Goal: Contribute content: Add original content to the website for others to see

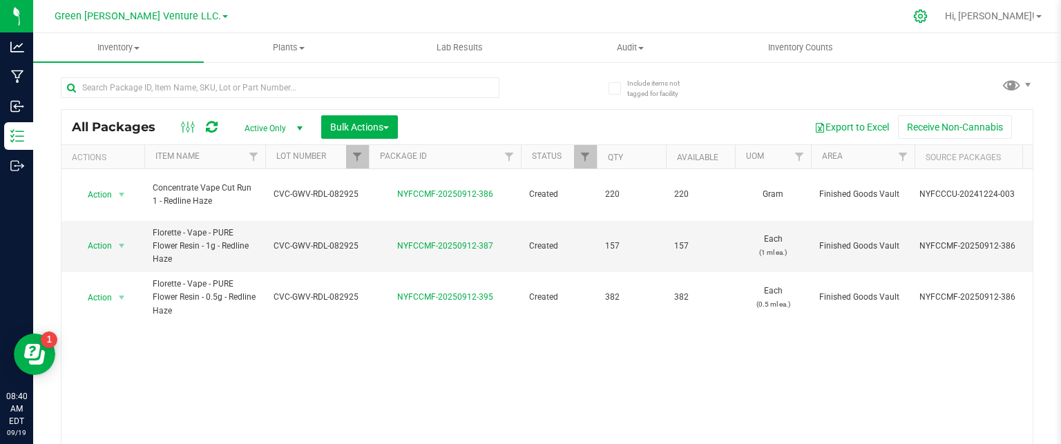
click at [928, 14] on icon at bounding box center [921, 16] width 15 height 15
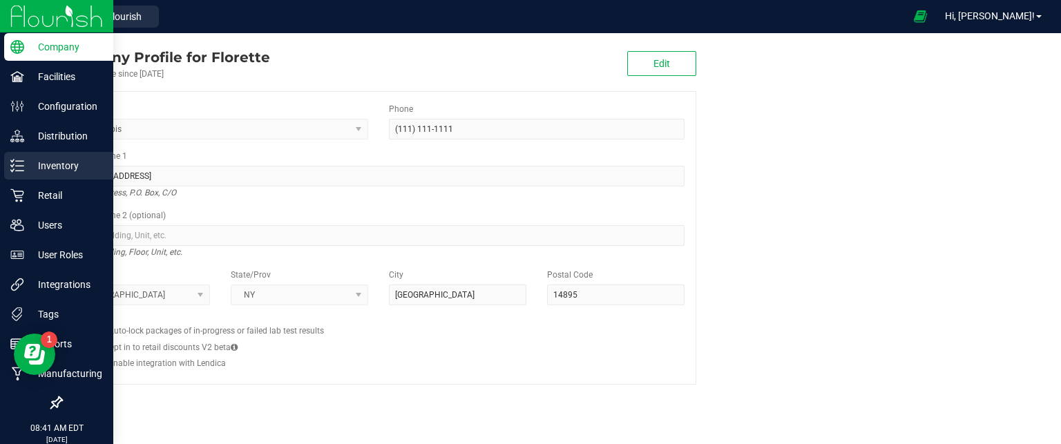
click at [43, 162] on p "Inventory" at bounding box center [65, 166] width 83 height 17
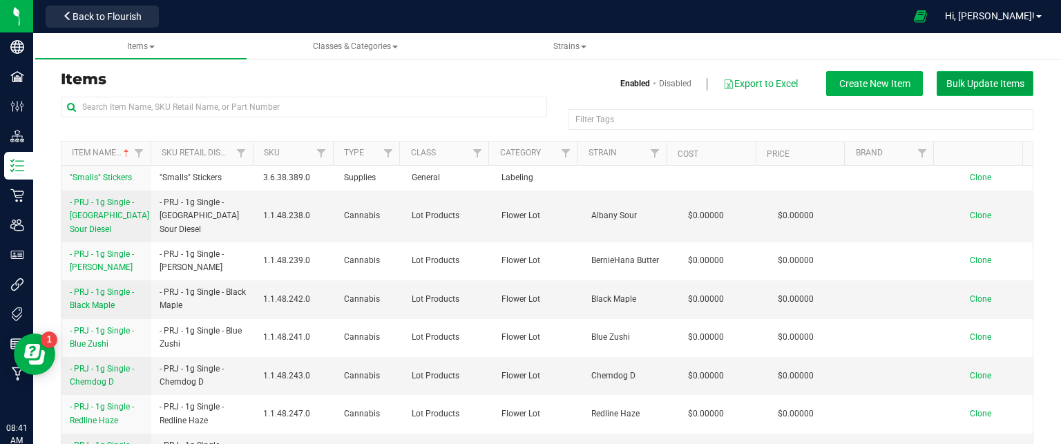
click at [1015, 88] on button "Bulk Update Items" at bounding box center [985, 83] width 97 height 25
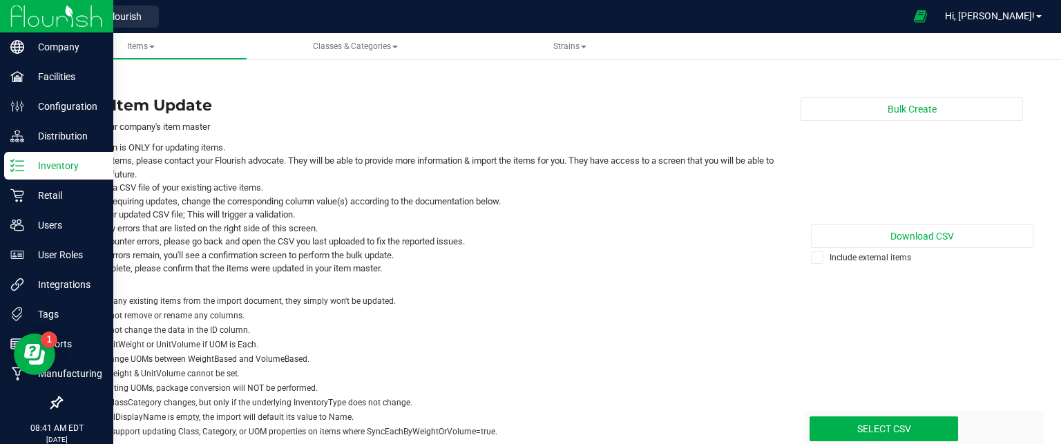
click at [47, 164] on p "Inventory" at bounding box center [65, 166] width 83 height 17
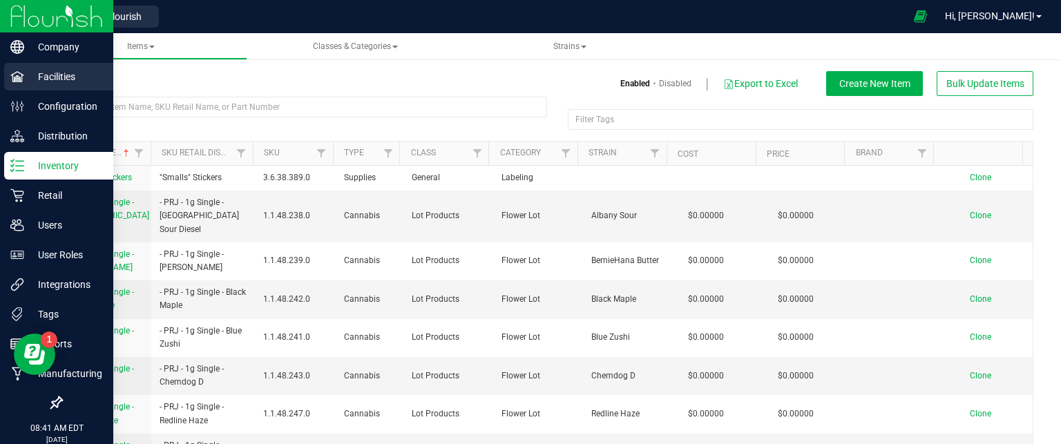
click at [66, 77] on p "Facilities" at bounding box center [65, 76] width 83 height 17
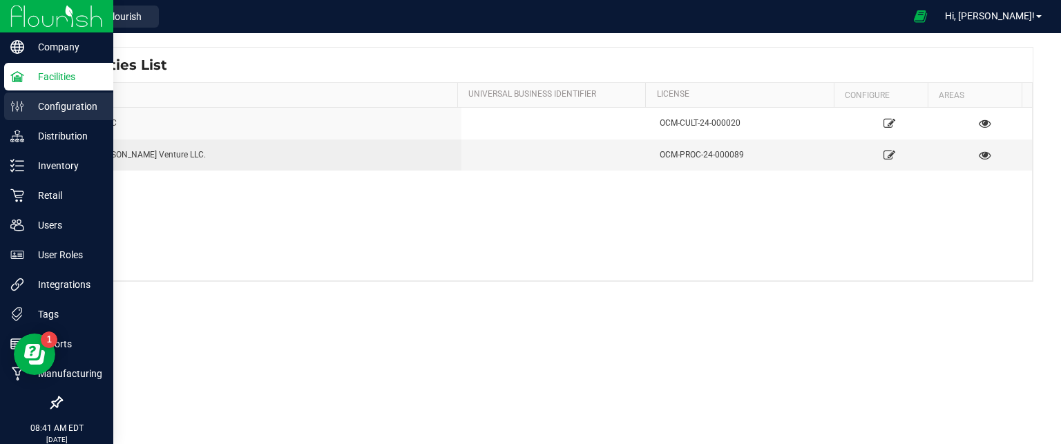
click at [73, 108] on p "Configuration" at bounding box center [65, 106] width 83 height 17
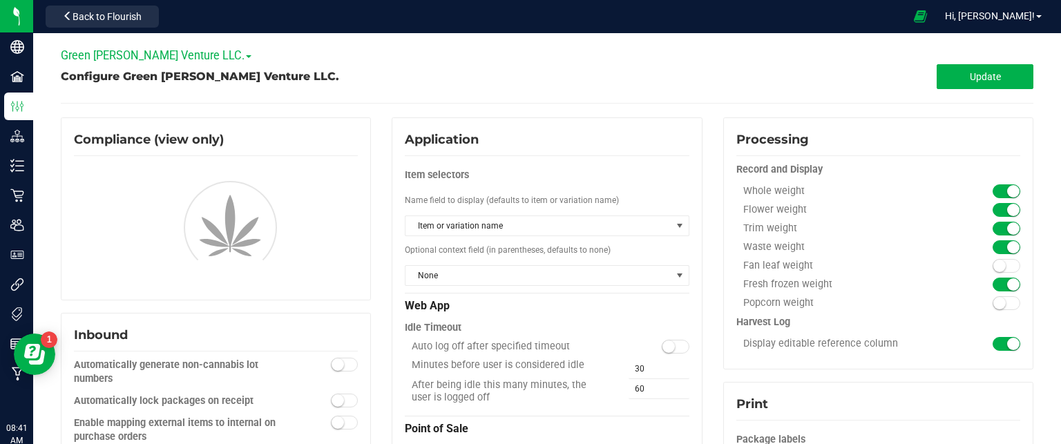
type input "Finished Goods Vault"
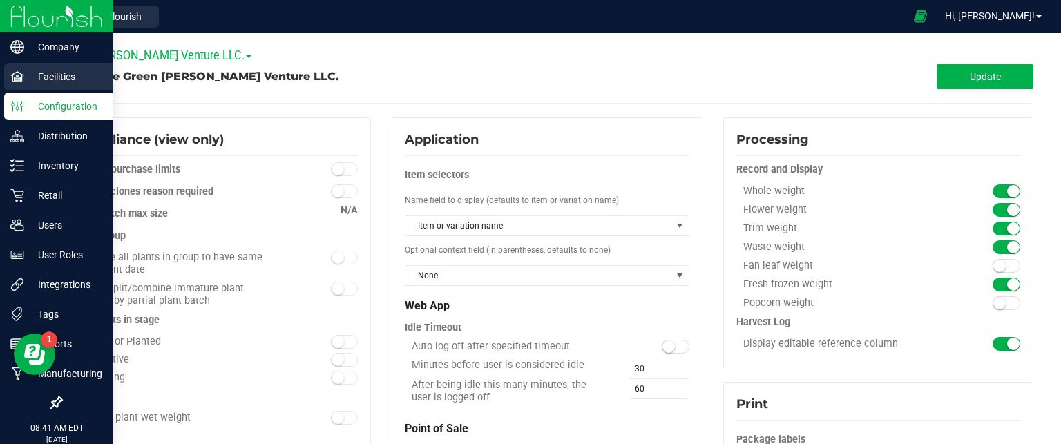
click at [63, 79] on p "Facilities" at bounding box center [65, 76] width 83 height 17
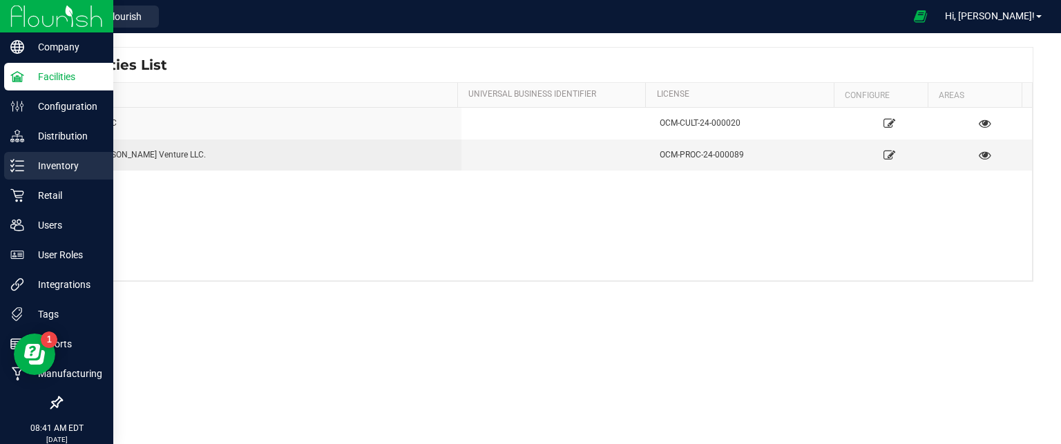
drag, startPoint x: 58, startPoint y: 164, endPoint x: 102, endPoint y: 151, distance: 46.3
click at [59, 164] on p "Inventory" at bounding box center [65, 166] width 83 height 17
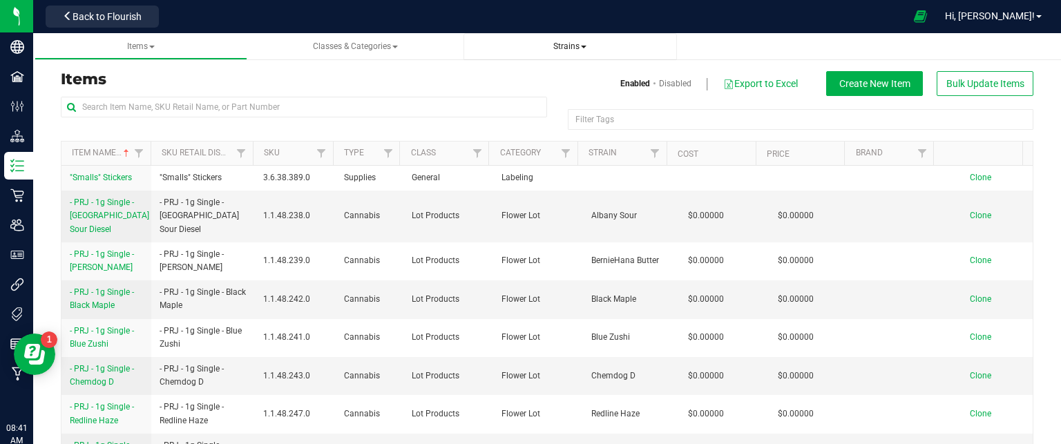
click at [577, 46] on span "Strains" at bounding box center [570, 46] width 33 height 10
click at [529, 106] on span "Create new strain" at bounding box center [521, 103] width 75 height 11
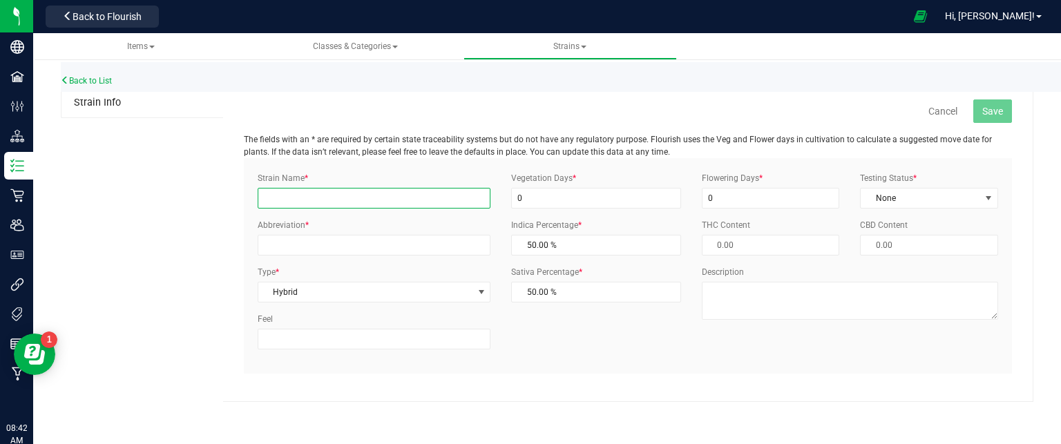
click at [376, 196] on input "Strain Name *" at bounding box center [374, 198] width 233 height 21
type input "Purple Wreck"
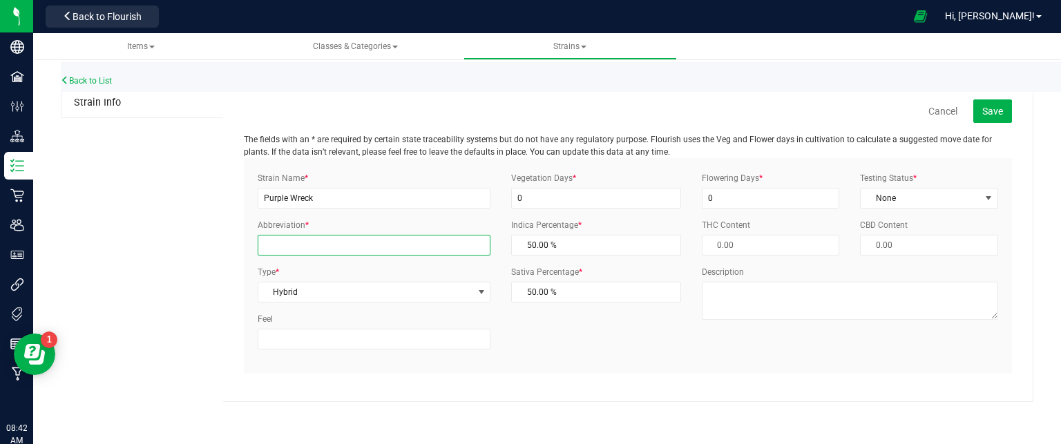
click at [303, 243] on input "Abbreviation *" at bounding box center [374, 245] width 233 height 21
type input "p"
type input "PPW"
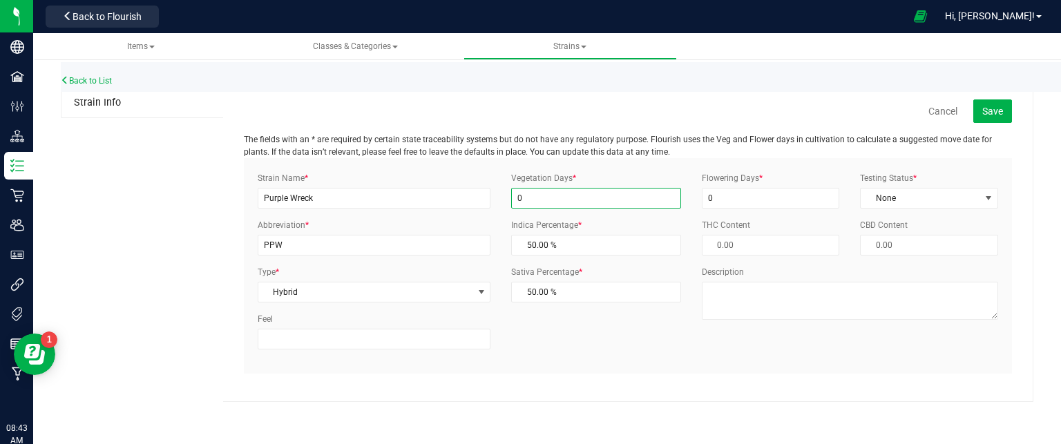
click at [579, 198] on input "0" at bounding box center [596, 198] width 170 height 21
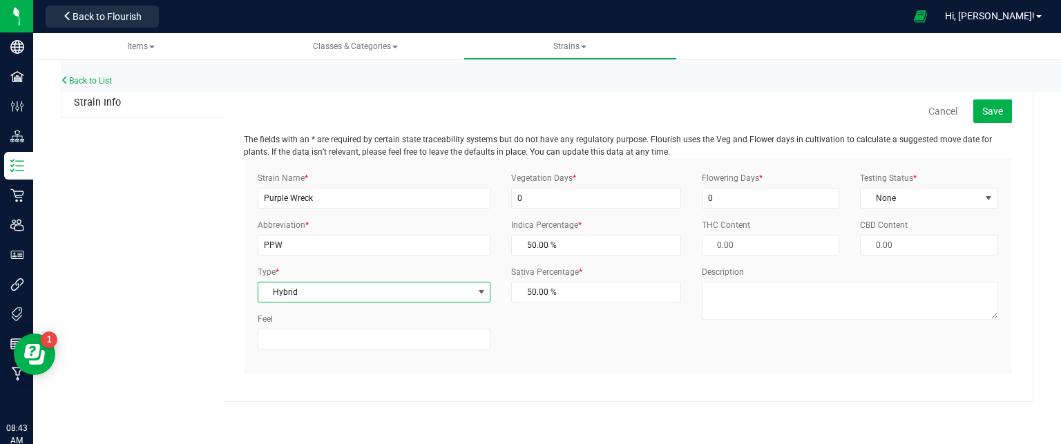
click at [337, 299] on span "Hybrid" at bounding box center [365, 292] width 214 height 19
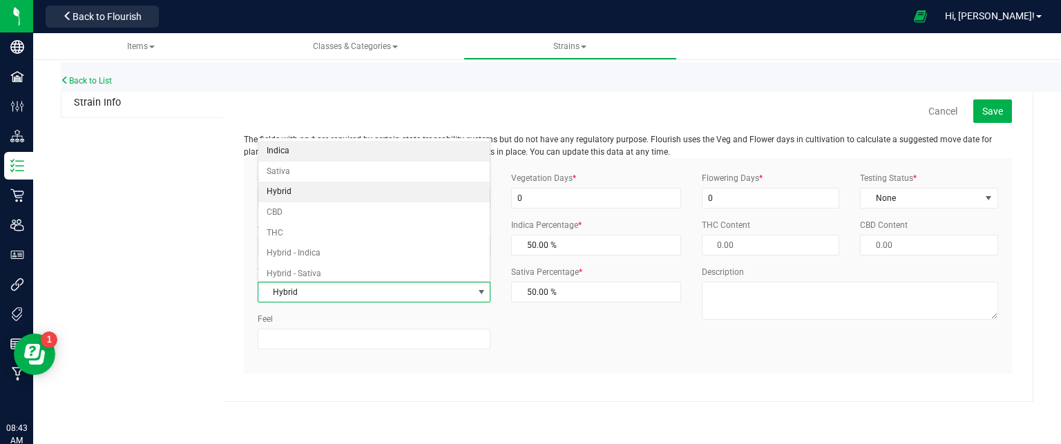
click at [296, 152] on li "Indica" at bounding box center [374, 151] width 232 height 21
type input "100.00 %"
type input "0.00 %"
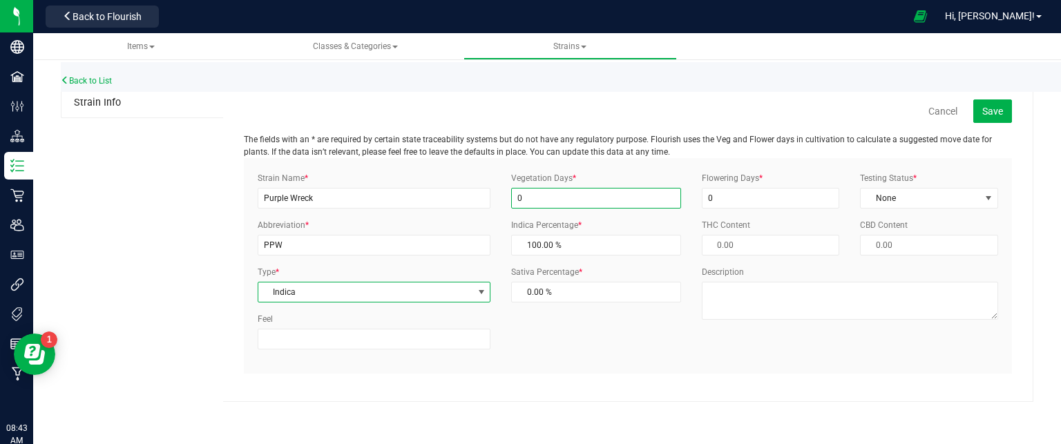
click at [538, 201] on input "0" at bounding box center [596, 198] width 170 height 21
type input "21"
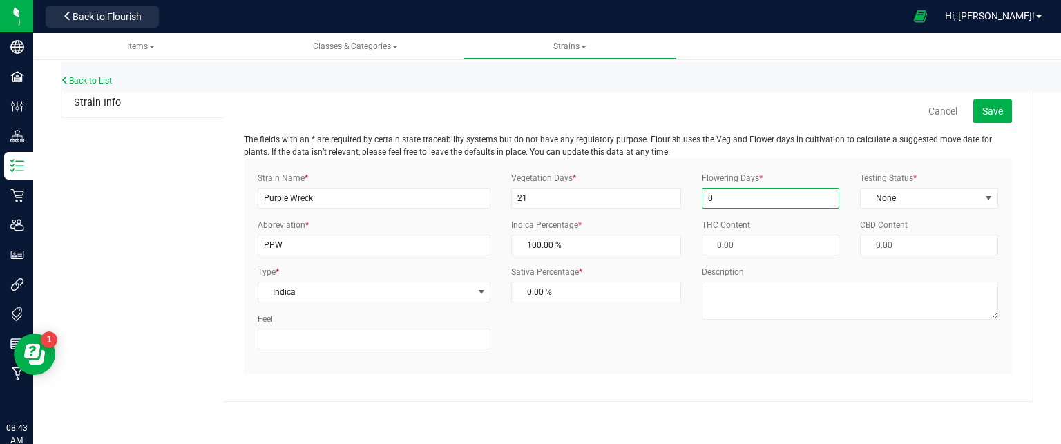
click at [747, 189] on input "0" at bounding box center [771, 198] width 138 height 21
type input "63"
click at [918, 200] on span "None" at bounding box center [921, 198] width 120 height 19
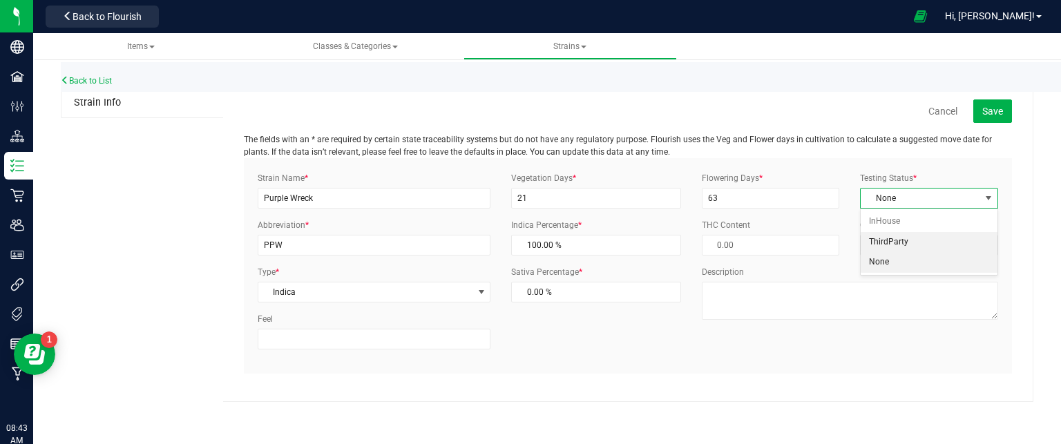
click at [899, 241] on li "ThirdParty" at bounding box center [929, 242] width 137 height 21
click at [925, 204] on span "ThirdParty" at bounding box center [921, 198] width 120 height 19
click at [915, 265] on li "None" at bounding box center [929, 262] width 137 height 21
click at [808, 237] on div "Flowering Days * 63 Testing Status * None Select Status InHouse ThirdParty None…" at bounding box center [850, 251] width 317 height 158
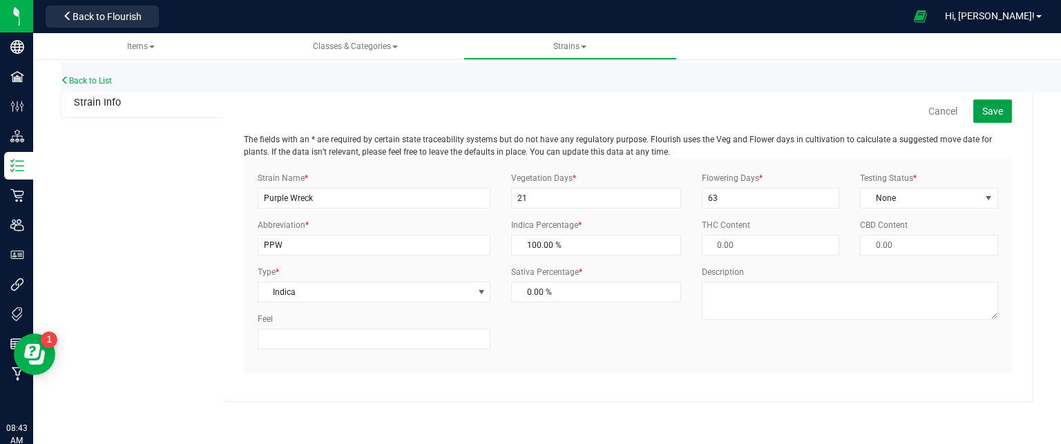
click at [1001, 107] on span "Save" at bounding box center [993, 111] width 21 height 11
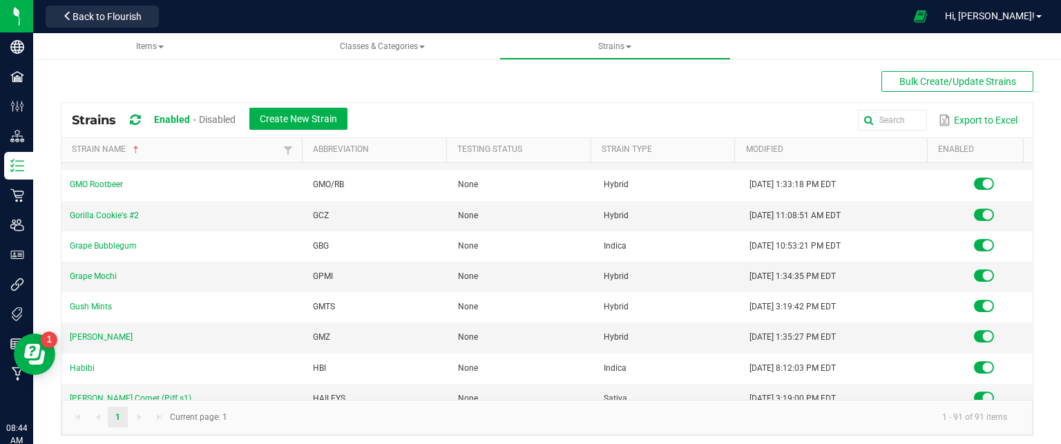
scroll to position [829, 0]
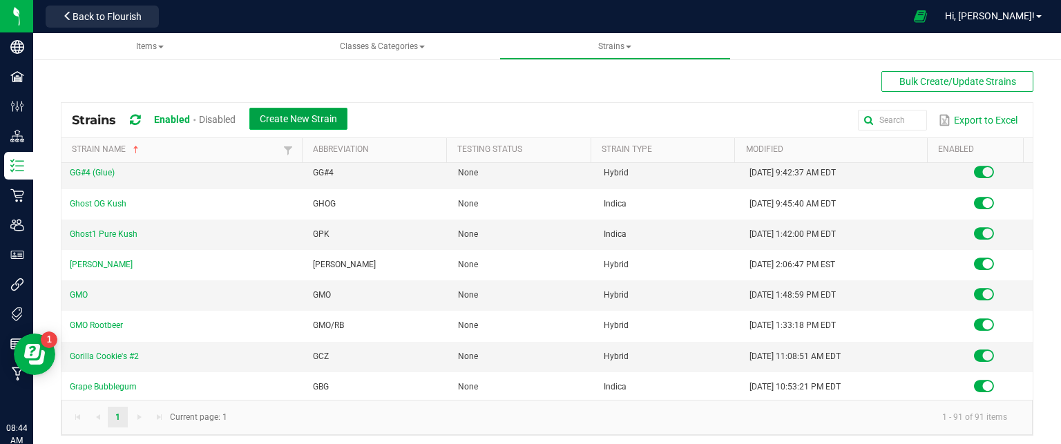
click at [295, 110] on button "Create New Strain" at bounding box center [298, 119] width 98 height 22
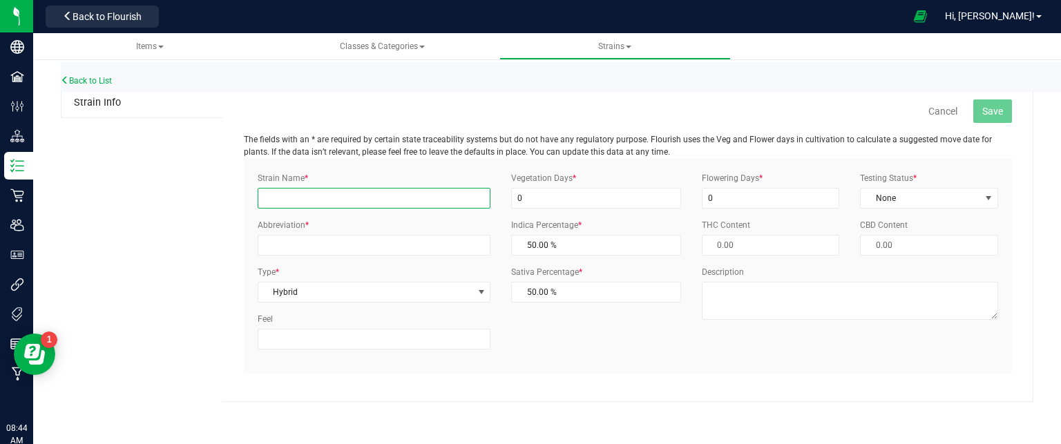
click at [411, 195] on input "Strain Name *" at bounding box center [374, 198] width 233 height 21
type input "Choochie [PERSON_NAME]"
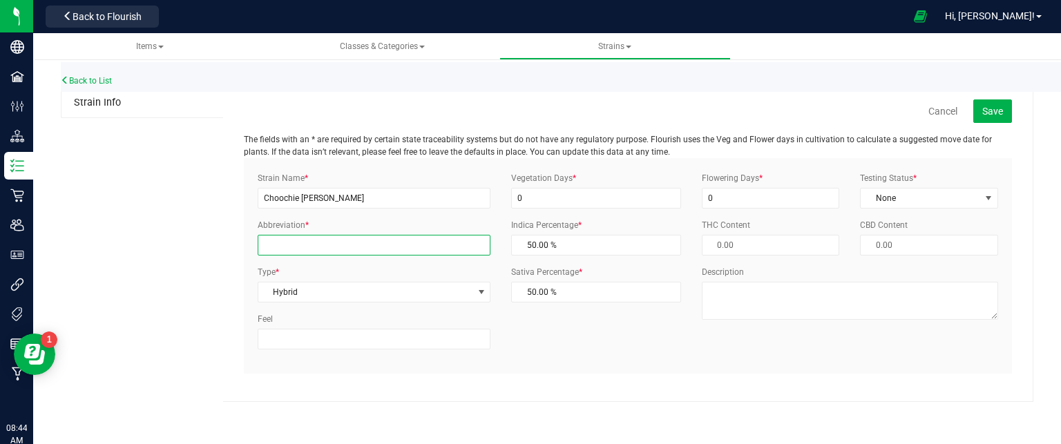
click at [321, 240] on input "Abbreviation *" at bounding box center [374, 245] width 233 height 21
type input "CHR"
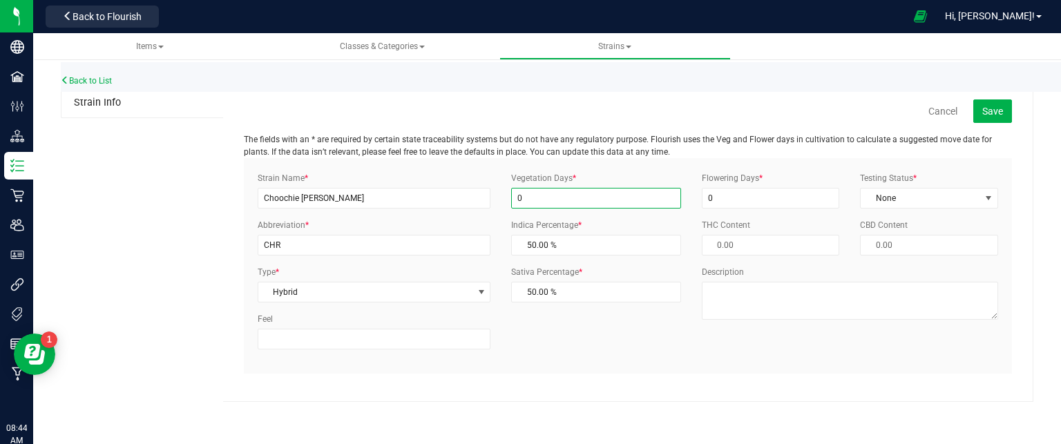
click at [612, 198] on input "0" at bounding box center [596, 198] width 170 height 21
type input "0"
type input "3"
type input "21"
click at [738, 200] on input "0" at bounding box center [771, 198] width 138 height 21
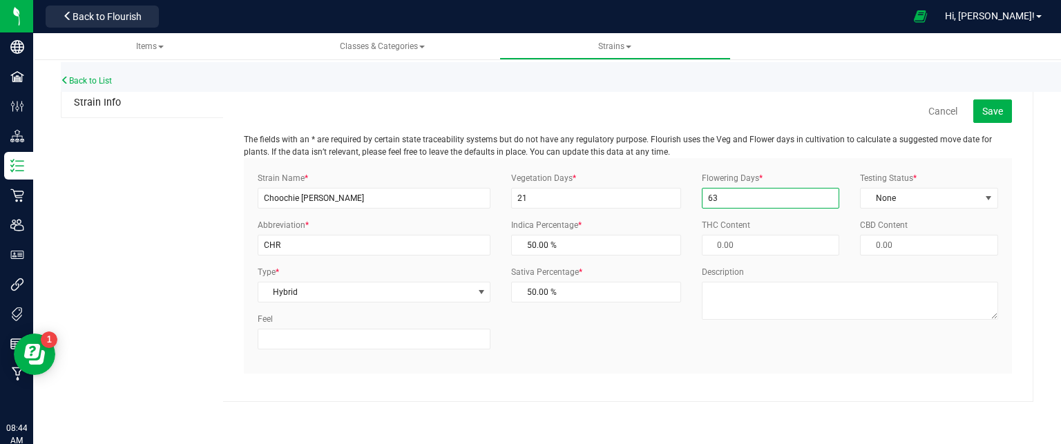
type input "63"
click at [528, 338] on div "Strain Name * Choochie [PERSON_NAME] Abbreviation * CHR Type * Hybrid Select In…" at bounding box center [628, 266] width 762 height 188
click at [985, 104] on button "Save" at bounding box center [993, 111] width 39 height 23
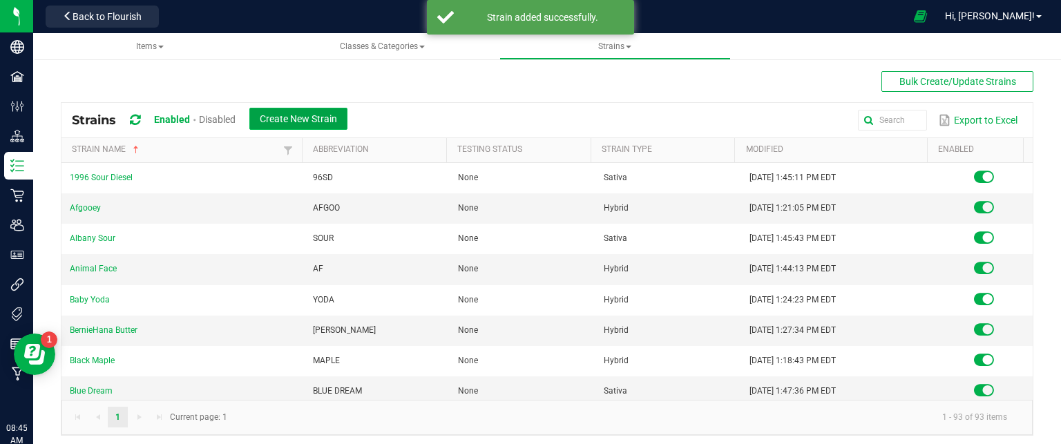
click at [303, 115] on span "Create New Strain" at bounding box center [298, 118] width 77 height 11
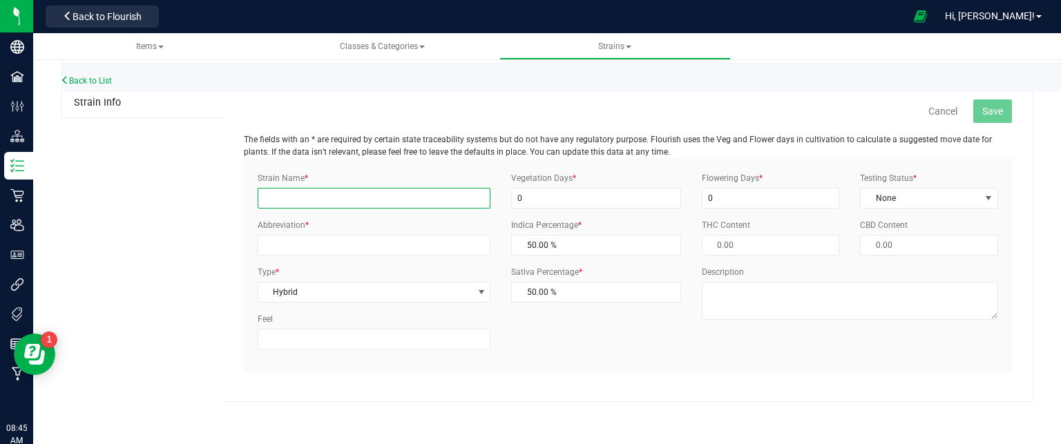
click at [285, 192] on input "Strain Name *" at bounding box center [374, 198] width 233 height 21
type input "[PERSON_NAME]"
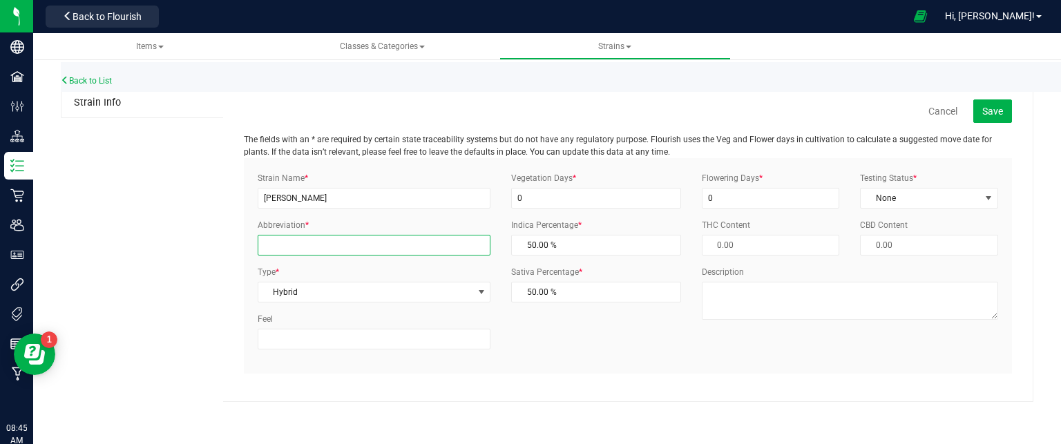
click at [276, 247] on input "Abbreviation *" at bounding box center [374, 245] width 233 height 21
type input "LAR"
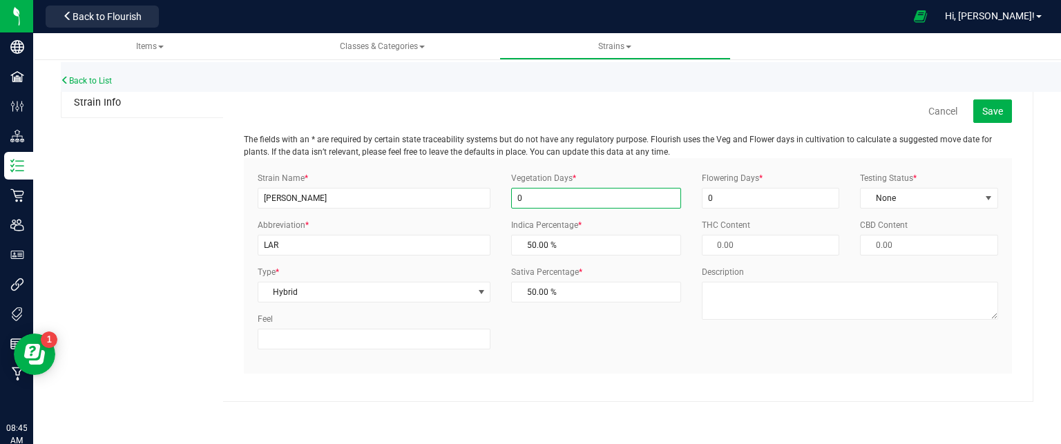
click at [546, 190] on input "0" at bounding box center [596, 198] width 170 height 21
type input "21"
click at [786, 201] on input "0" at bounding box center [771, 198] width 138 height 21
type input "63"
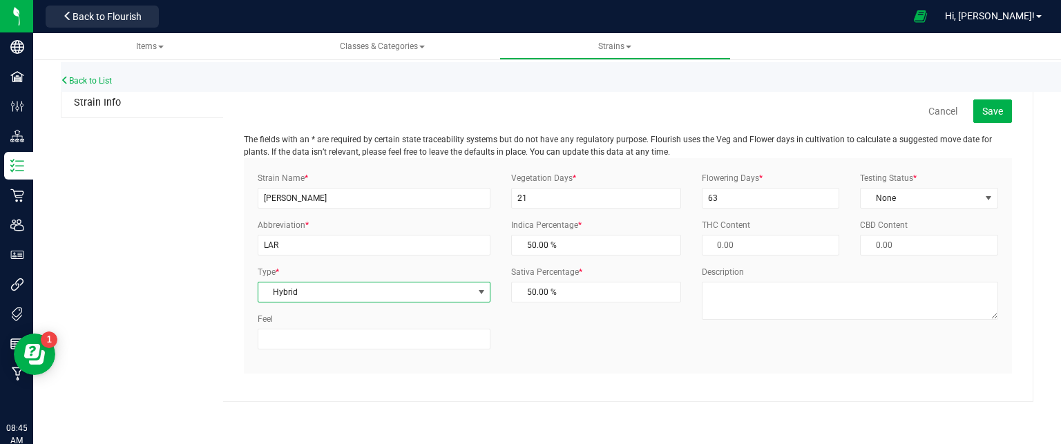
click at [352, 286] on span "Hybrid" at bounding box center [365, 292] width 214 height 19
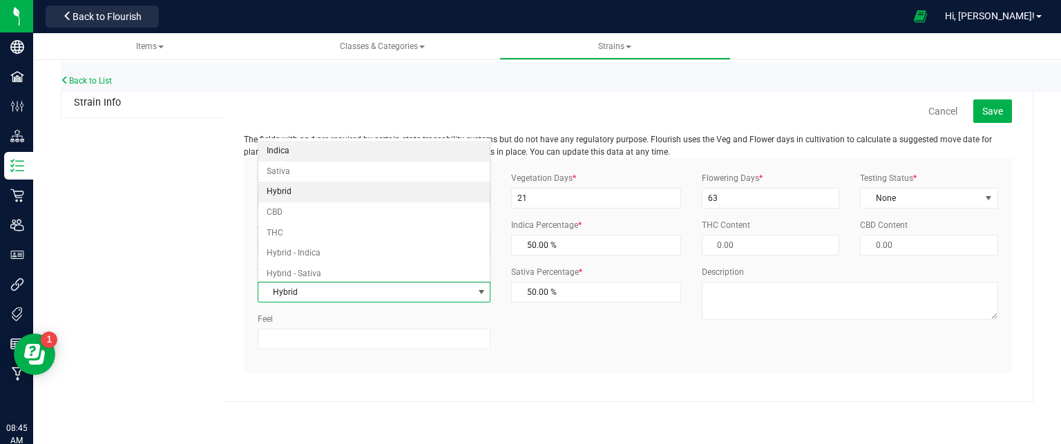
click at [312, 141] on li "Indica" at bounding box center [374, 151] width 232 height 21
type input "100.00 %"
type input "0.00 %"
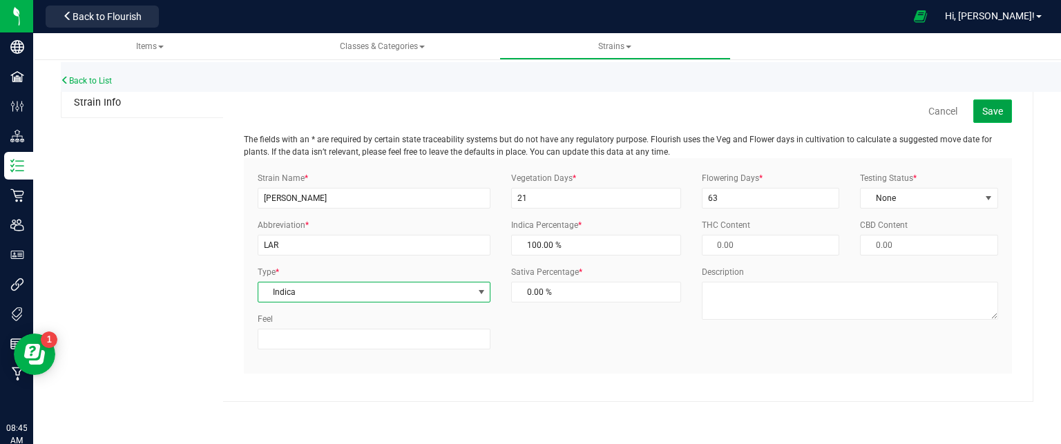
click at [986, 107] on span "Save" at bounding box center [993, 111] width 21 height 11
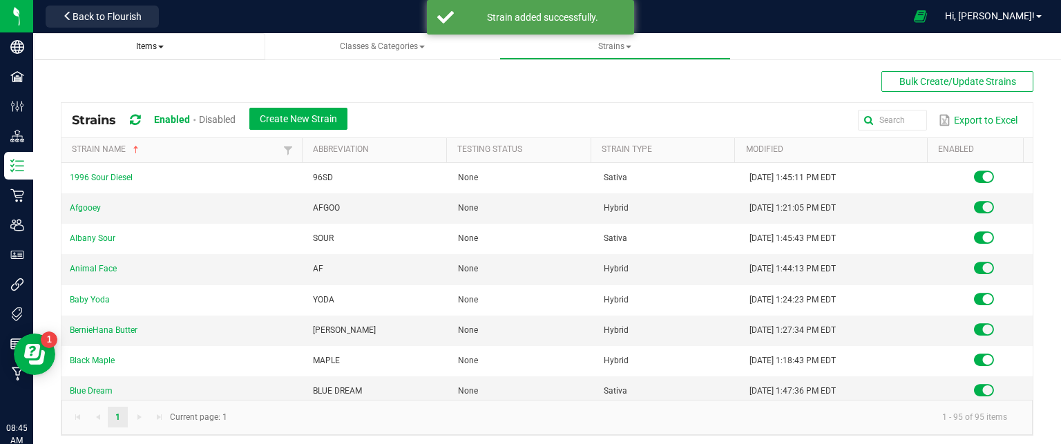
click at [153, 52] on span "Items" at bounding box center [150, 47] width 209 height 12
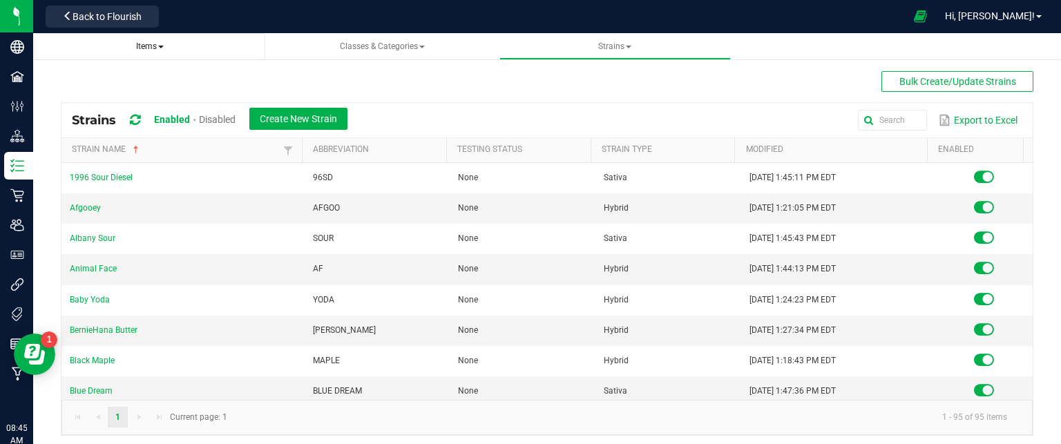
click at [136, 44] on span "Items" at bounding box center [150, 46] width 28 height 10
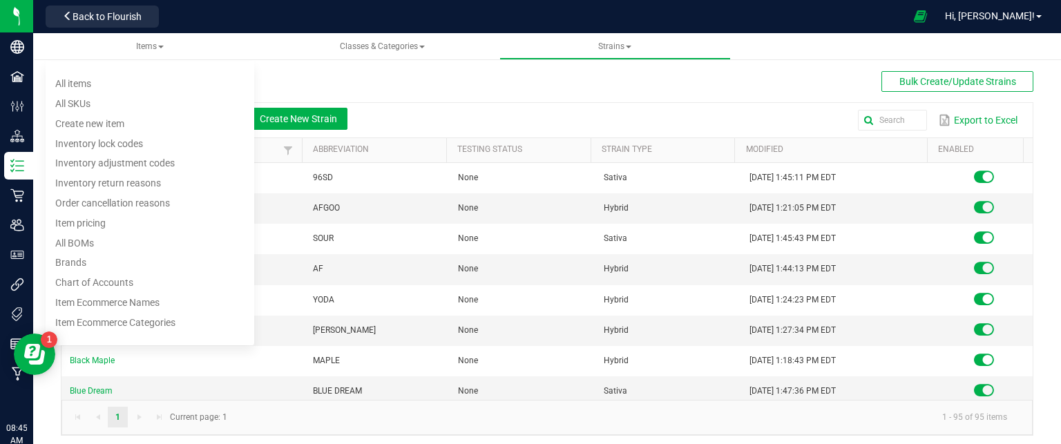
click at [389, 74] on div "Bulk Create/Update Strains Strains Enabled Disabled Create New Strain Export to…" at bounding box center [547, 253] width 973 height 365
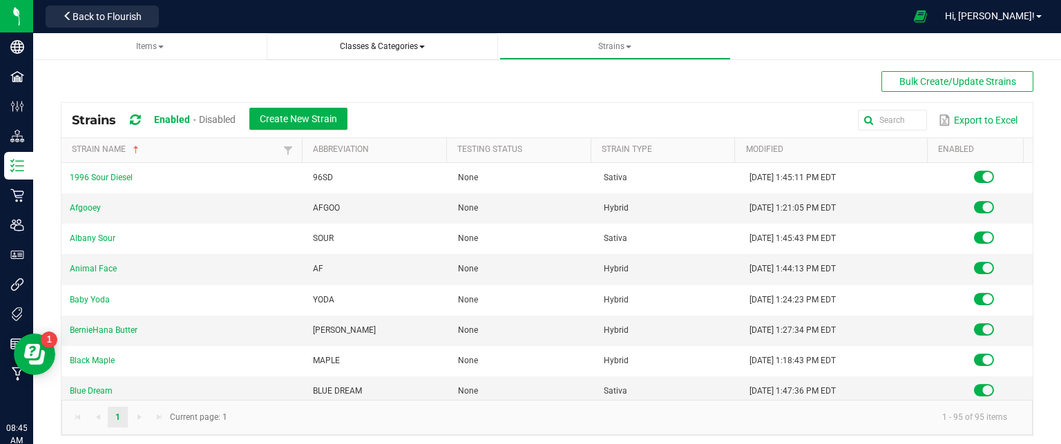
click at [365, 43] on span "Classes & Categories" at bounding box center [382, 46] width 85 height 10
click at [148, 42] on span "Items" at bounding box center [150, 46] width 28 height 10
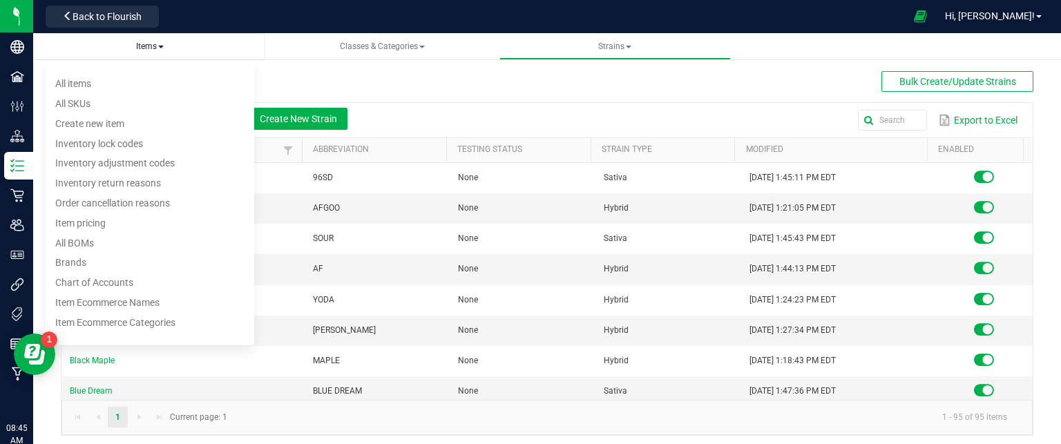
click at [219, 44] on span "Items All items All SKUs Create new item Inventory lock codes Inventory adjustm…" at bounding box center [150, 47] width 209 height 12
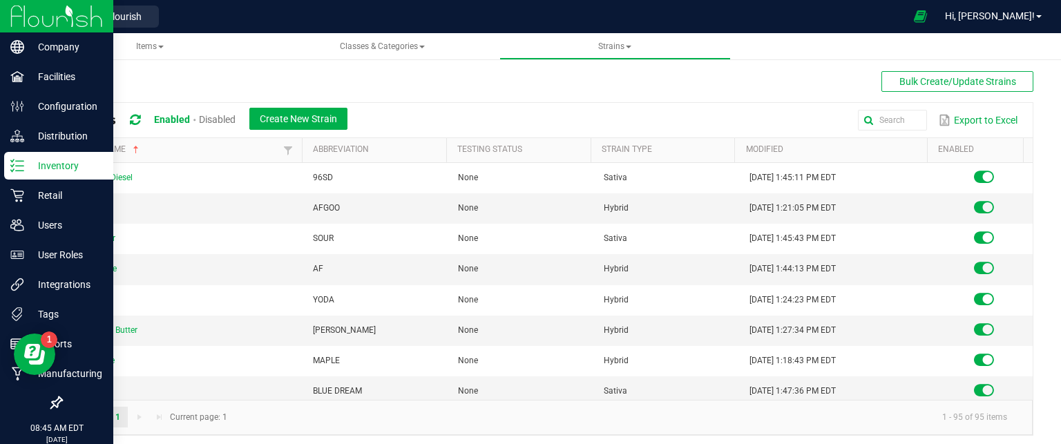
click at [32, 156] on div "Inventory" at bounding box center [58, 166] width 109 height 28
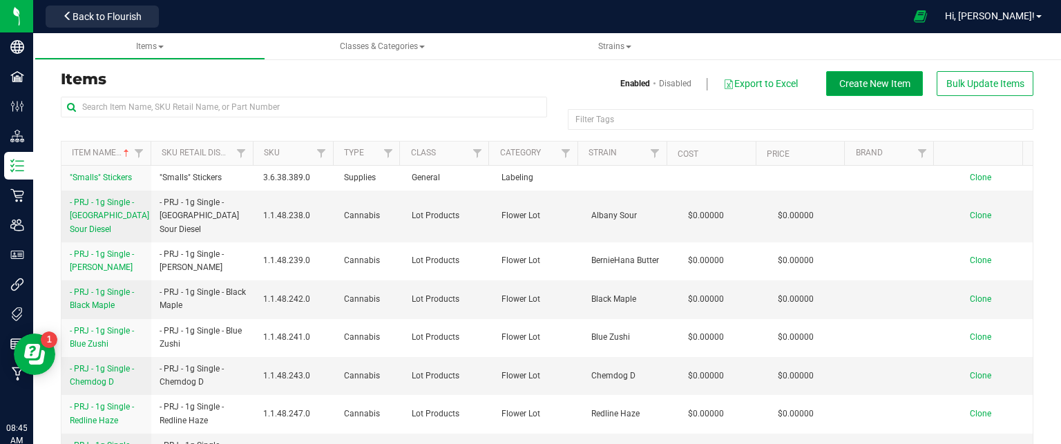
click at [855, 90] on button "Create New Item" at bounding box center [875, 83] width 97 height 25
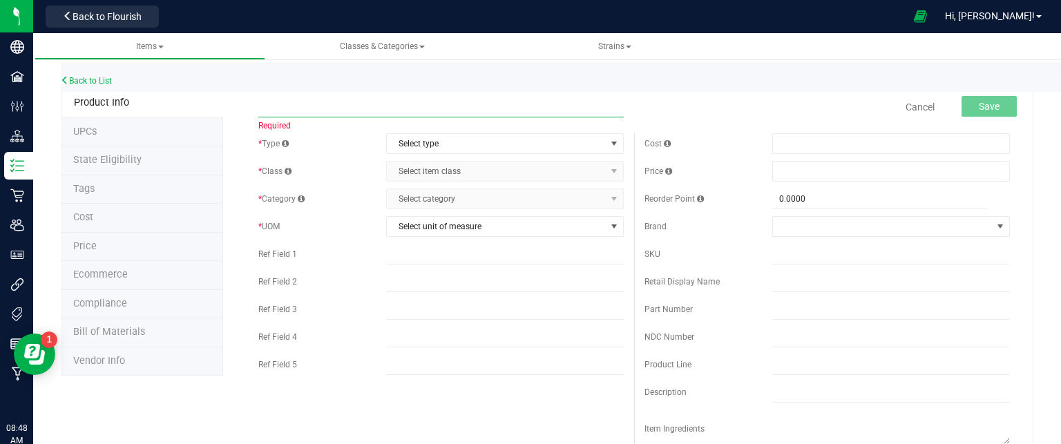
click at [398, 102] on input "text" at bounding box center [441, 107] width 366 height 21
paste input "Florette – 3.5g Whole Flower – Pineapple Donut"
click at [449, 106] on input "Florette – 3.5g Whole Flower – Pineapple Donut" at bounding box center [441, 107] width 366 height 21
type input "Florette – 3.5g Whole Flower – Purple Wreck"
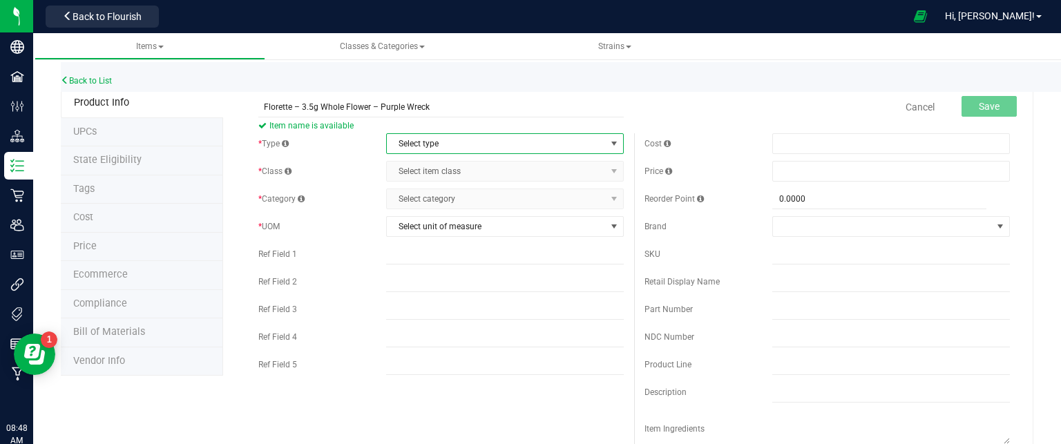
click at [415, 142] on span "Select type" at bounding box center [496, 143] width 219 height 19
click at [417, 171] on li "Cannabis" at bounding box center [501, 167] width 234 height 21
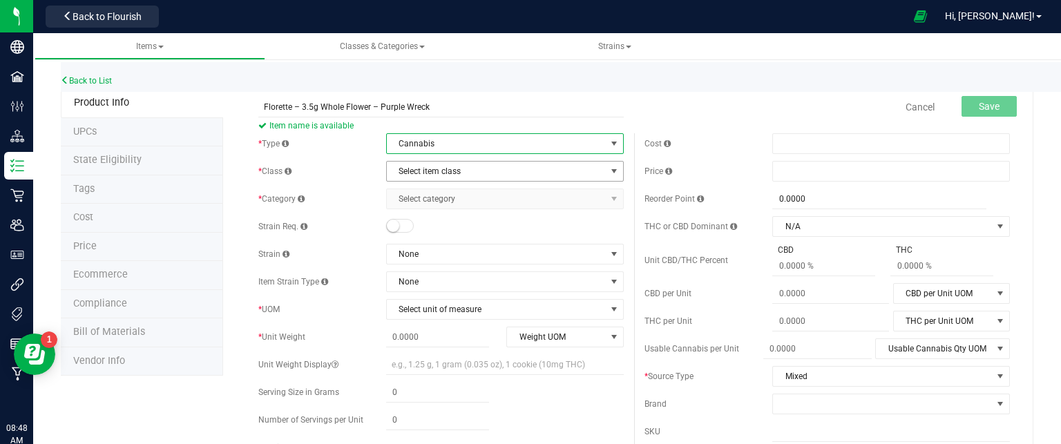
click at [422, 173] on span "Select item class" at bounding box center [496, 171] width 219 height 19
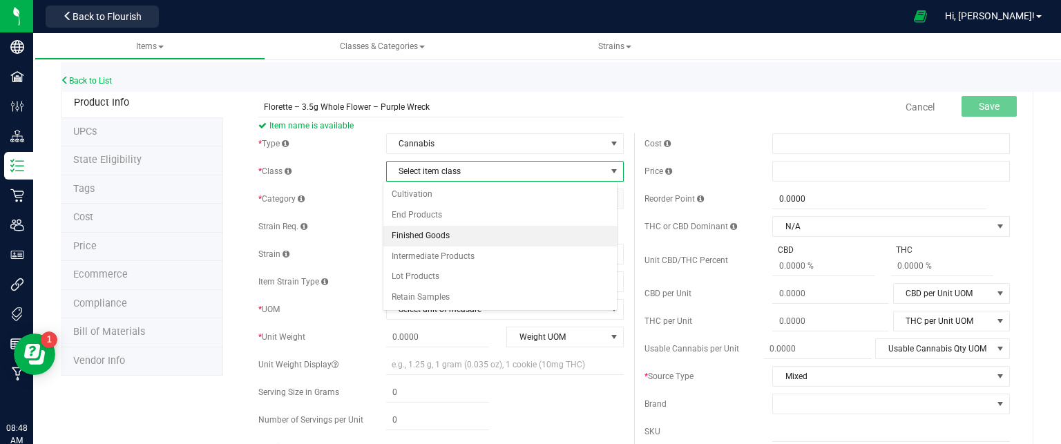
click at [415, 234] on li "Finished Goods" at bounding box center [501, 236] width 234 height 21
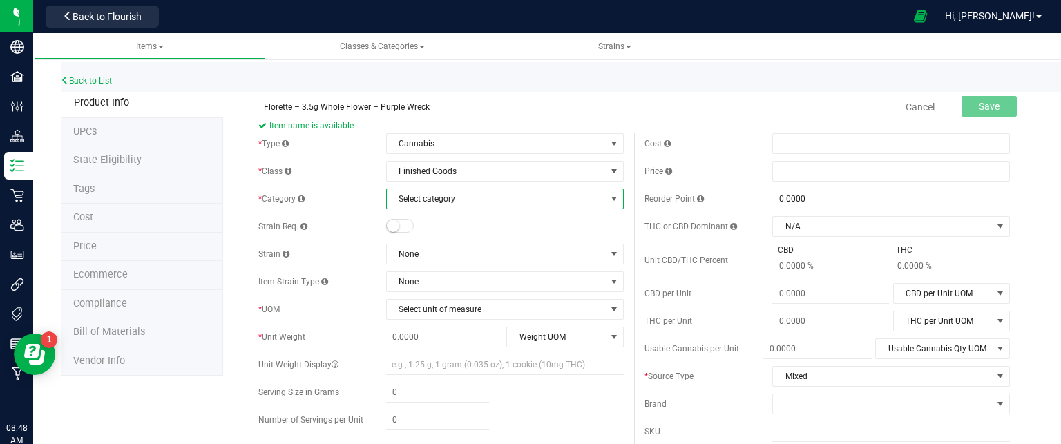
click at [428, 200] on span "Select category" at bounding box center [496, 198] width 219 height 19
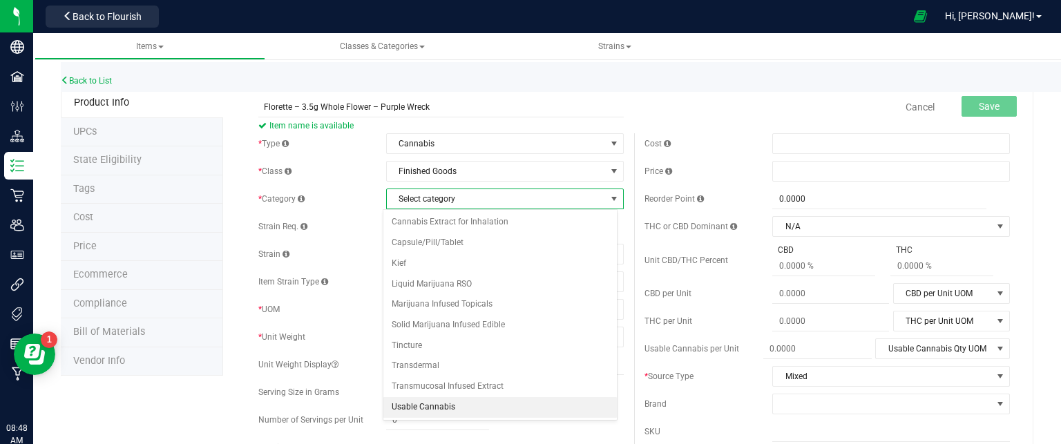
drag, startPoint x: 423, startPoint y: 400, endPoint x: 427, endPoint y: 393, distance: 8.1
click at [424, 399] on li "Usable Cannabis" at bounding box center [501, 407] width 234 height 21
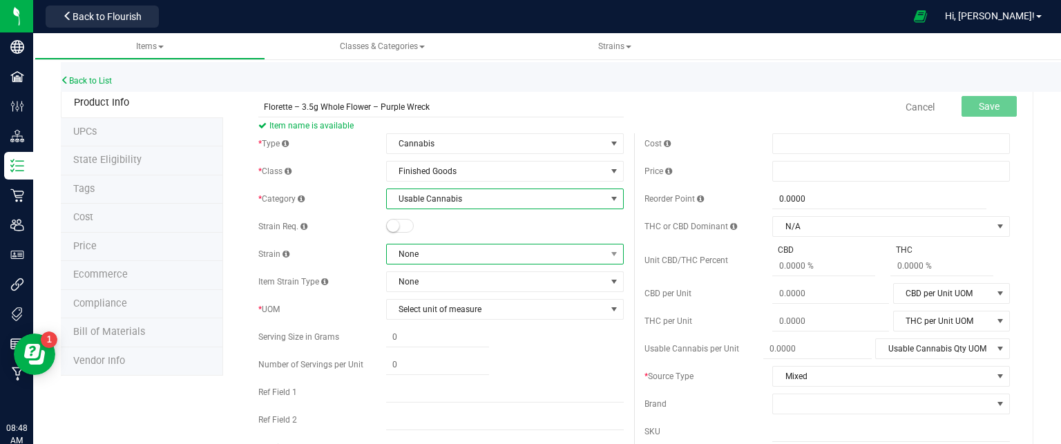
click at [457, 251] on span "None" at bounding box center [496, 254] width 219 height 19
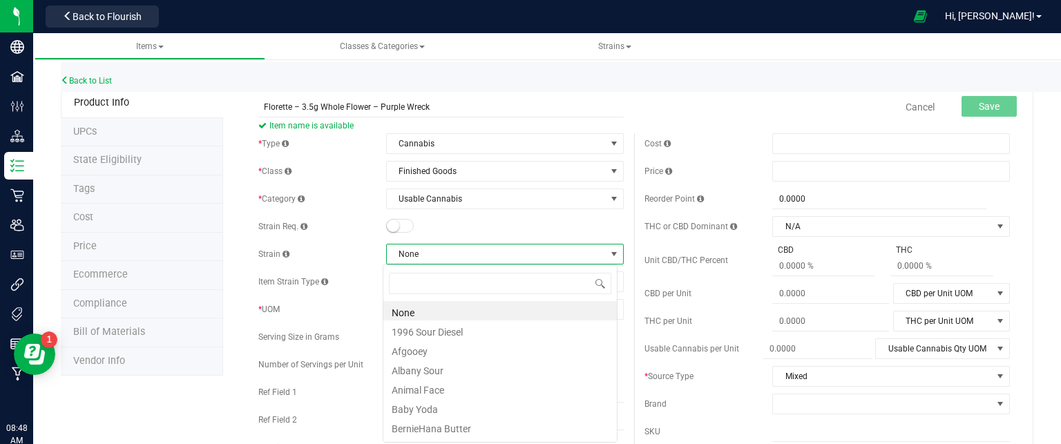
scroll to position [20, 235]
type input "pu"
click at [447, 372] on li "Purple Wreck" at bounding box center [501, 368] width 234 height 19
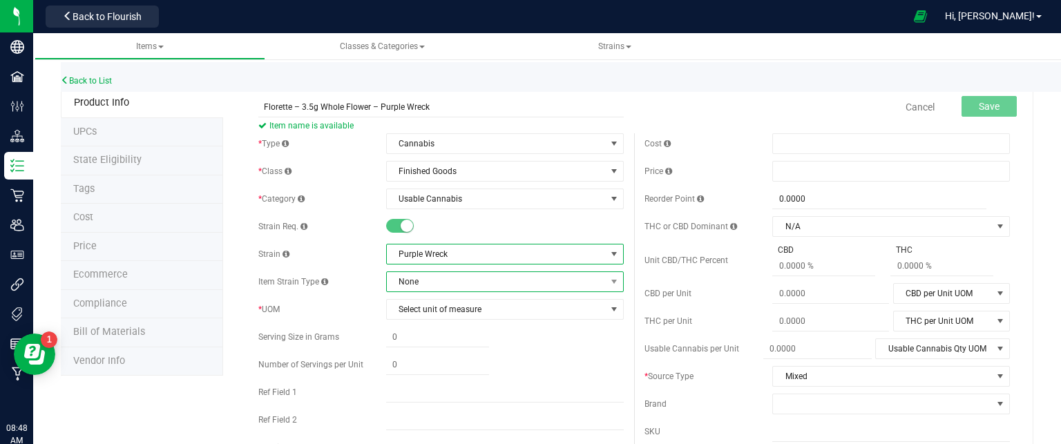
click at [442, 286] on span "None" at bounding box center [496, 281] width 219 height 19
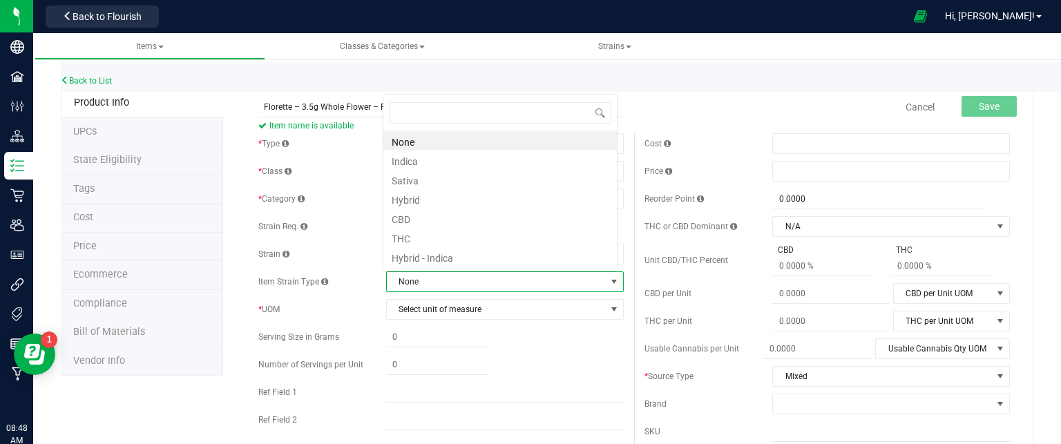
scroll to position [20, 232]
click at [439, 160] on li "Indica" at bounding box center [501, 159] width 234 height 19
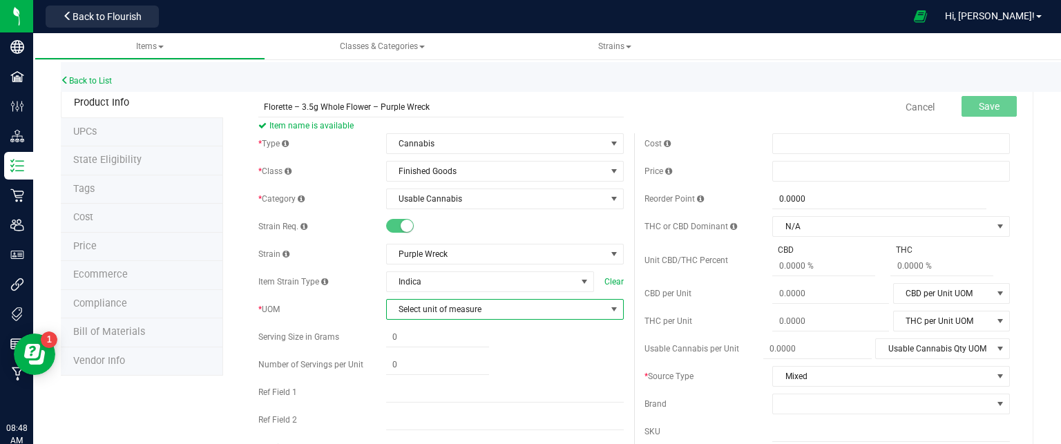
click at [451, 312] on span "Select unit of measure" at bounding box center [496, 309] width 219 height 19
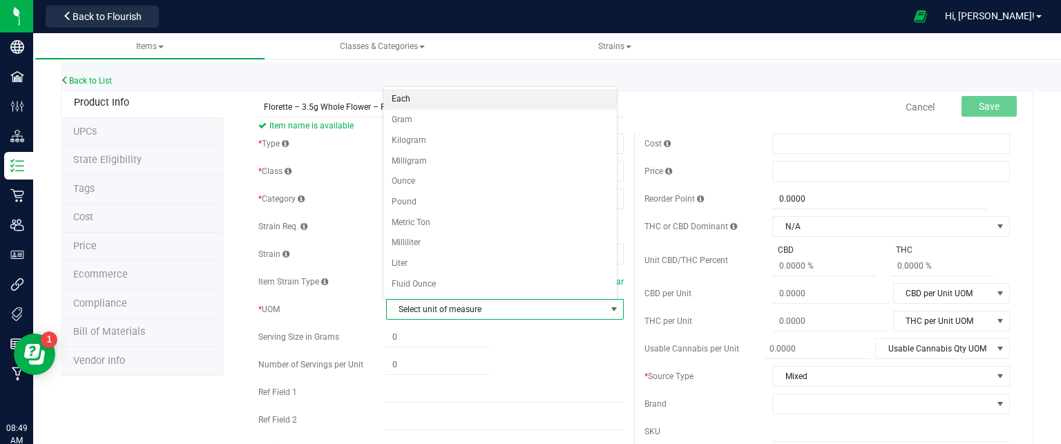
click at [419, 104] on li "Each" at bounding box center [501, 99] width 234 height 21
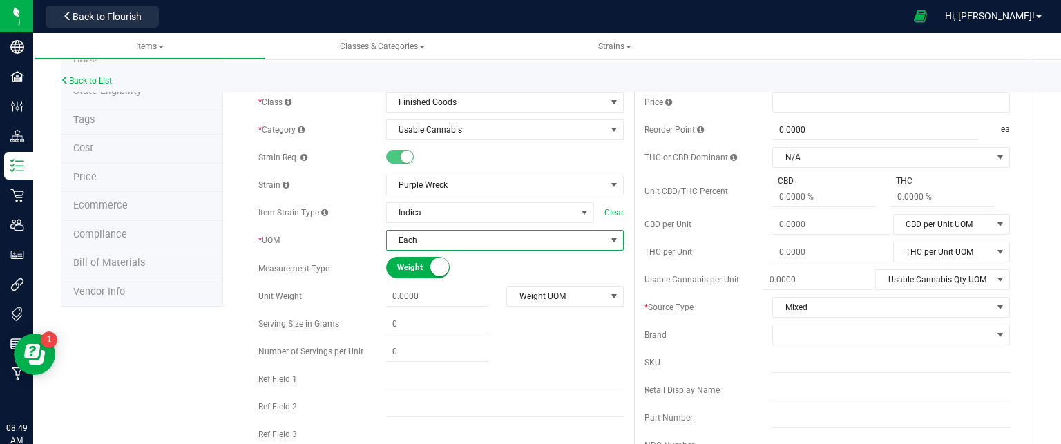
scroll to position [138, 0]
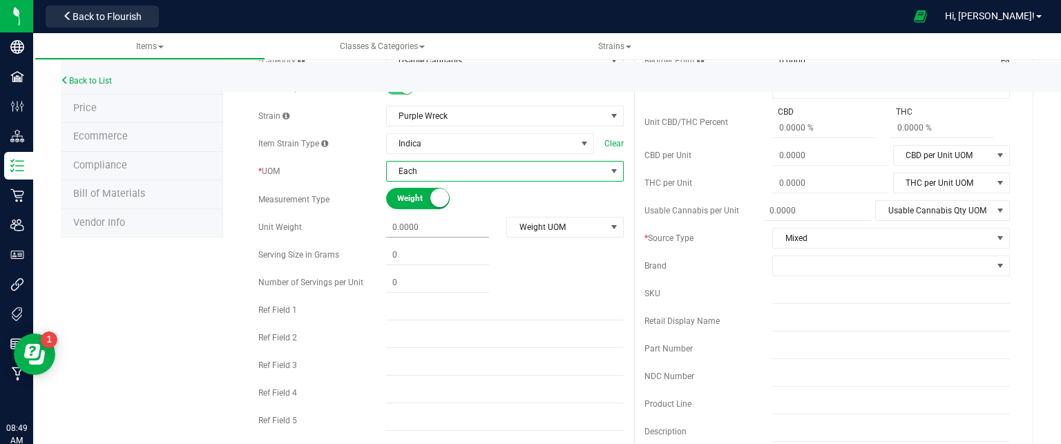
click at [437, 220] on span at bounding box center [437, 228] width 103 height 20
type input "3.5"
type input "3.5000"
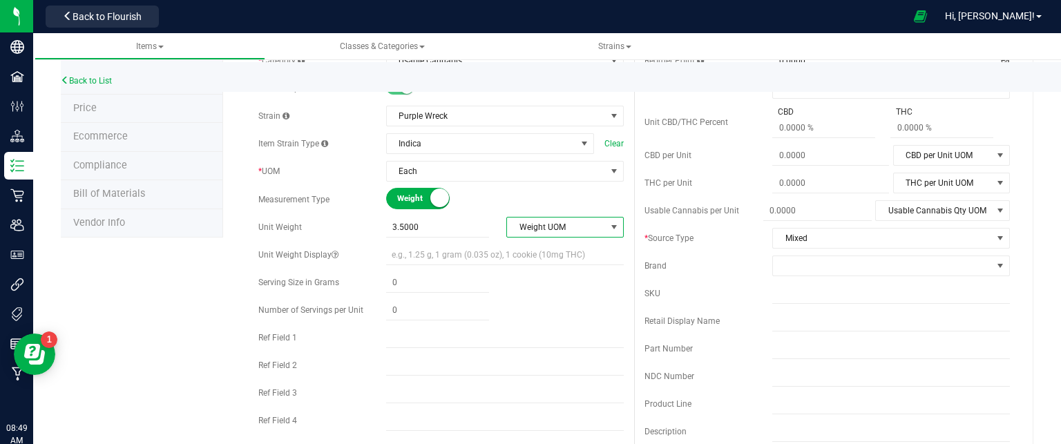
click at [543, 232] on span "Weight UOM" at bounding box center [556, 227] width 98 height 19
click at [520, 252] on li "Gram" at bounding box center [560, 250] width 114 height 21
click at [426, 251] on input "text" at bounding box center [505, 255] width 238 height 21
type input "7 grams"
click at [426, 276] on span at bounding box center [437, 283] width 103 height 20
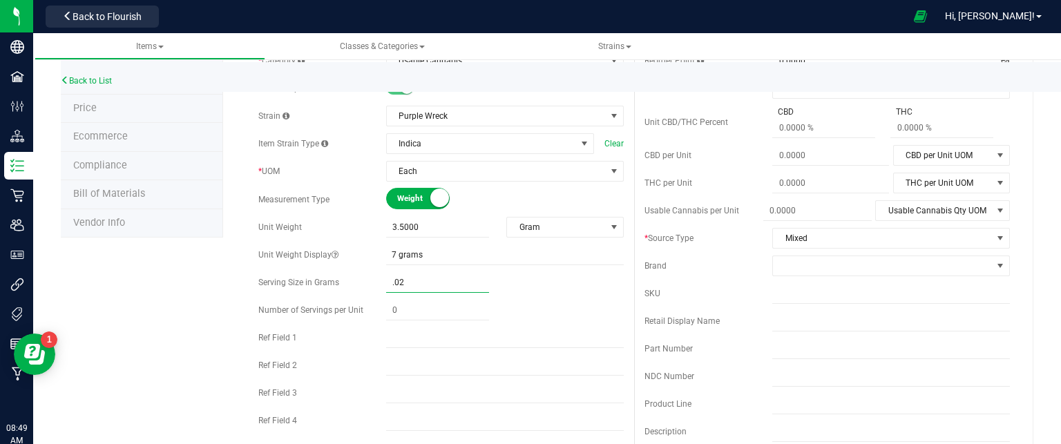
type input ".025"
type input "0.0250"
click at [409, 309] on span at bounding box center [437, 311] width 103 height 20
click at [399, 255] on input "7 grams" at bounding box center [505, 255] width 238 height 21
click at [395, 251] on input "7 grams" at bounding box center [505, 255] width 238 height 21
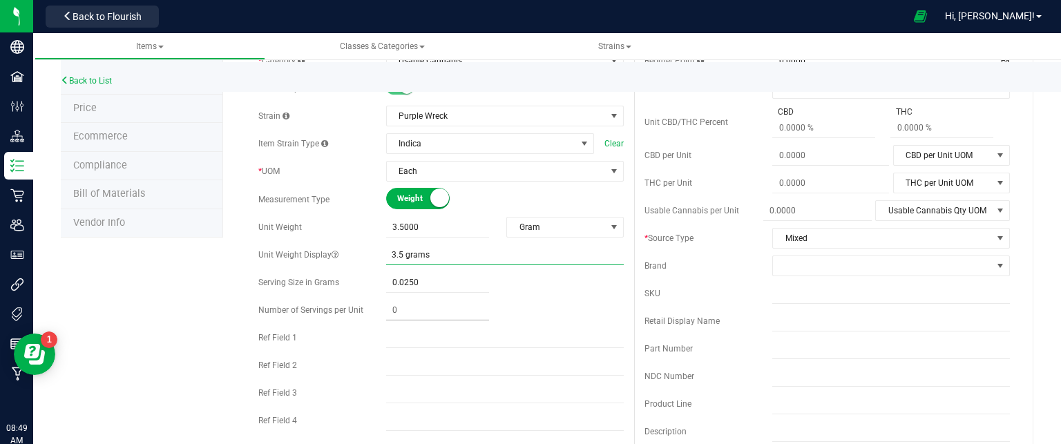
type input "3.5 grams"
click at [409, 308] on span at bounding box center [437, 311] width 103 height 20
type input "140"
type input "140.00"
click at [829, 236] on span "Mixed" at bounding box center [882, 238] width 219 height 19
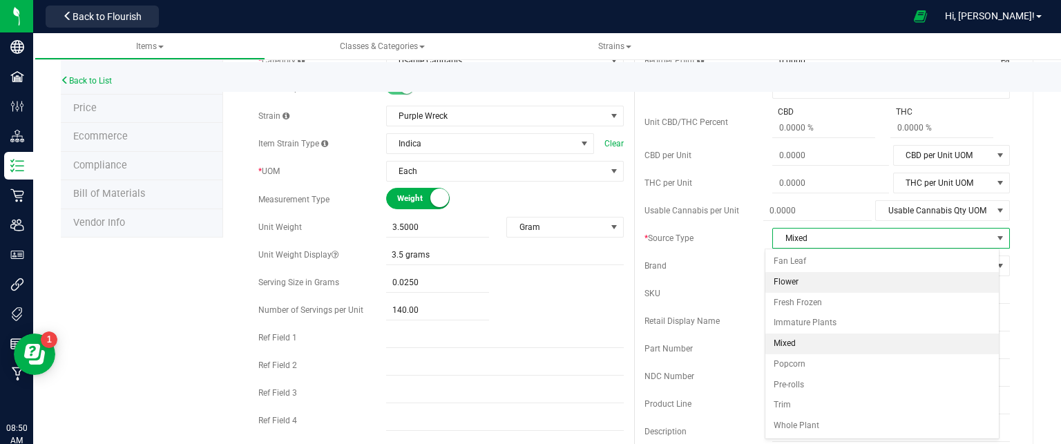
click at [833, 275] on li "Flower" at bounding box center [883, 282] width 234 height 21
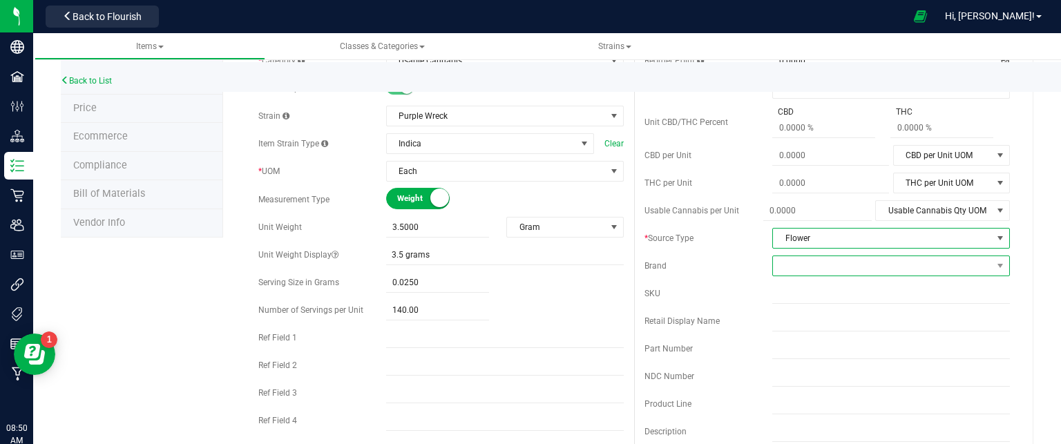
click at [833, 269] on span at bounding box center [882, 265] width 219 height 19
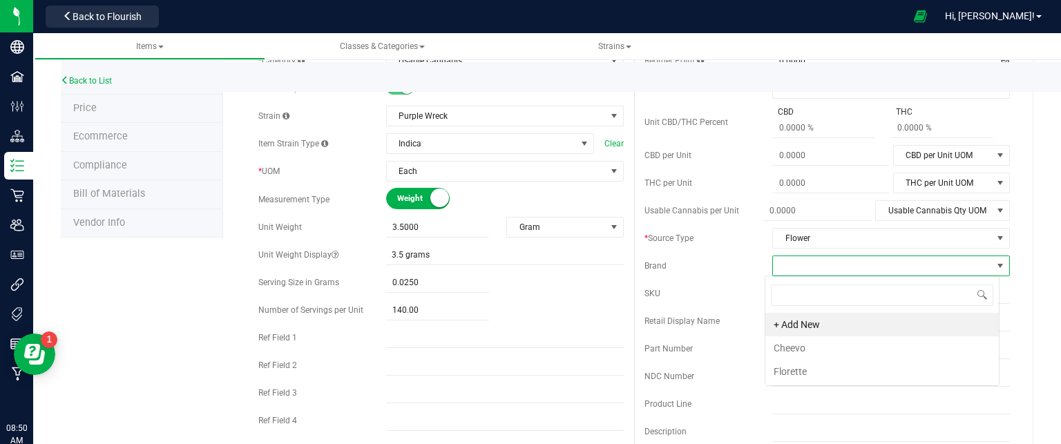
scroll to position [20, 235]
click at [815, 370] on li "Florette" at bounding box center [883, 371] width 234 height 23
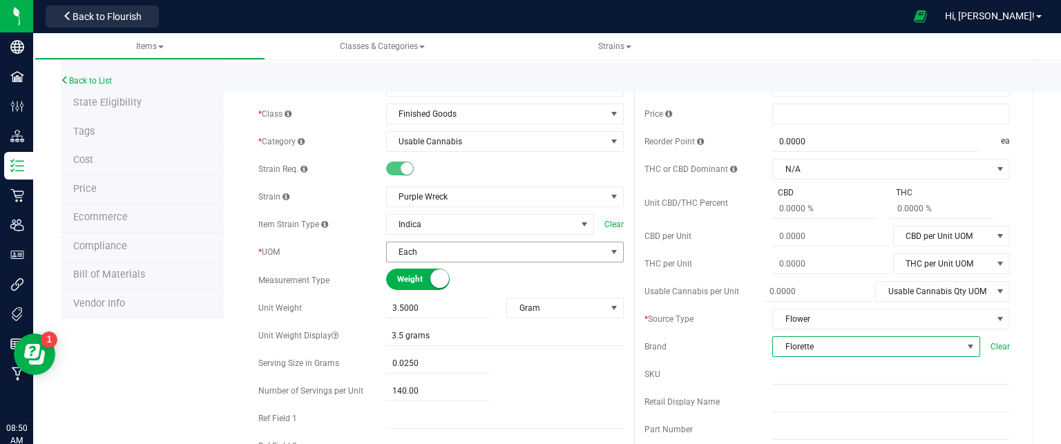
scroll to position [0, 0]
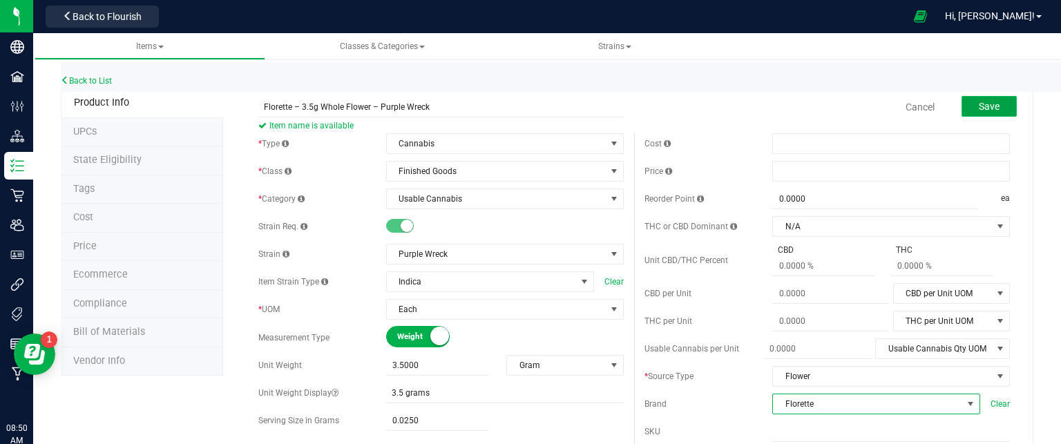
click at [1000, 107] on button "Save" at bounding box center [989, 106] width 55 height 21
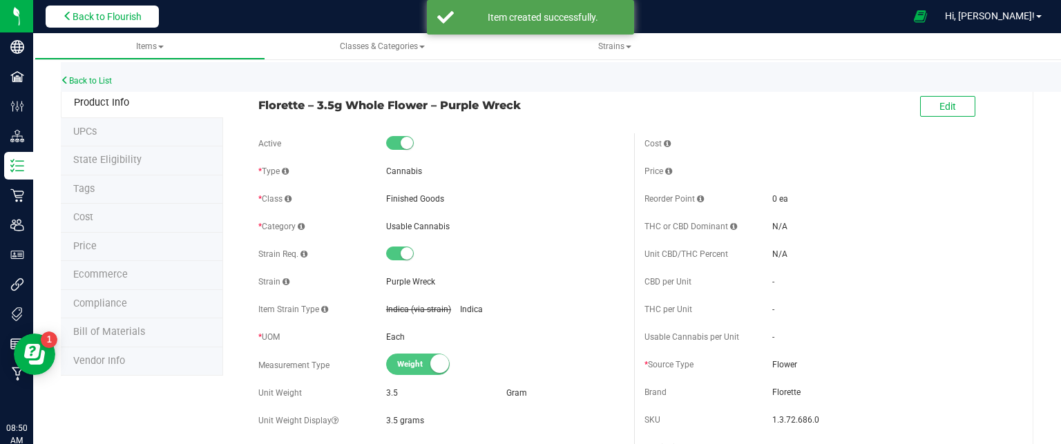
click at [122, 19] on span "Back to Flourish" at bounding box center [107, 16] width 69 height 11
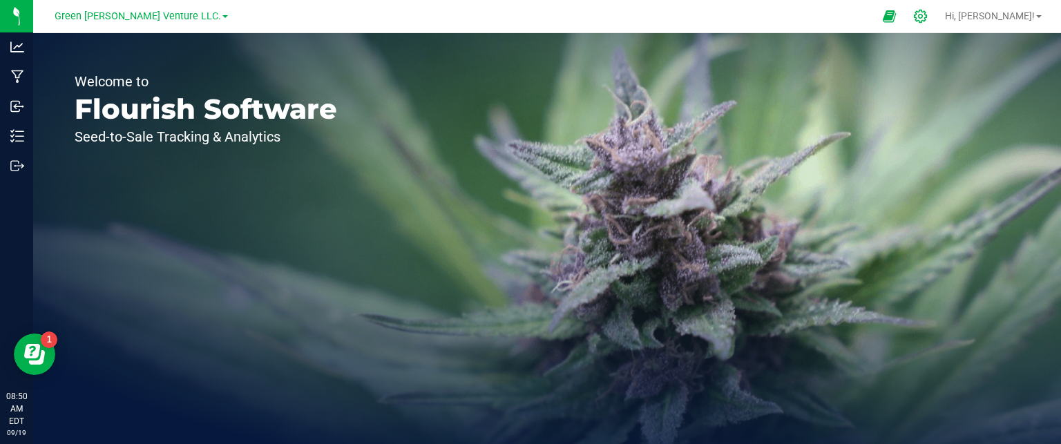
click at [927, 12] on icon at bounding box center [920, 16] width 13 height 13
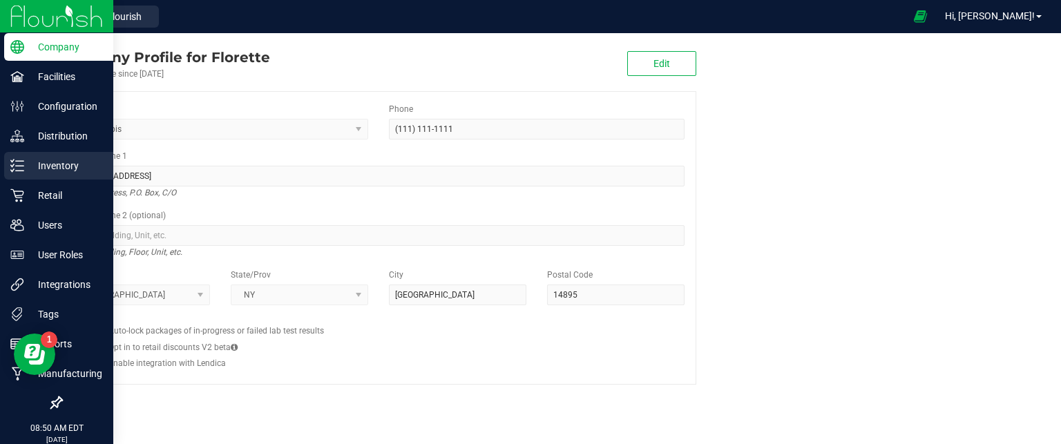
click at [39, 178] on div "Inventory" at bounding box center [58, 166] width 109 height 28
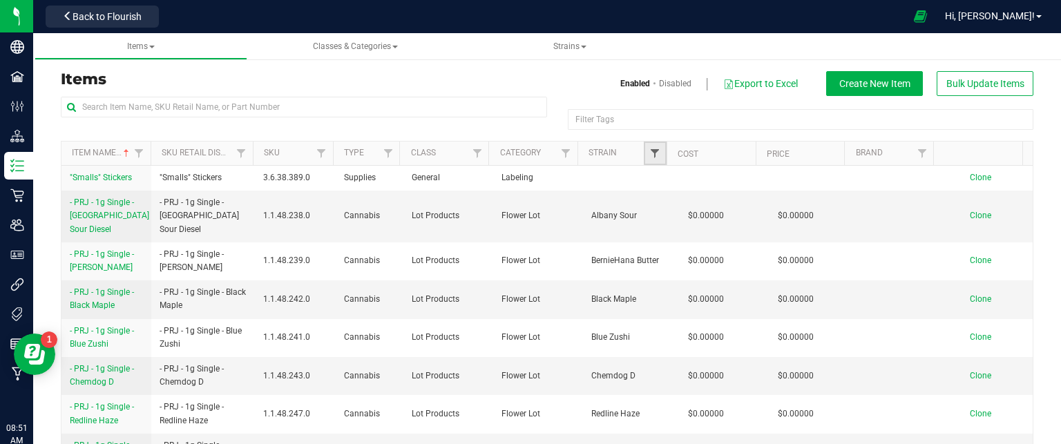
click at [652, 155] on span "Filter" at bounding box center [655, 153] width 11 height 11
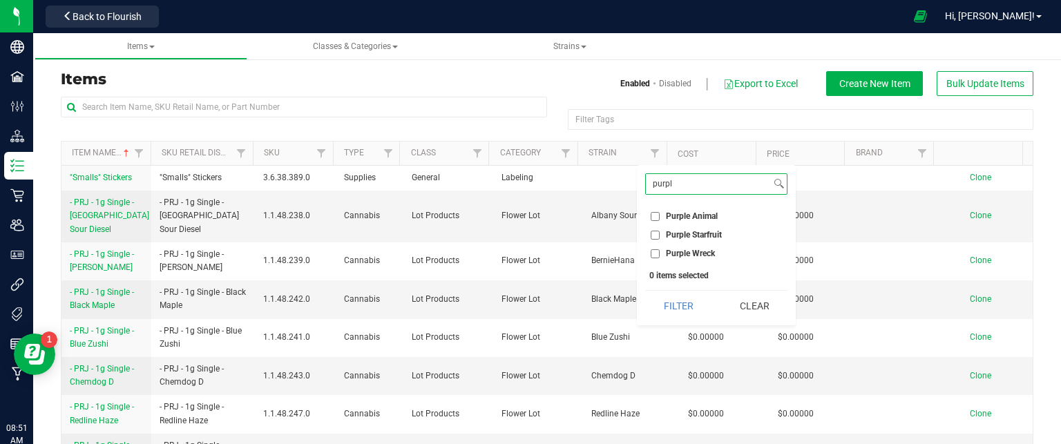
type input "purpl"
click at [655, 255] on input "Purple Wreck" at bounding box center [655, 253] width 9 height 9
checkbox input "true"
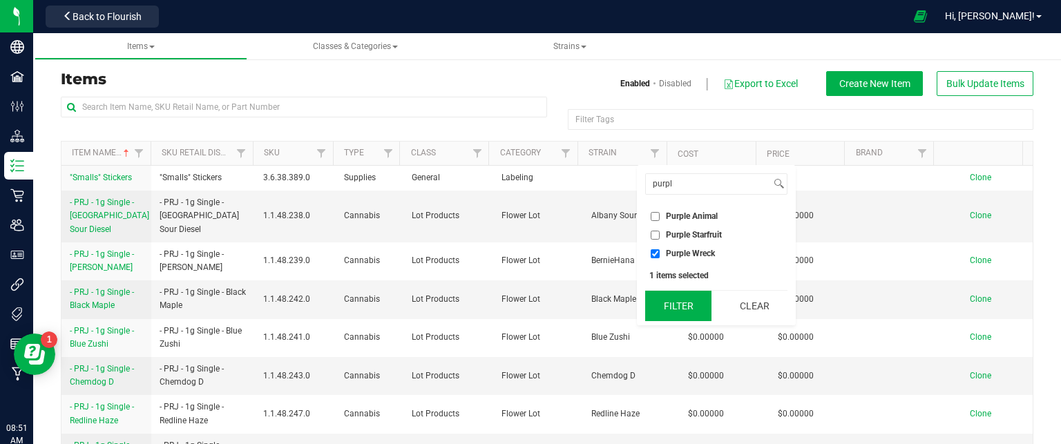
click at [663, 309] on button "Filter" at bounding box center [678, 306] width 66 height 30
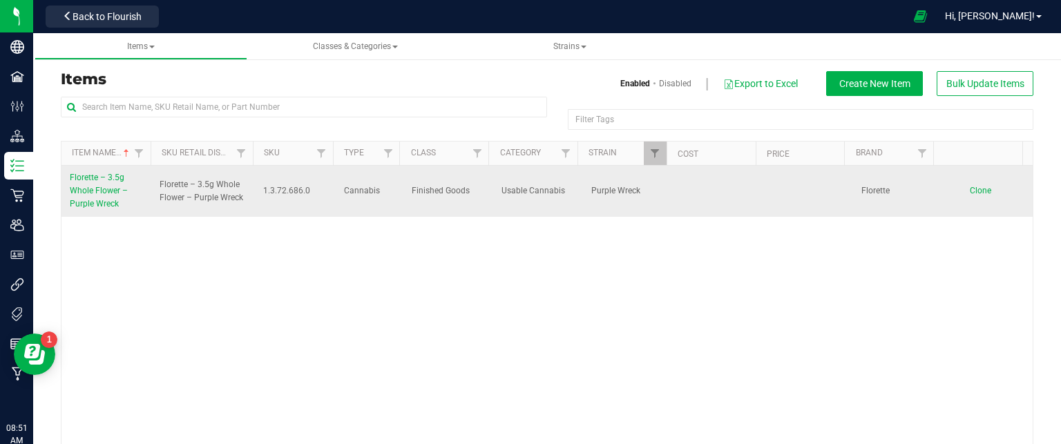
click at [104, 193] on span "Florette – 3.5g Whole Flower – Purple Wreck" at bounding box center [99, 191] width 58 height 36
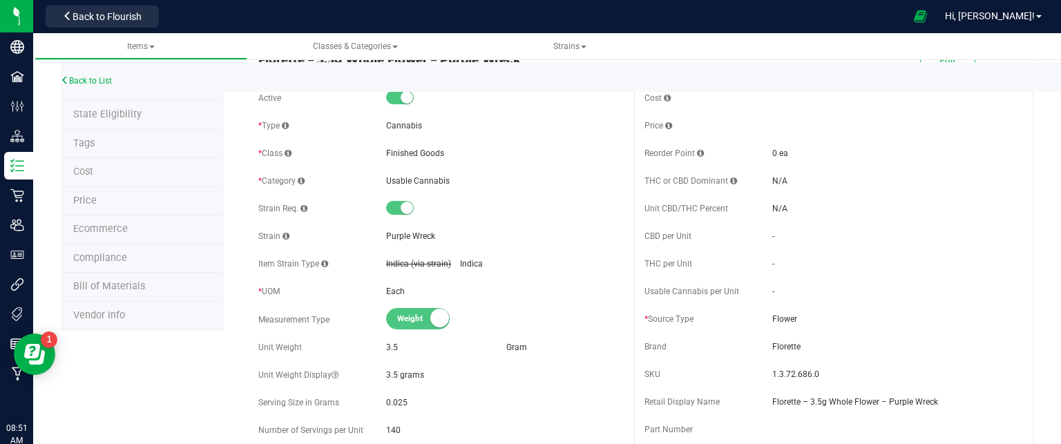
scroll to position [69, 0]
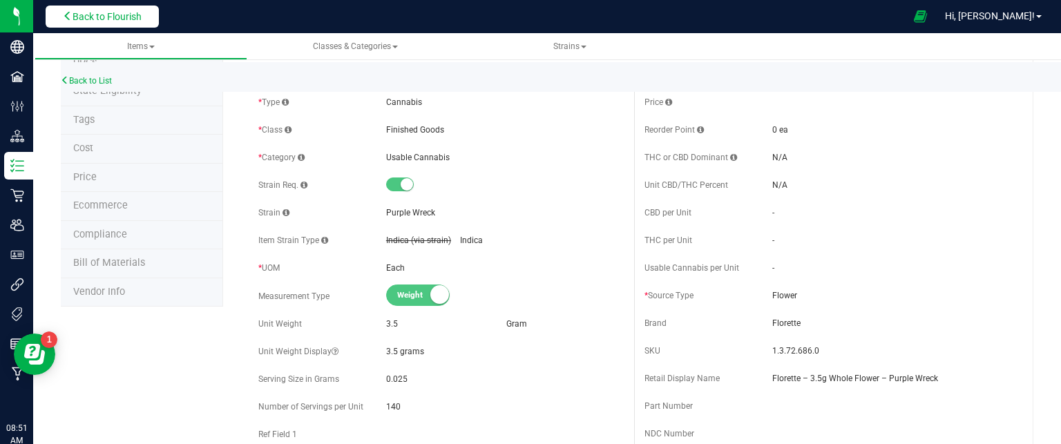
click at [127, 14] on span "Back to Flourish" at bounding box center [107, 16] width 69 height 11
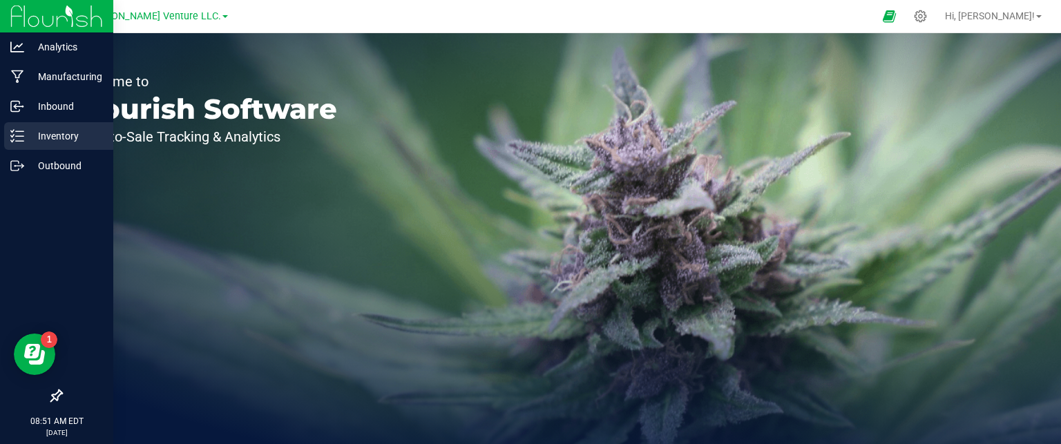
click at [35, 145] on div "Inventory" at bounding box center [58, 136] width 109 height 28
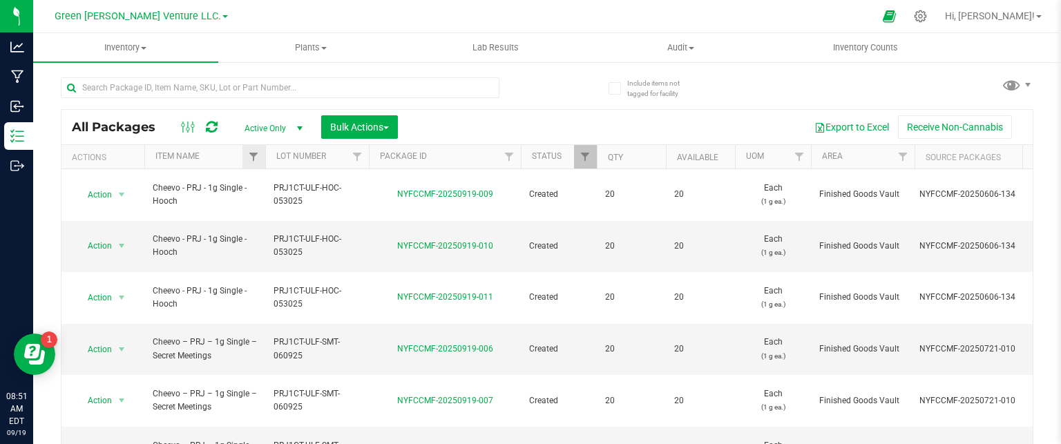
click at [263, 156] on div at bounding box center [266, 157] width 6 height 24
click at [243, 158] on link "Filter" at bounding box center [254, 156] width 23 height 23
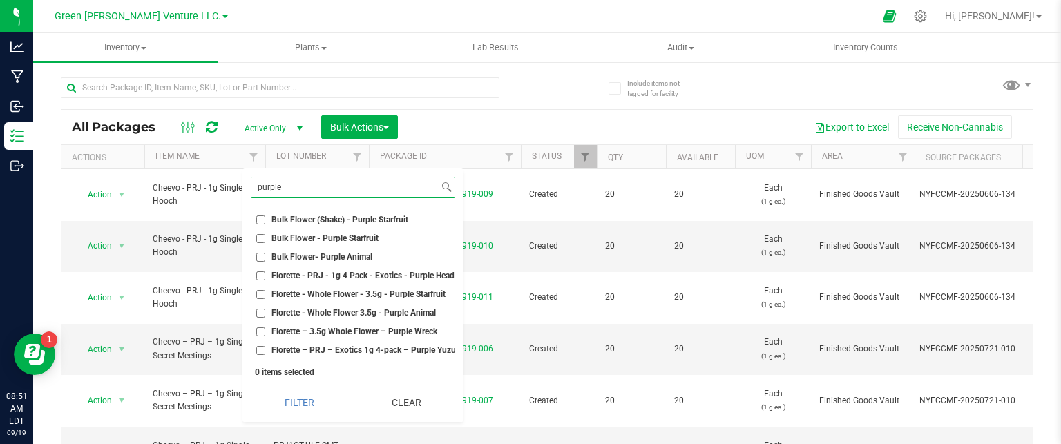
type input "purple"
click at [260, 332] on input "Florette – 3.5g Whole Flower – Purple Wreck" at bounding box center [260, 332] width 9 height 9
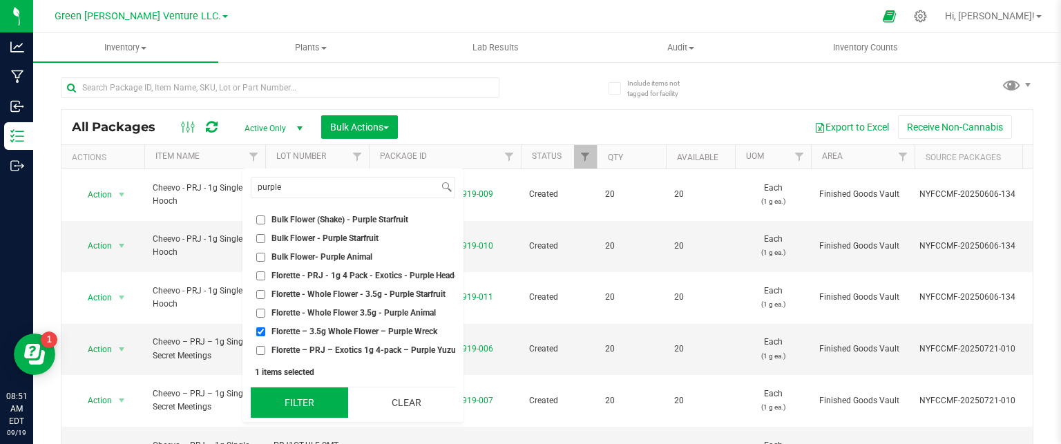
click at [287, 418] on button "Filter" at bounding box center [299, 403] width 97 height 30
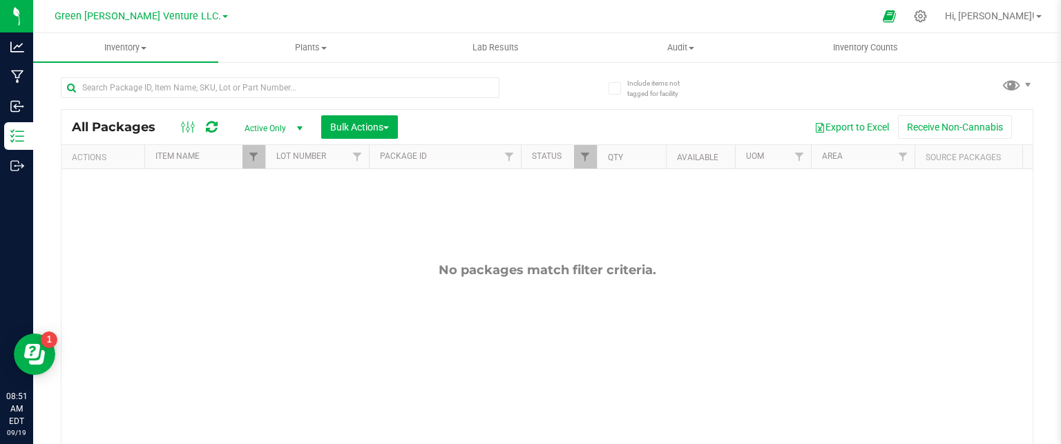
click at [597, 159] on th "Qty" at bounding box center [631, 157] width 69 height 24
click at [583, 156] on span "Filter" at bounding box center [585, 156] width 11 height 11
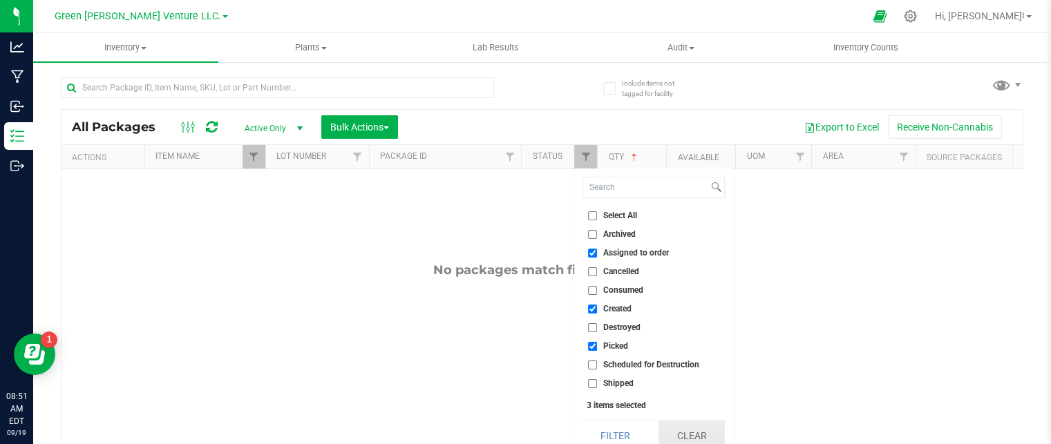
click at [688, 428] on button "Clear" at bounding box center [692, 436] width 66 height 30
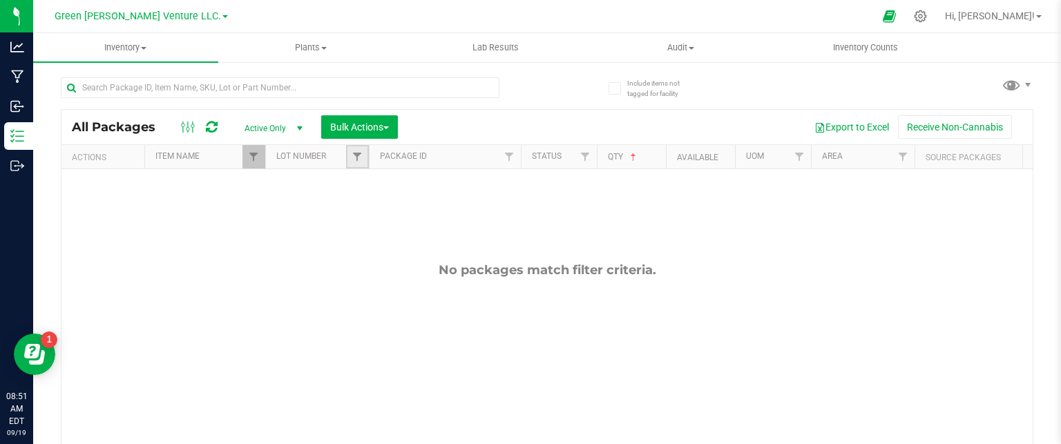
click at [363, 153] on link "Filter" at bounding box center [357, 156] width 23 height 23
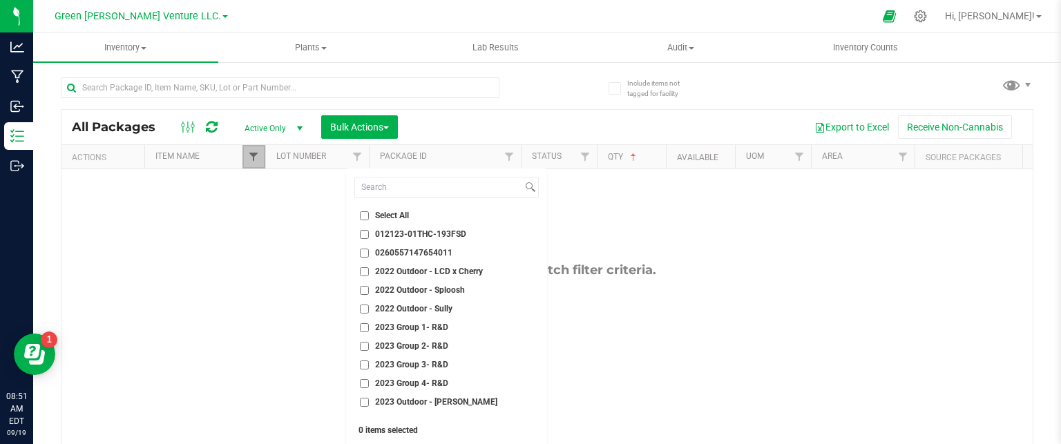
click at [256, 157] on span "Filter" at bounding box center [253, 156] width 11 height 11
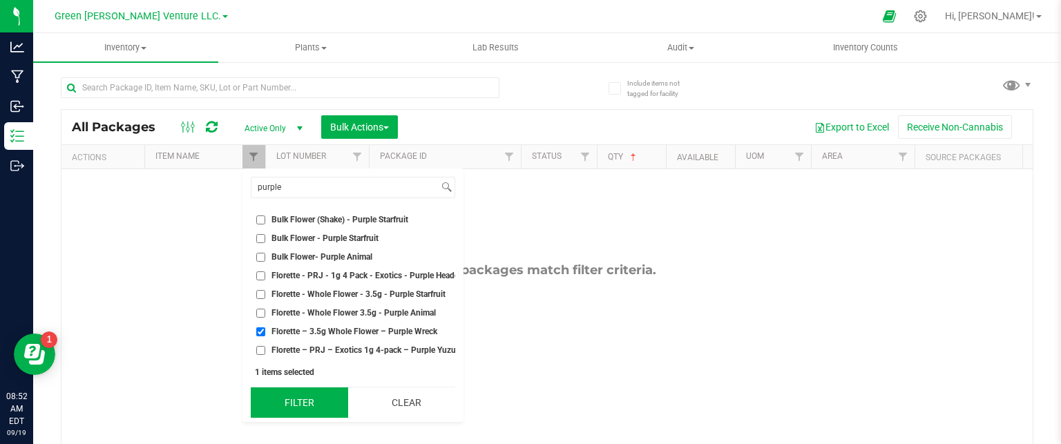
click at [296, 411] on button "Filter" at bounding box center [299, 403] width 97 height 30
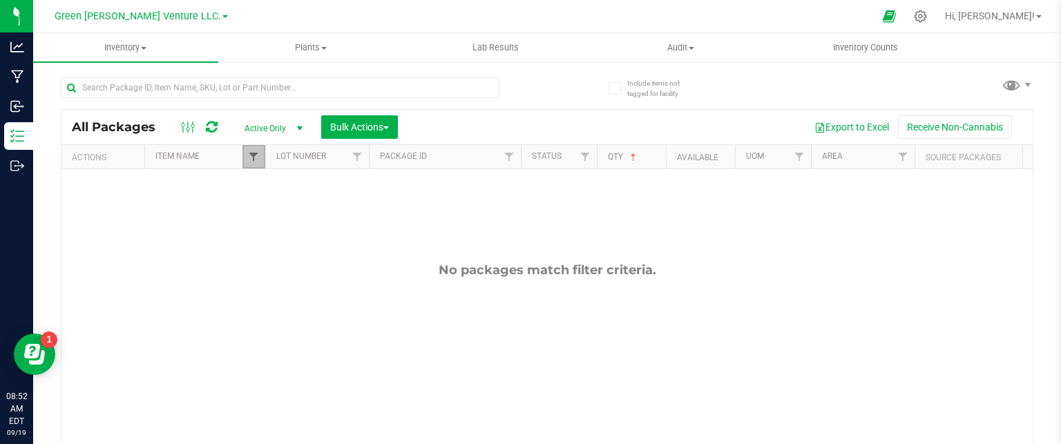
click at [252, 155] on span "Filter" at bounding box center [253, 156] width 11 height 11
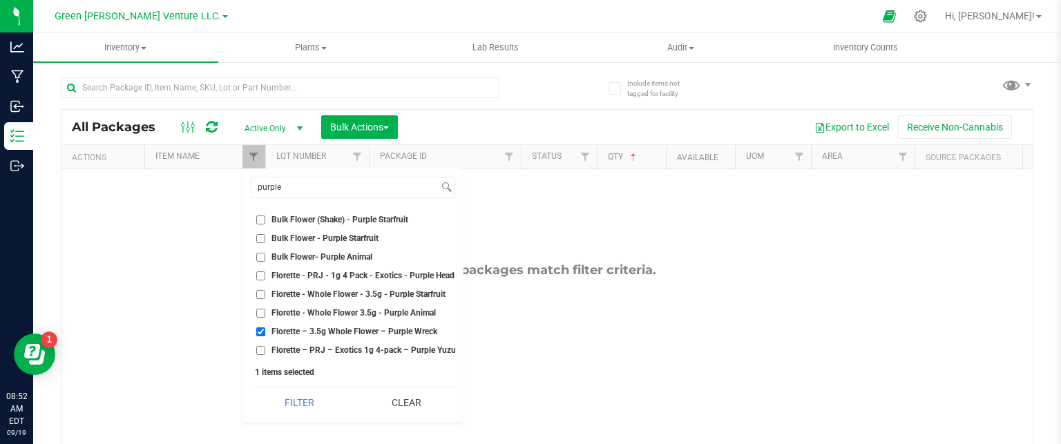
click at [263, 330] on input "Florette – 3.5g Whole Flower – Purple Wreck" at bounding box center [260, 332] width 9 height 9
checkbox input "false"
click at [413, 418] on button "Clear" at bounding box center [406, 403] width 97 height 30
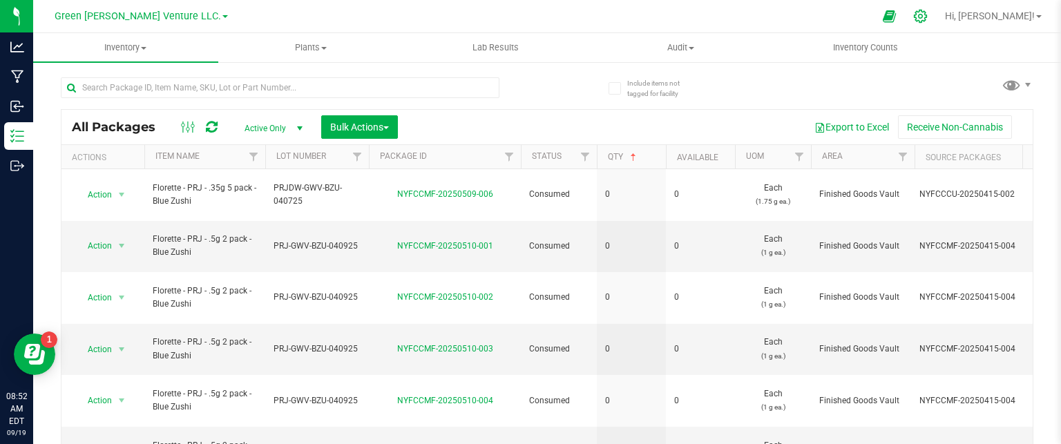
click at [928, 14] on icon at bounding box center [921, 16] width 15 height 15
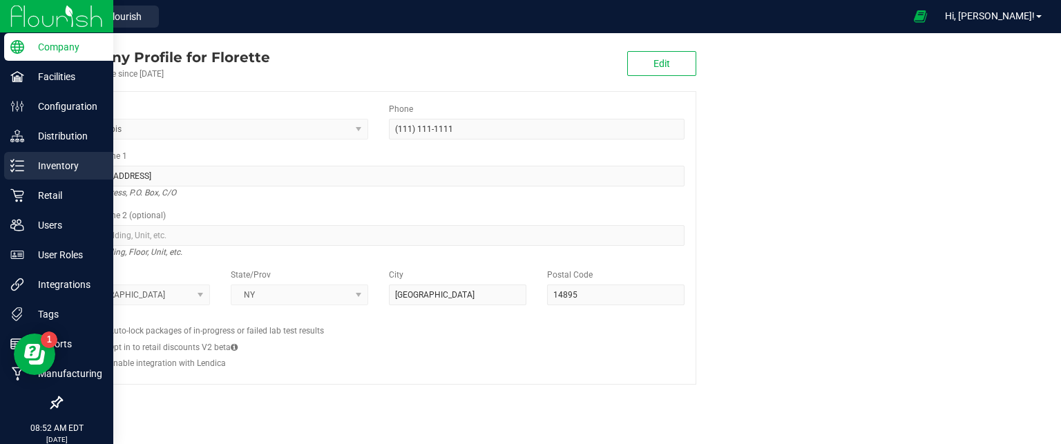
click at [79, 165] on p "Inventory" at bounding box center [65, 166] width 83 height 17
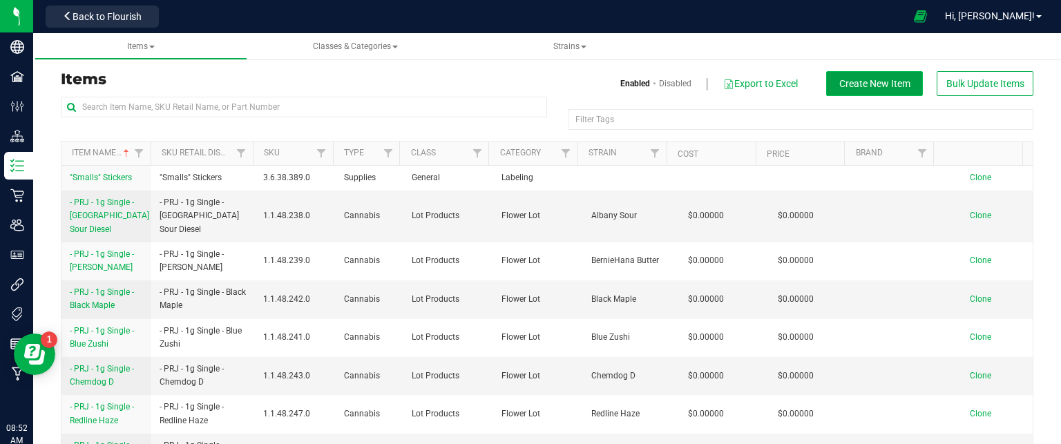
click at [857, 86] on span "Create New Item" at bounding box center [875, 83] width 71 height 11
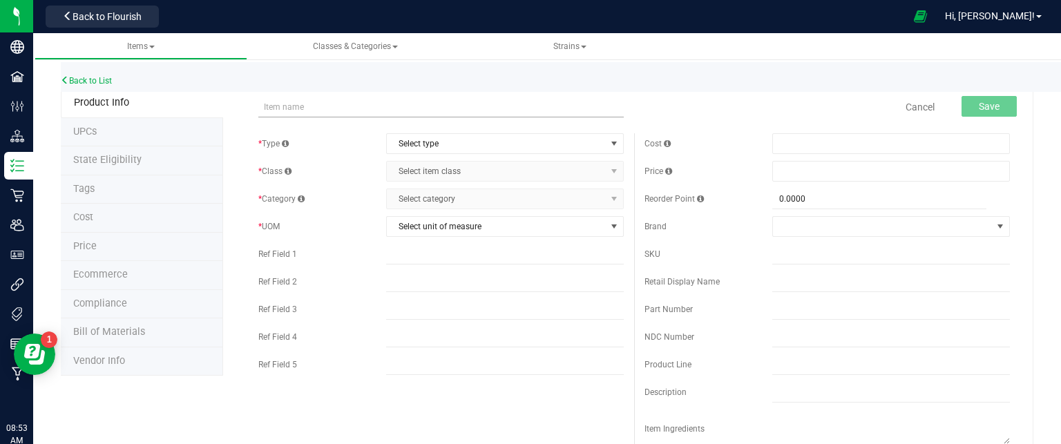
click at [336, 104] on input "text" at bounding box center [441, 107] width 366 height 21
type input "Florette – 3.5g Whole Flower – Choochie [PERSON_NAME]"
click at [466, 142] on span "Select type" at bounding box center [496, 143] width 219 height 19
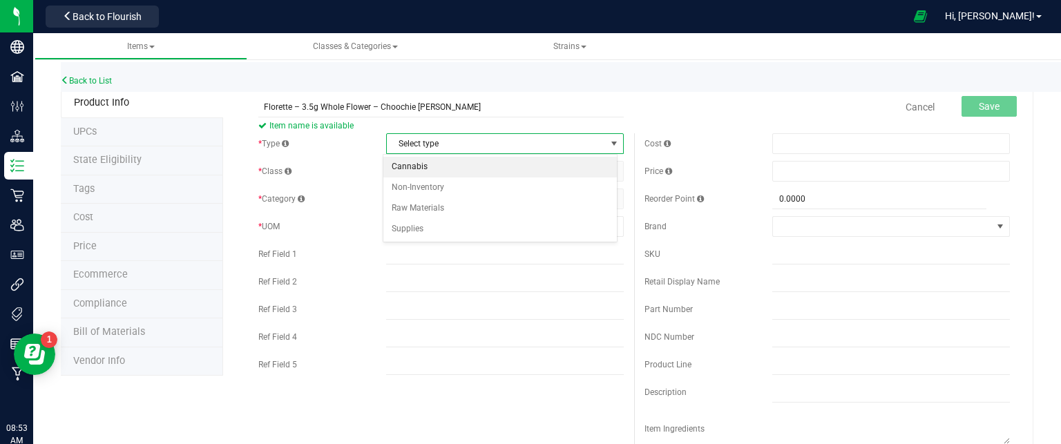
click at [453, 165] on li "Cannabis" at bounding box center [501, 167] width 234 height 21
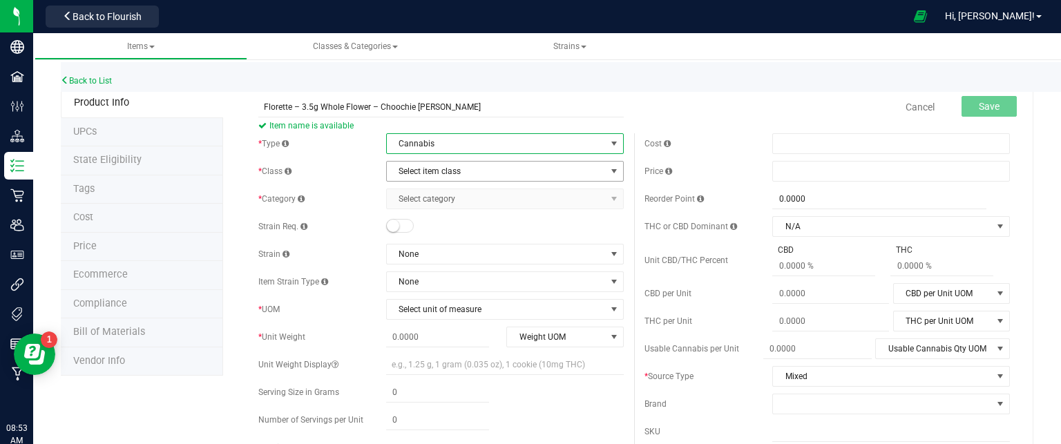
click at [451, 168] on span "Select item class" at bounding box center [496, 171] width 219 height 19
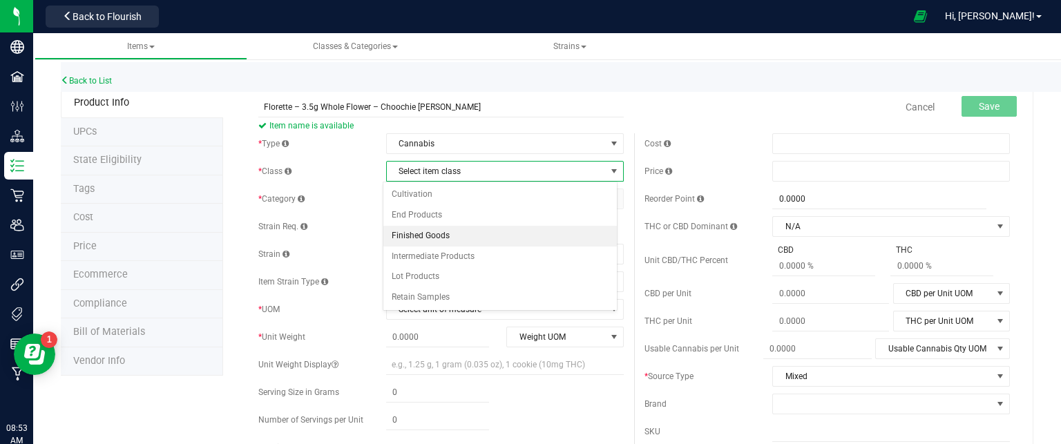
click at [429, 239] on li "Finished Goods" at bounding box center [501, 236] width 234 height 21
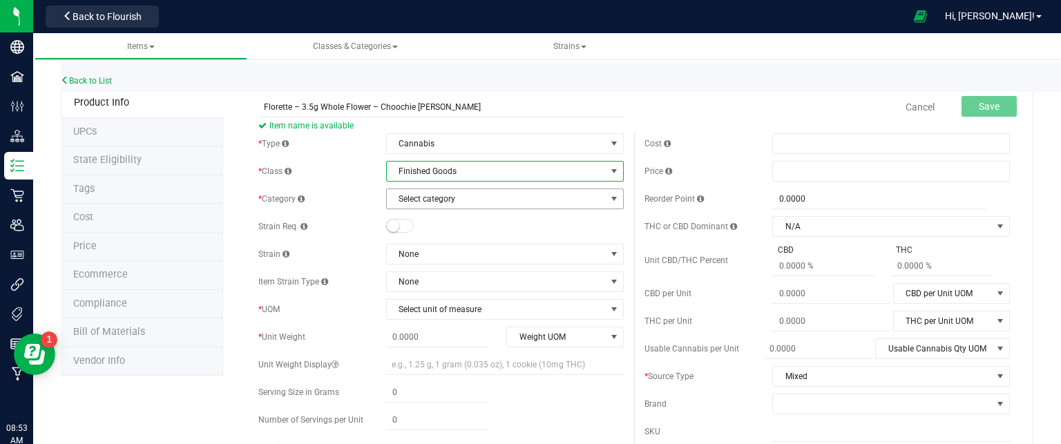
click at [438, 201] on span "Select category" at bounding box center [496, 198] width 219 height 19
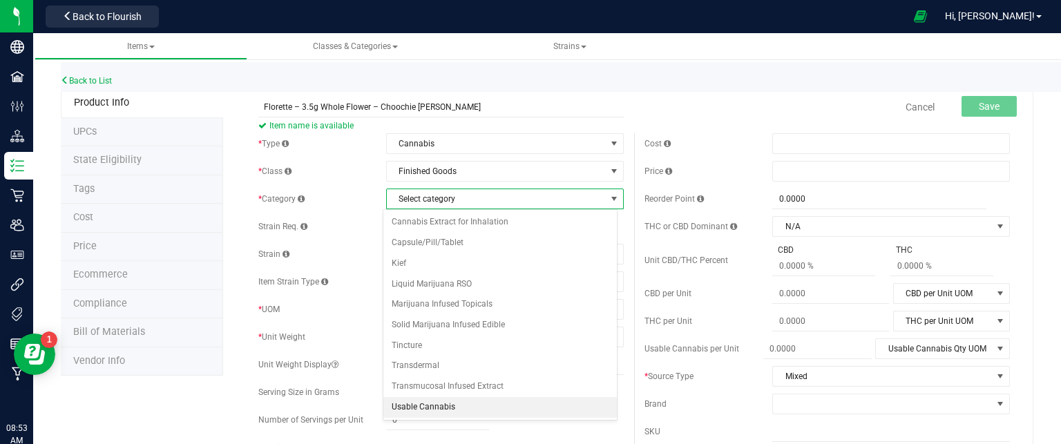
click at [450, 404] on li "Usable Cannabis" at bounding box center [501, 407] width 234 height 21
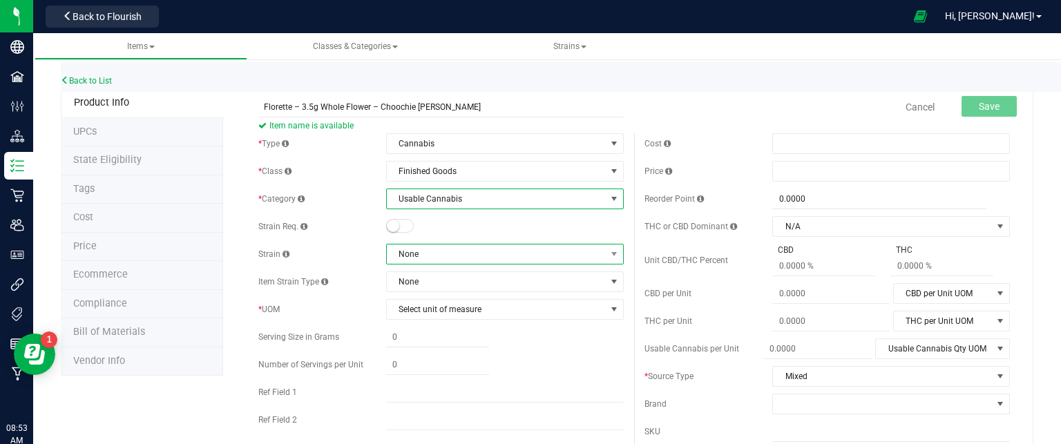
click at [409, 250] on span "None" at bounding box center [496, 254] width 219 height 19
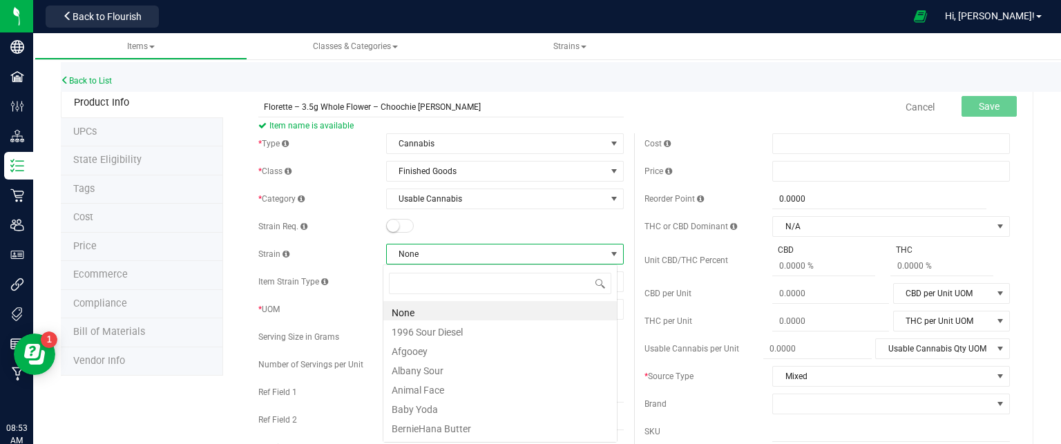
scroll to position [20, 235]
type input "choo"
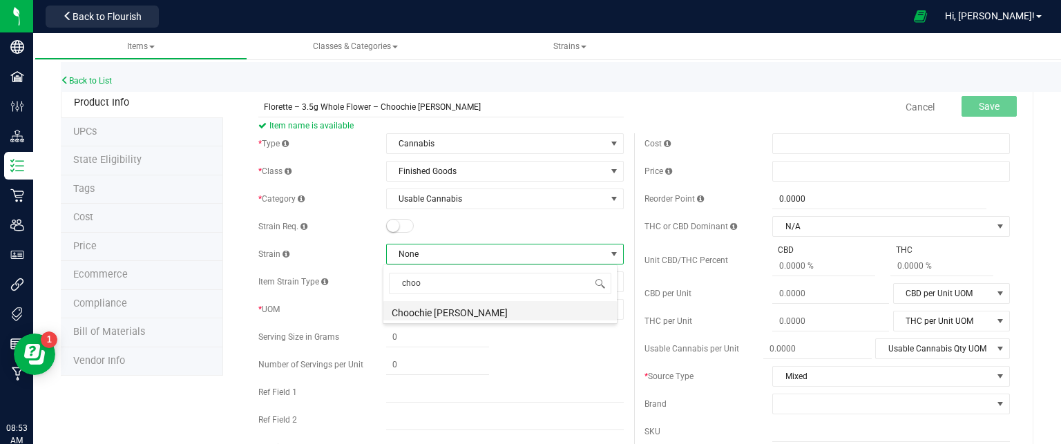
click at [427, 309] on li "Choochie [PERSON_NAME]" at bounding box center [501, 310] width 234 height 19
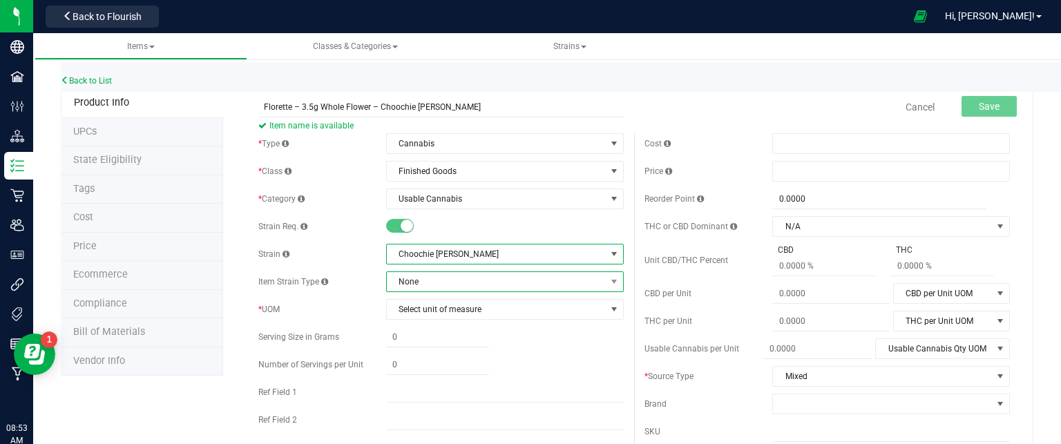
click at [440, 287] on span "None" at bounding box center [496, 281] width 219 height 19
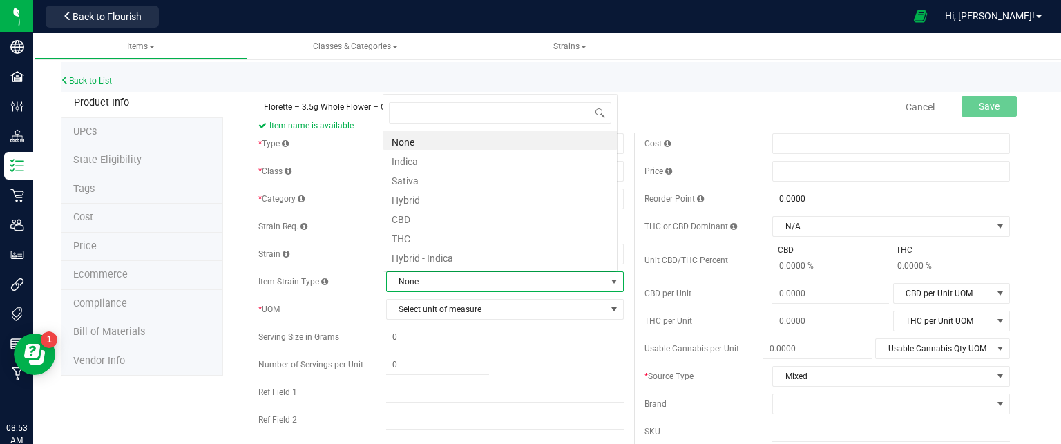
scroll to position [20, 232]
click at [437, 190] on li "Hybrid" at bounding box center [501, 198] width 234 height 19
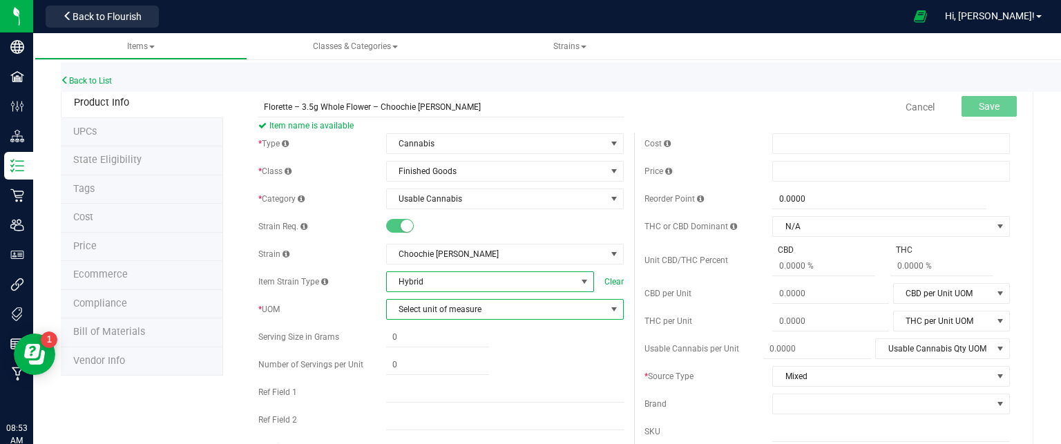
click at [436, 305] on span "Select unit of measure" at bounding box center [496, 309] width 219 height 19
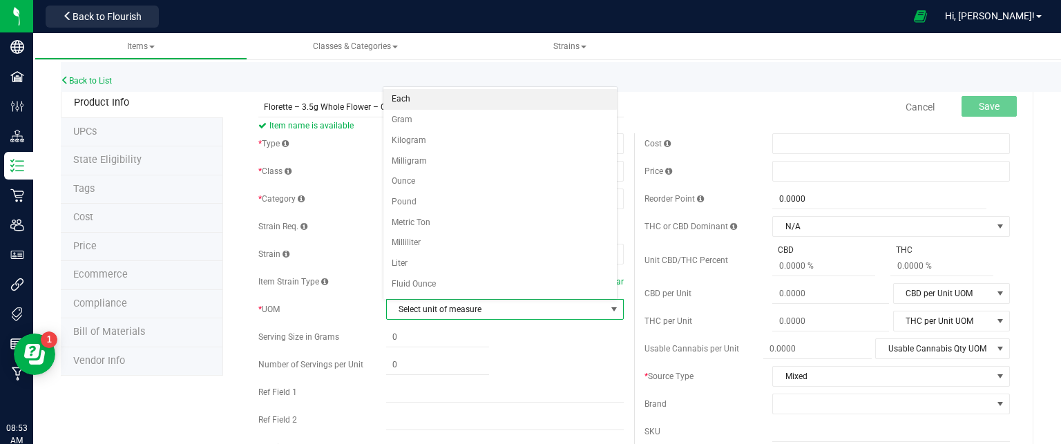
click at [431, 100] on li "Each" at bounding box center [501, 99] width 234 height 21
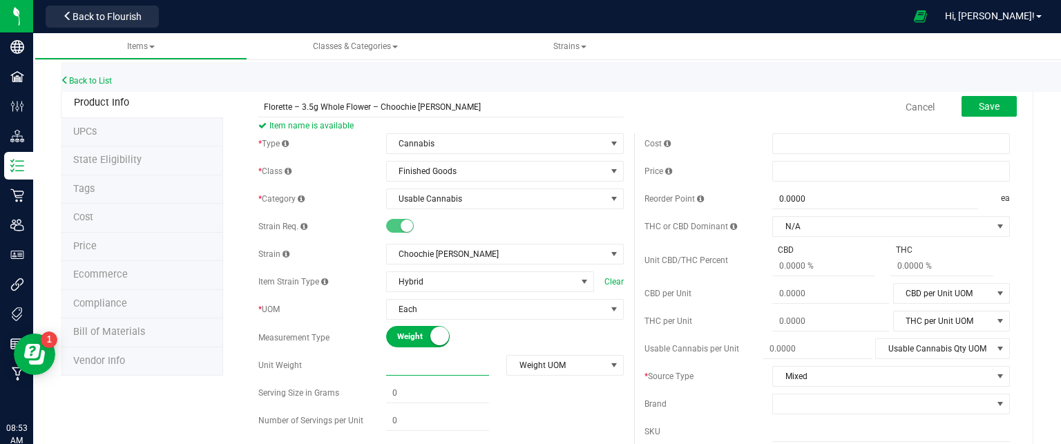
click at [425, 366] on span at bounding box center [437, 366] width 103 height 20
type input "3.5"
type input "3.5000"
drag, startPoint x: 532, startPoint y: 374, endPoint x: 532, endPoint y: 366, distance: 7.6
click at [532, 370] on span "Weight UOM" at bounding box center [556, 365] width 98 height 19
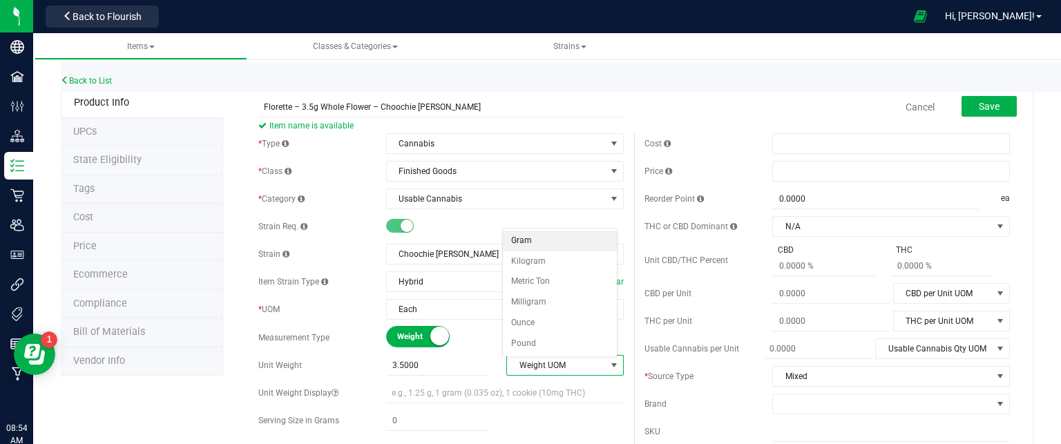
click at [536, 238] on li "Gram" at bounding box center [560, 241] width 114 height 21
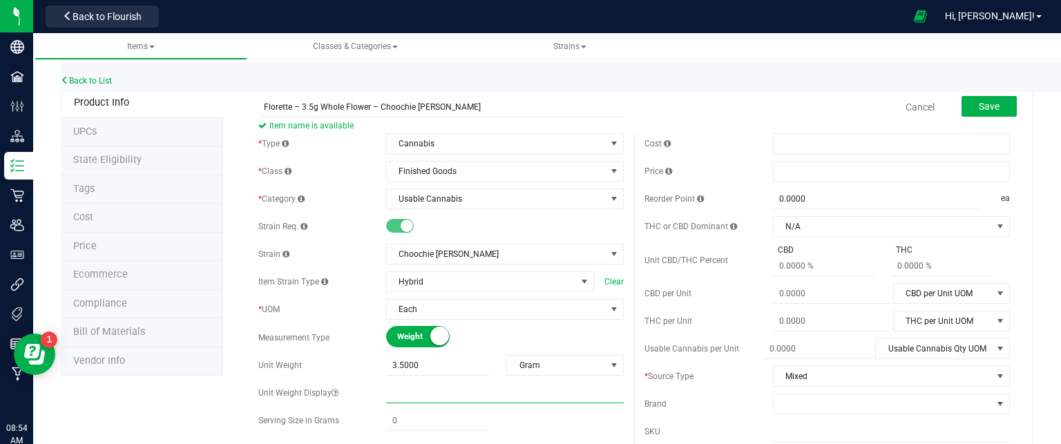
click at [461, 398] on input "text" at bounding box center [505, 393] width 238 height 21
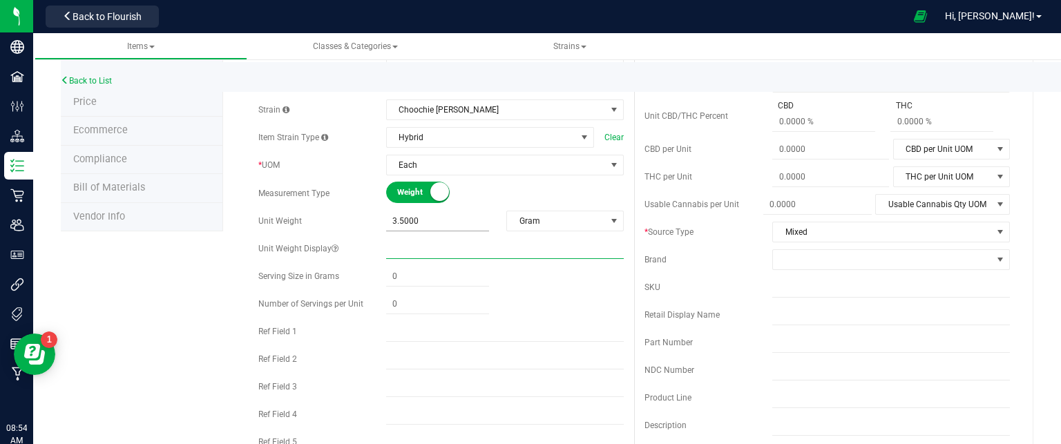
scroll to position [207, 0]
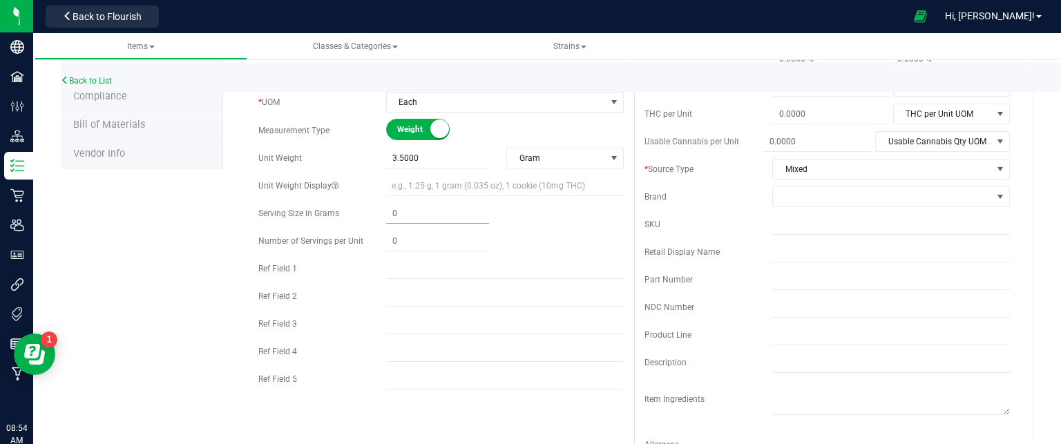
click at [406, 212] on span at bounding box center [437, 214] width 103 height 20
type input ".025"
type input "0.0250"
click at [404, 237] on span at bounding box center [437, 242] width 103 height 20
type input "140"
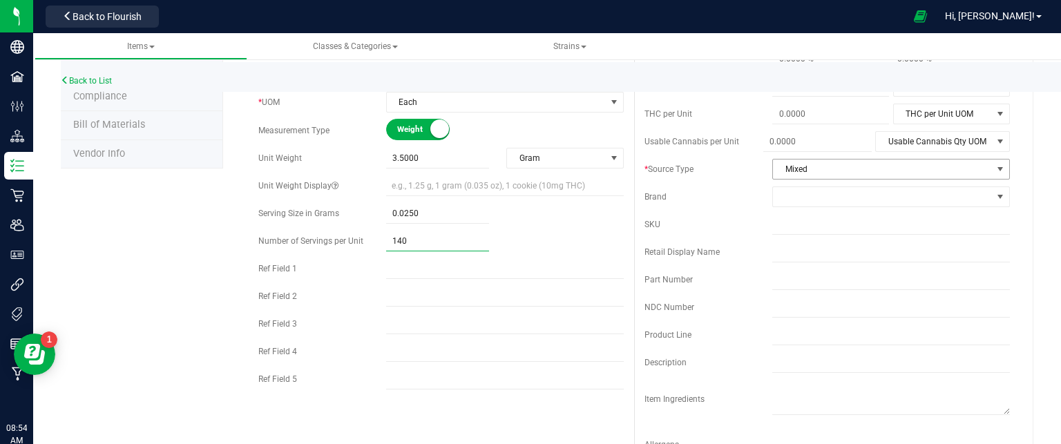
type input "140.00"
click at [876, 167] on span "Mixed" at bounding box center [882, 169] width 219 height 19
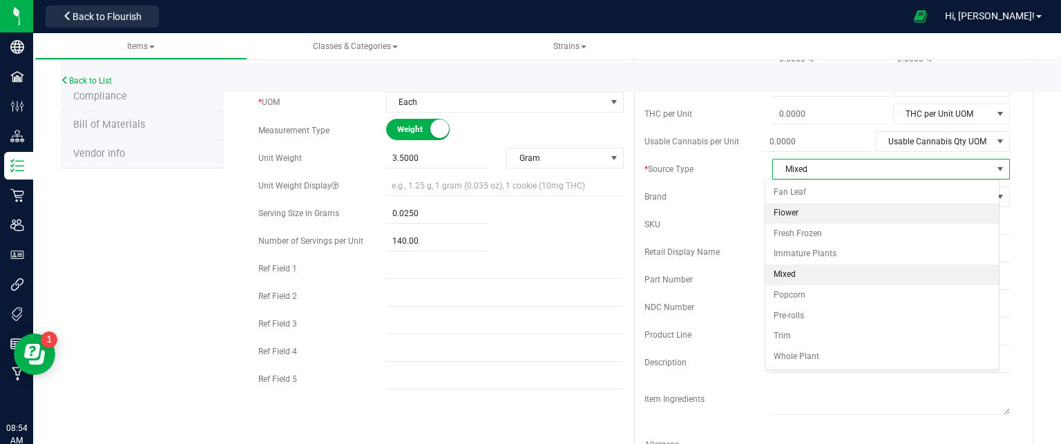
click at [816, 218] on li "Flower" at bounding box center [883, 213] width 234 height 21
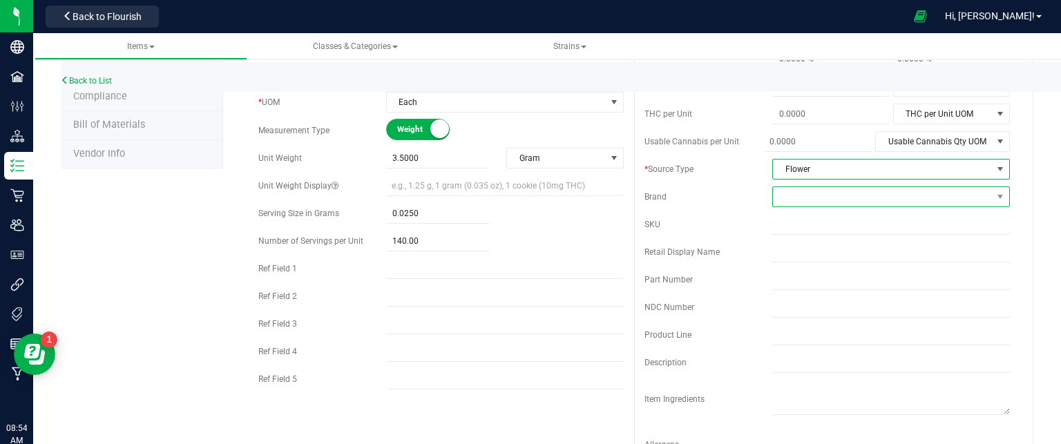
click at [822, 193] on span at bounding box center [882, 196] width 219 height 19
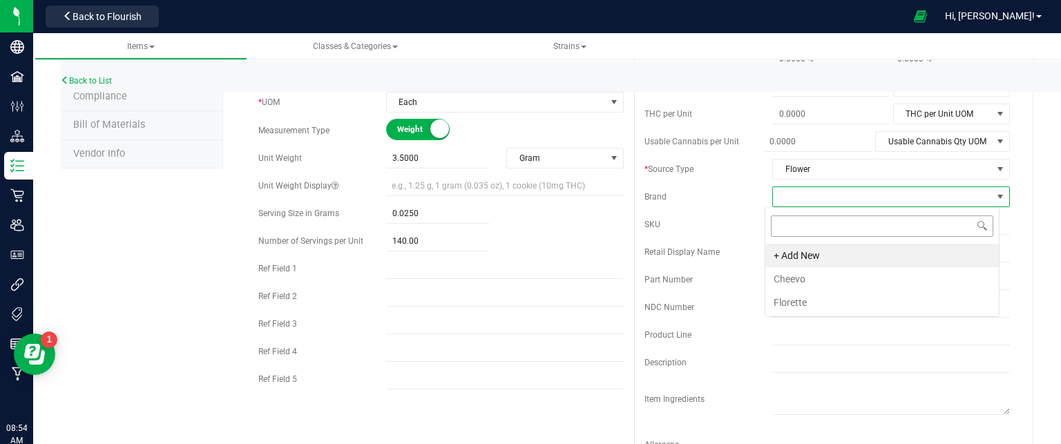
scroll to position [20, 235]
click at [811, 299] on li "Florette" at bounding box center [883, 302] width 234 height 23
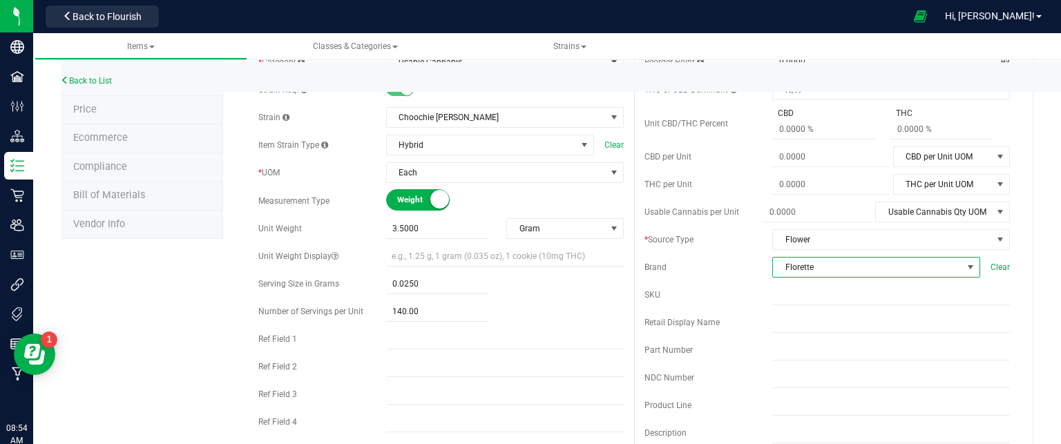
scroll to position [0, 0]
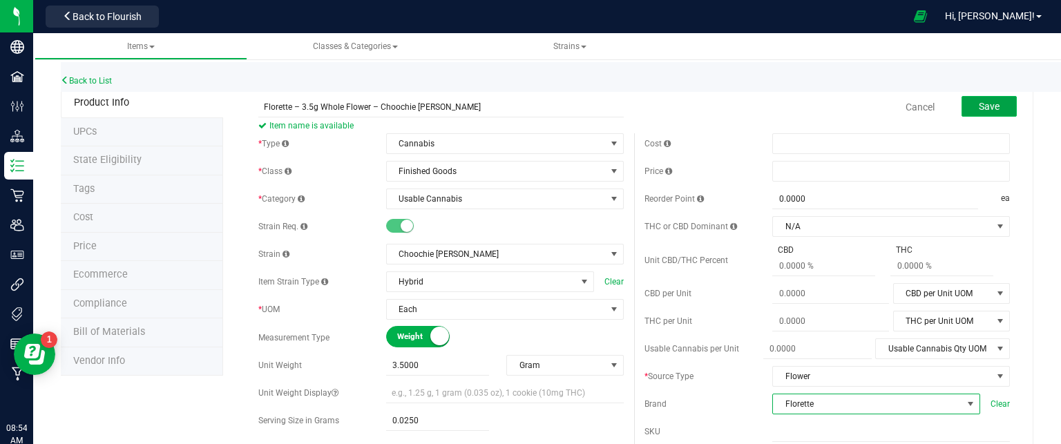
click at [979, 107] on span "Save" at bounding box center [989, 106] width 21 height 11
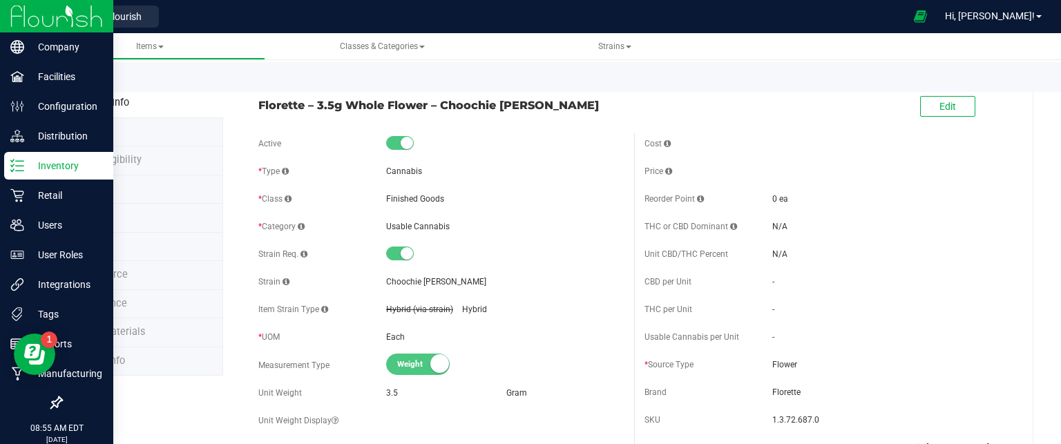
click at [21, 167] on icon at bounding box center [17, 166] width 14 height 14
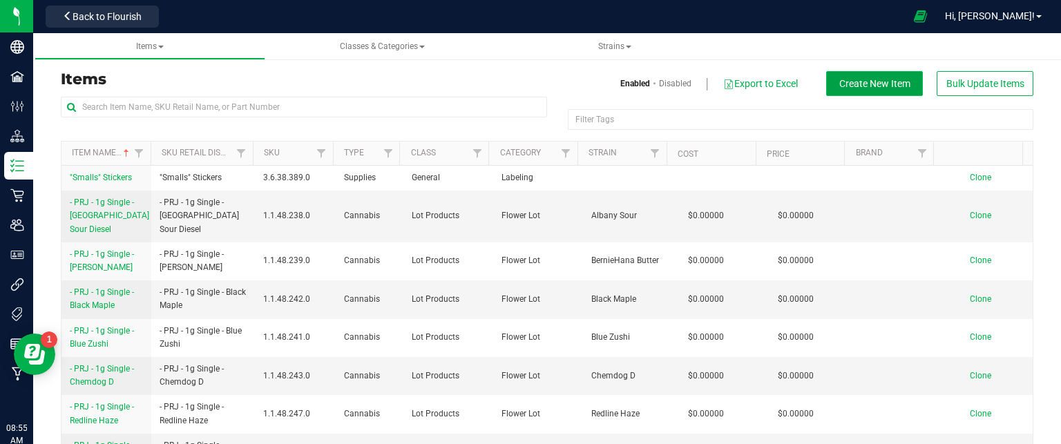
click at [862, 78] on span "Create New Item" at bounding box center [875, 83] width 71 height 11
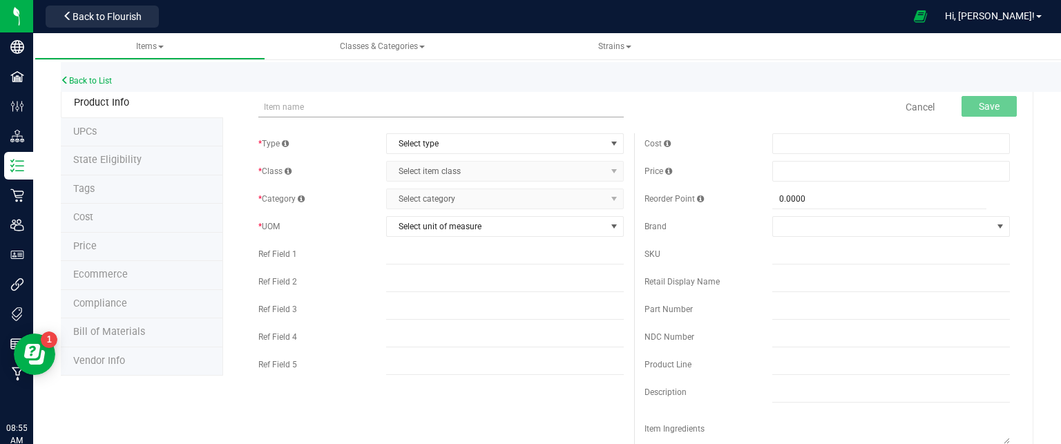
click at [389, 104] on input "text" at bounding box center [441, 107] width 366 height 21
type input "Florette – 3.5g Whole Flower – [PERSON_NAME]"
click at [420, 140] on span "Select type" at bounding box center [496, 143] width 219 height 19
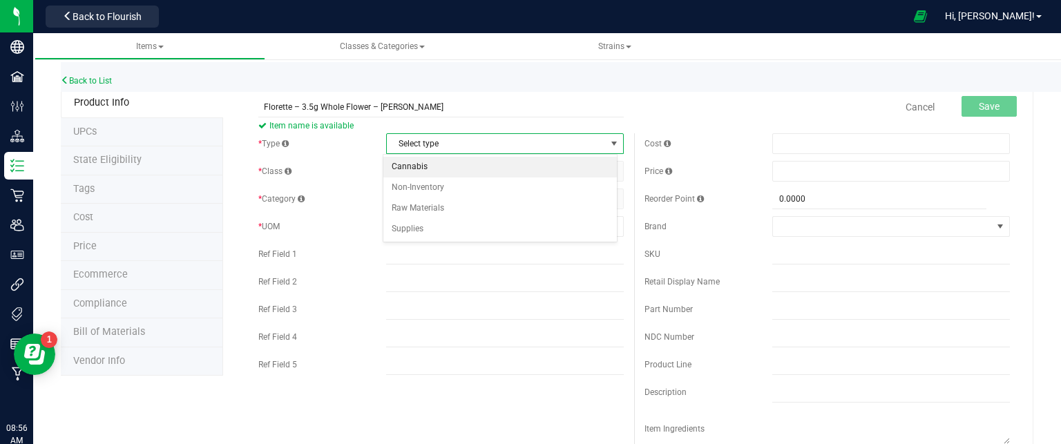
click at [415, 159] on li "Cannabis" at bounding box center [501, 167] width 234 height 21
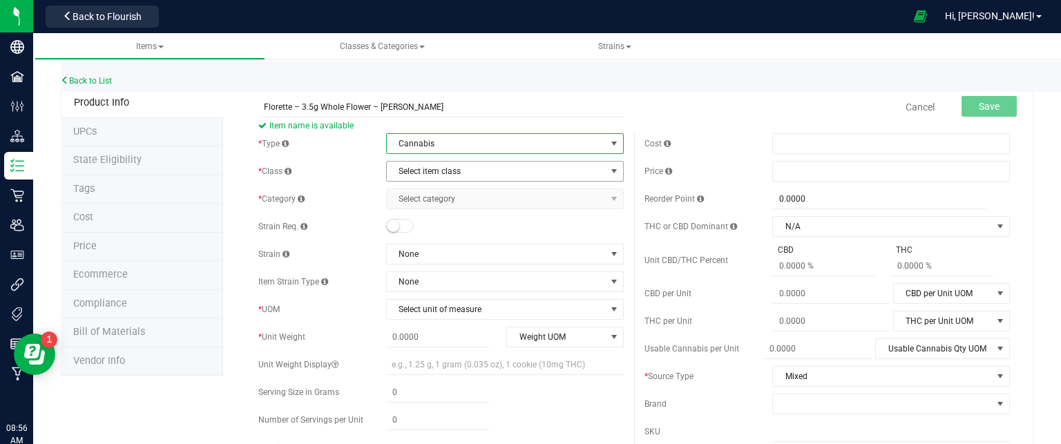
click at [412, 174] on span "Select item class" at bounding box center [496, 171] width 219 height 19
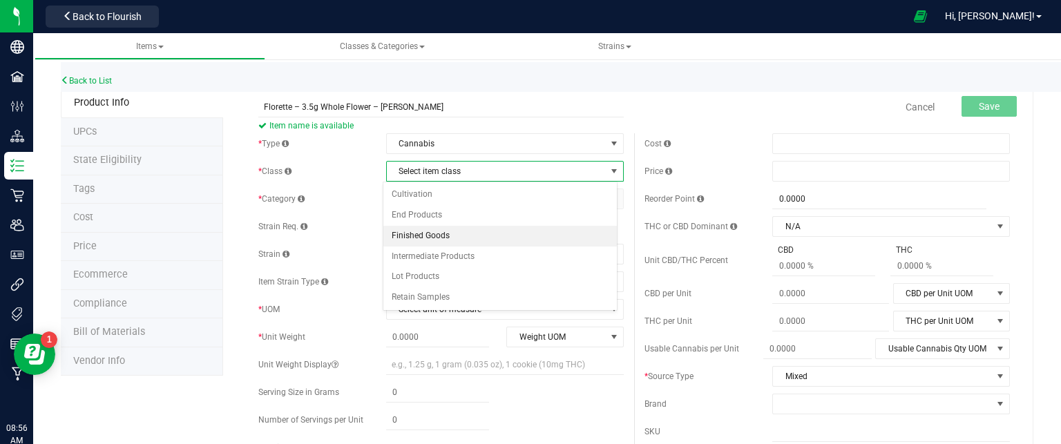
click at [433, 234] on li "Finished Goods" at bounding box center [501, 236] width 234 height 21
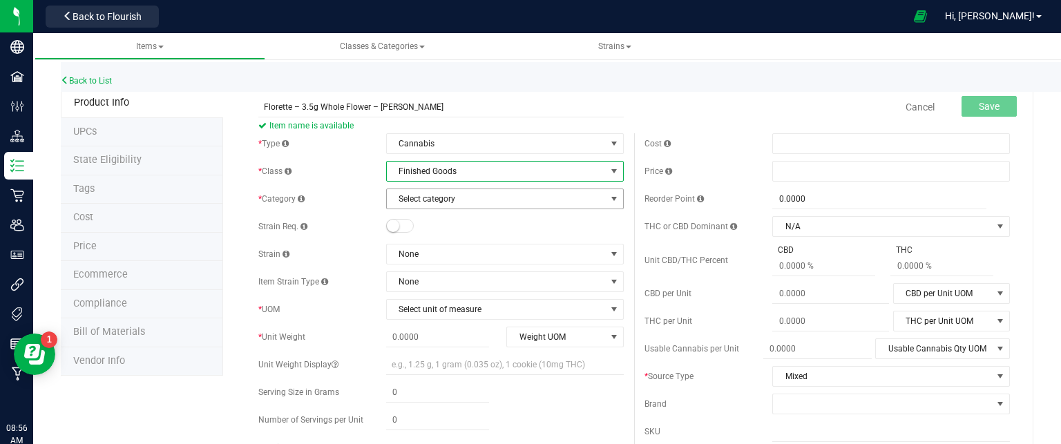
click at [431, 195] on span "Select category" at bounding box center [496, 198] width 219 height 19
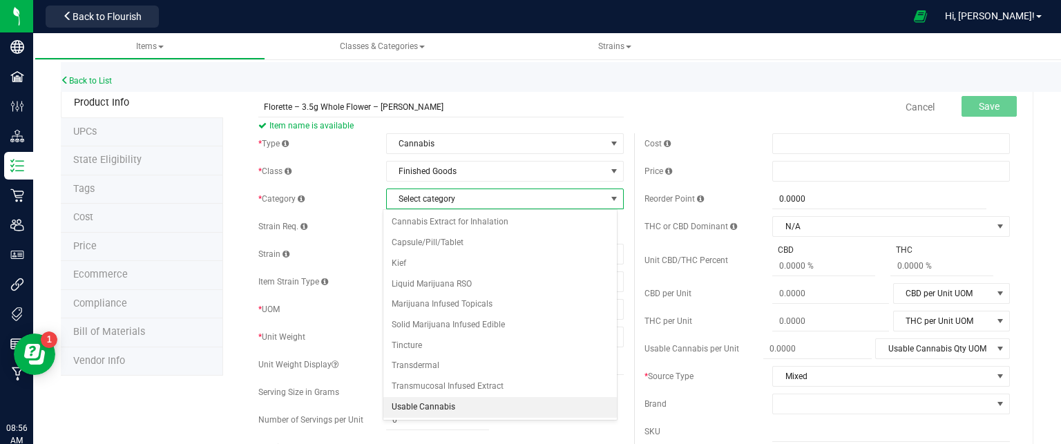
click at [451, 405] on li "Usable Cannabis" at bounding box center [501, 407] width 234 height 21
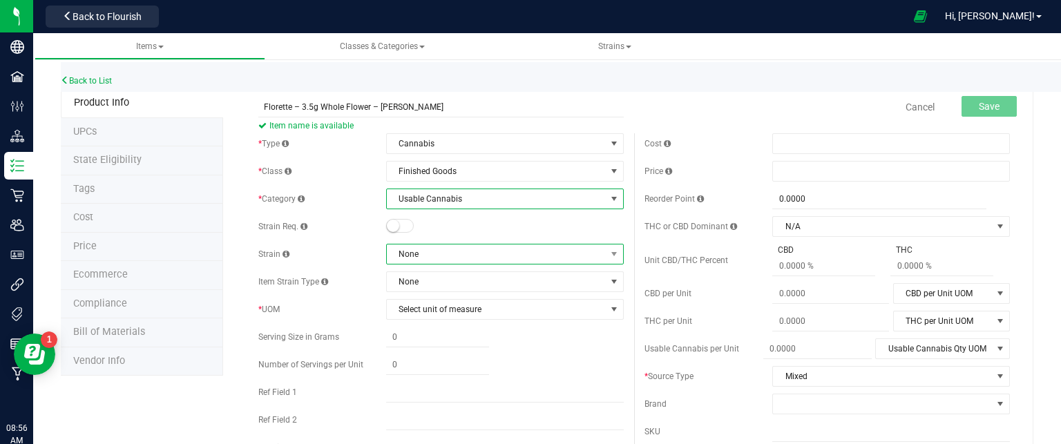
click at [410, 250] on span "None" at bounding box center [496, 254] width 219 height 19
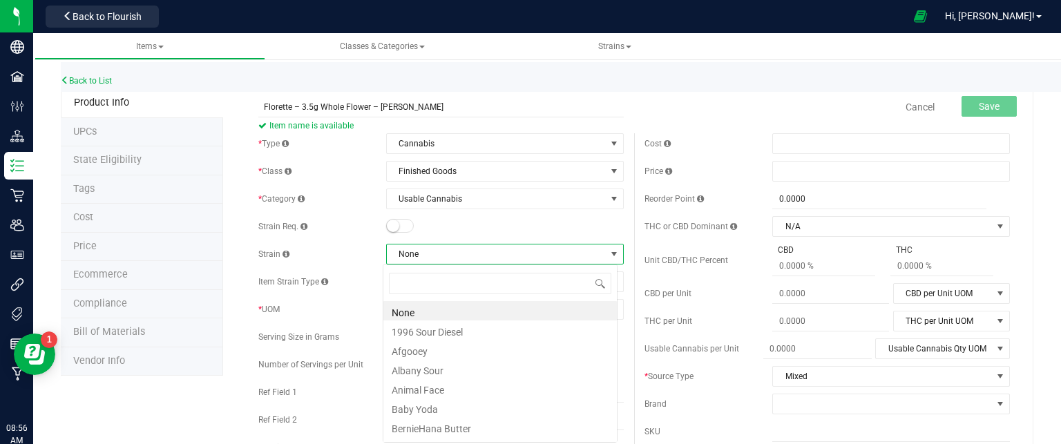
scroll to position [20, 235]
type input "la"
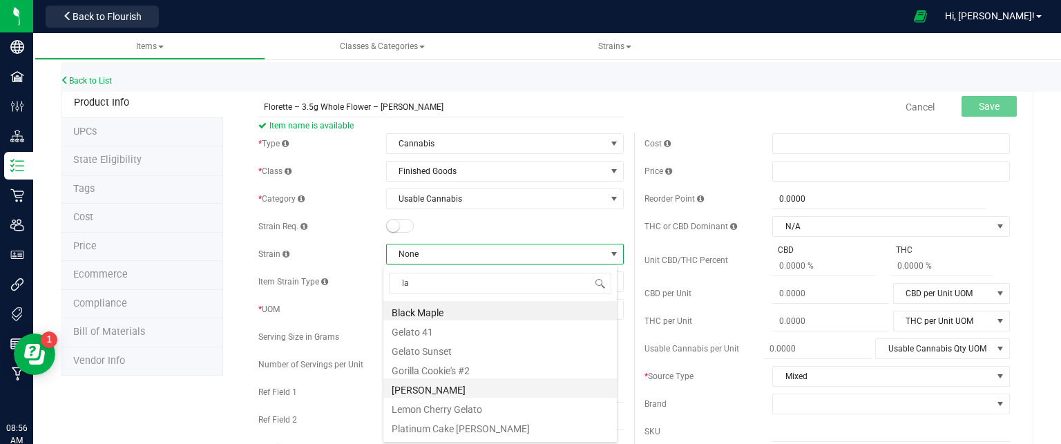
click at [420, 386] on li "[PERSON_NAME]" at bounding box center [501, 388] width 234 height 19
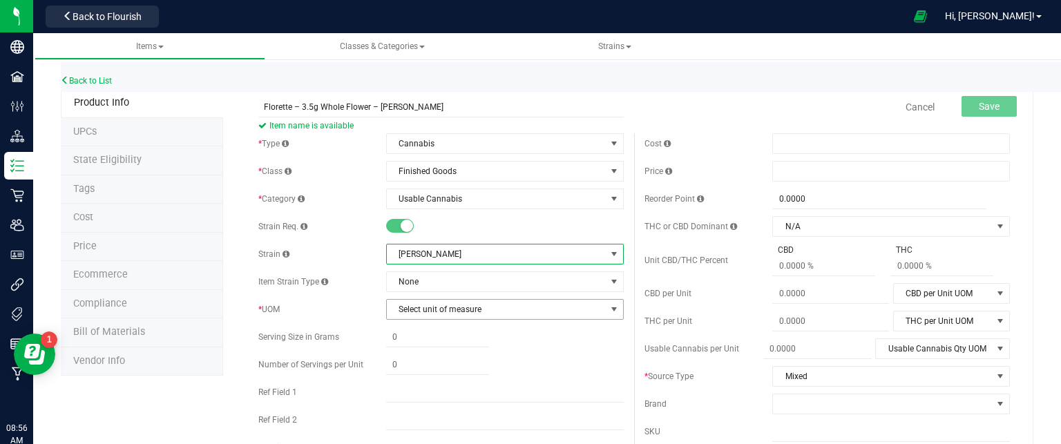
click at [445, 312] on span "Select unit of measure" at bounding box center [496, 309] width 219 height 19
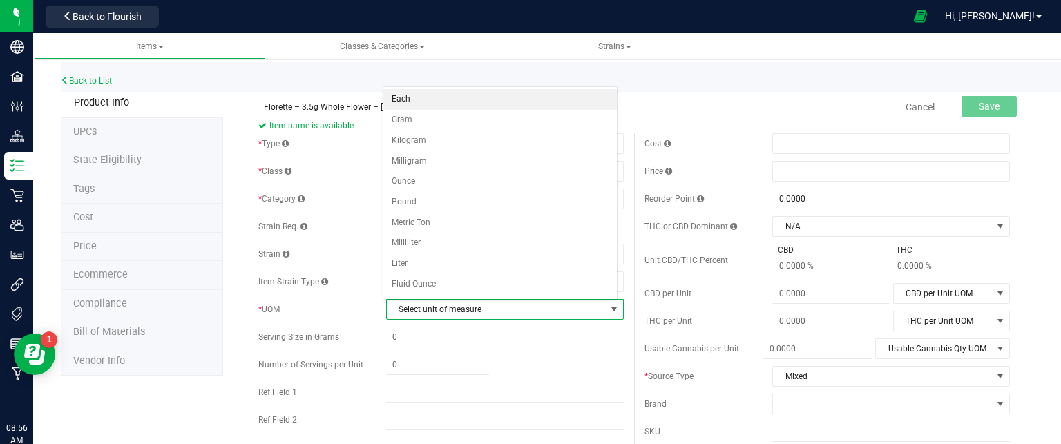
click at [424, 97] on li "Each" at bounding box center [501, 99] width 234 height 21
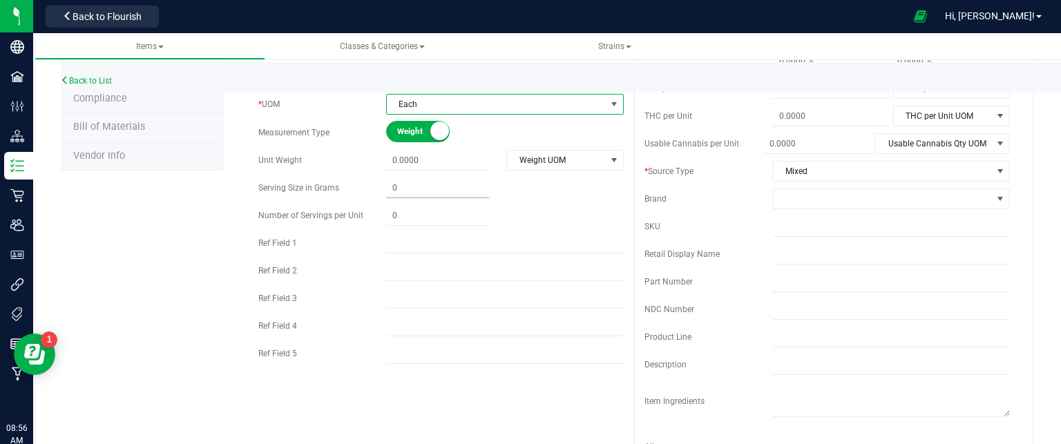
scroll to position [207, 0]
click at [439, 157] on span at bounding box center [437, 159] width 103 height 20
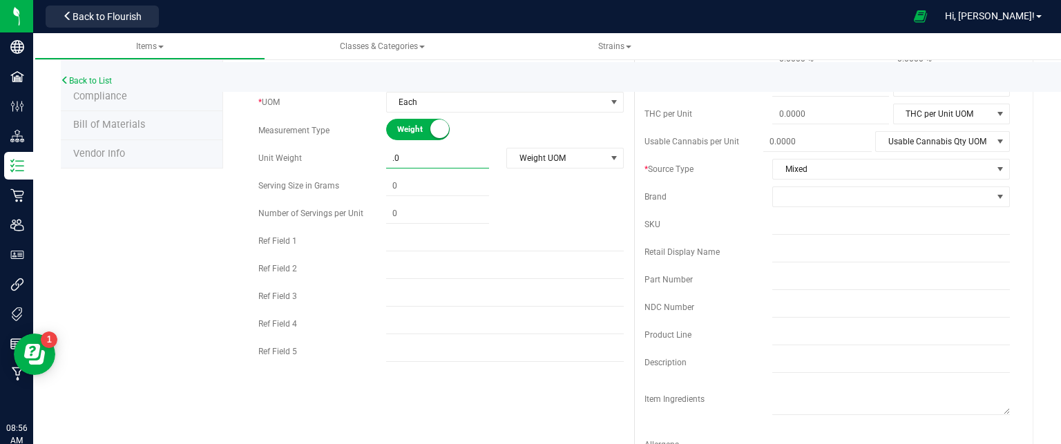
type input "."
type input "3.5"
type input "3.5000"
click at [569, 165] on span "Weight UOM" at bounding box center [556, 158] width 98 height 19
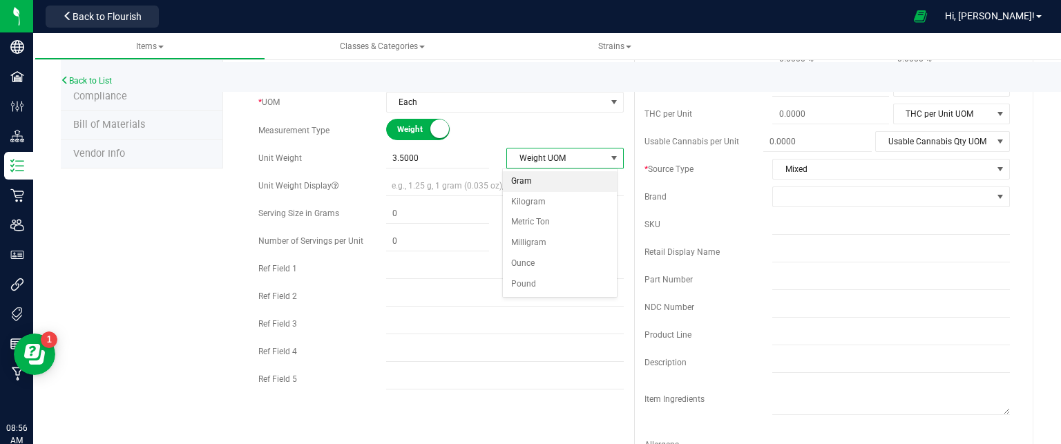
click at [534, 174] on li "Gram" at bounding box center [560, 181] width 114 height 21
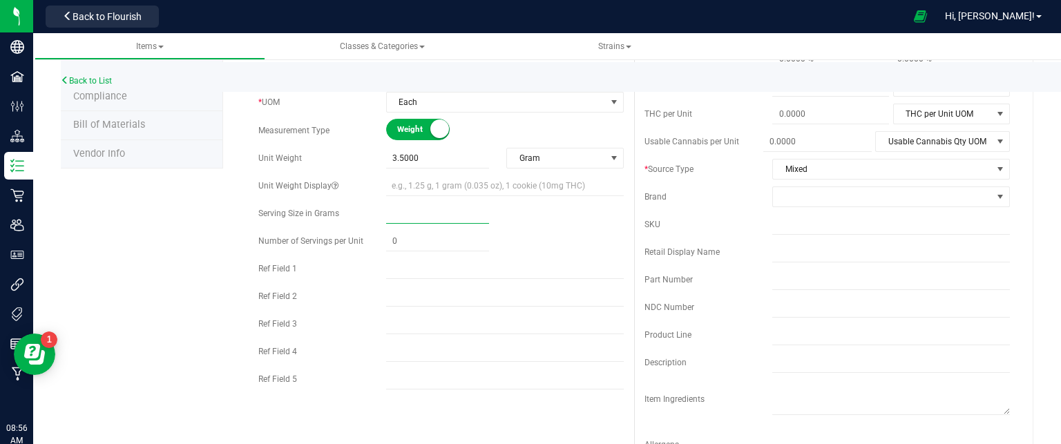
click at [411, 213] on span at bounding box center [437, 214] width 103 height 20
type input ".025"
type input "0.0250"
click at [398, 240] on span at bounding box center [437, 242] width 103 height 20
type input "140"
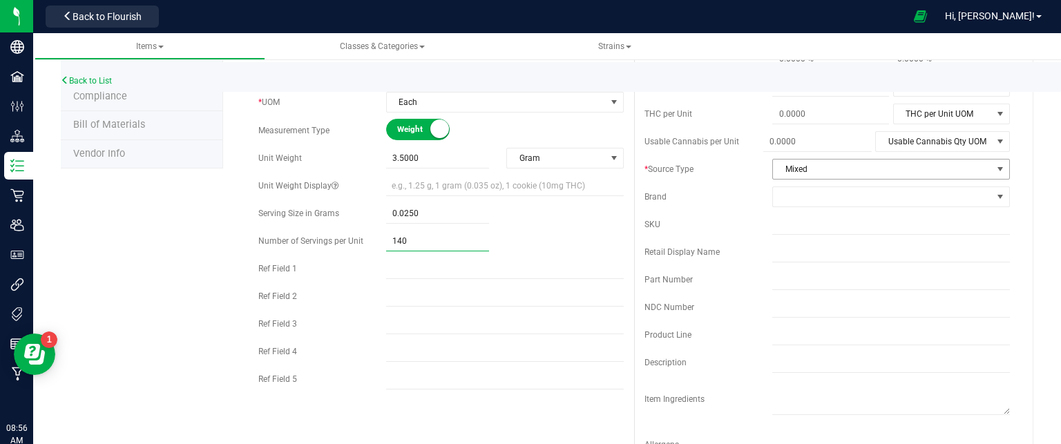
type input "140.00"
click at [890, 163] on span "Mixed" at bounding box center [882, 169] width 219 height 19
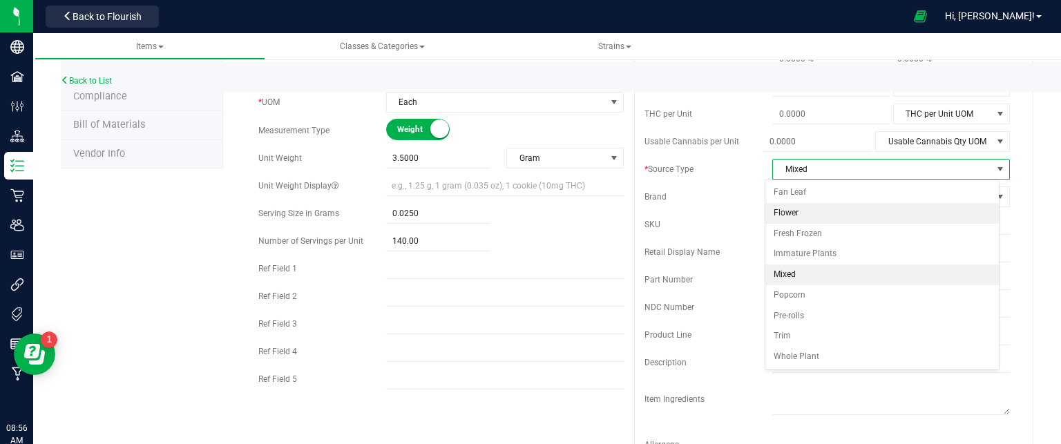
click at [820, 211] on li "Flower" at bounding box center [883, 213] width 234 height 21
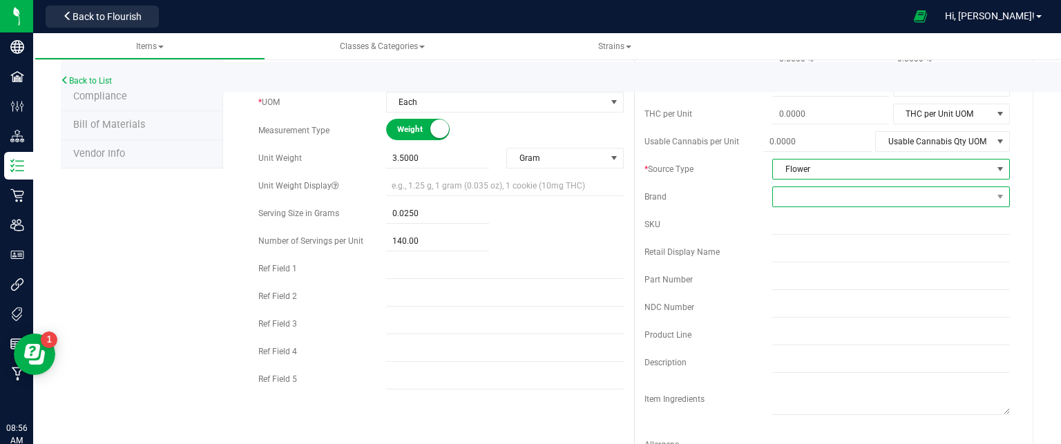
click at [822, 190] on span at bounding box center [882, 196] width 219 height 19
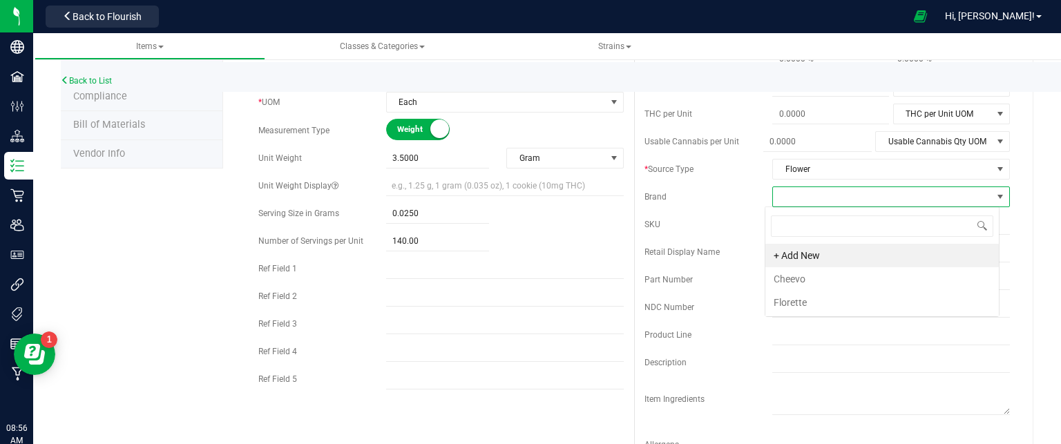
scroll to position [20, 235]
click at [802, 305] on li "Florette" at bounding box center [883, 302] width 234 height 23
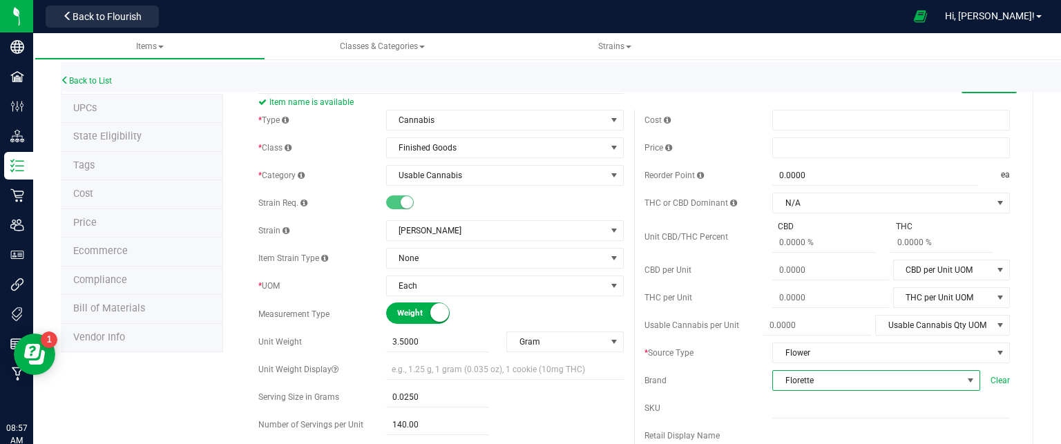
scroll to position [0, 0]
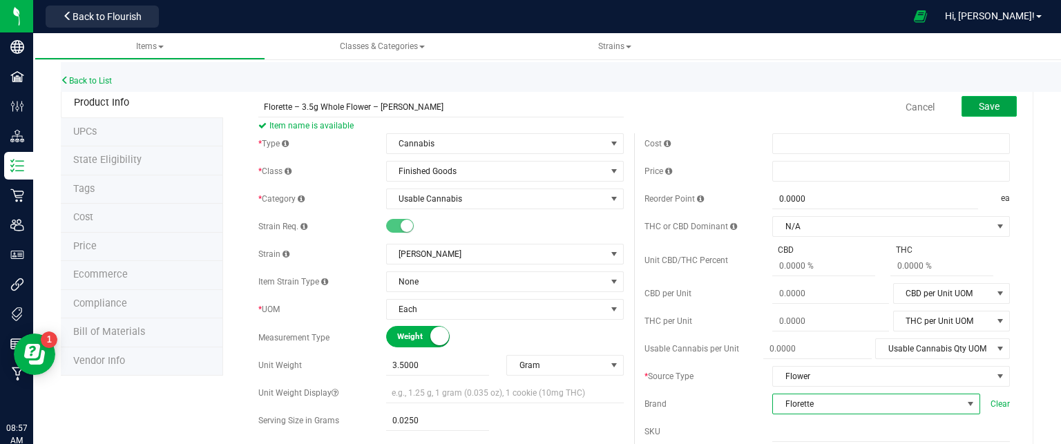
click at [965, 104] on button "Save" at bounding box center [989, 106] width 55 height 21
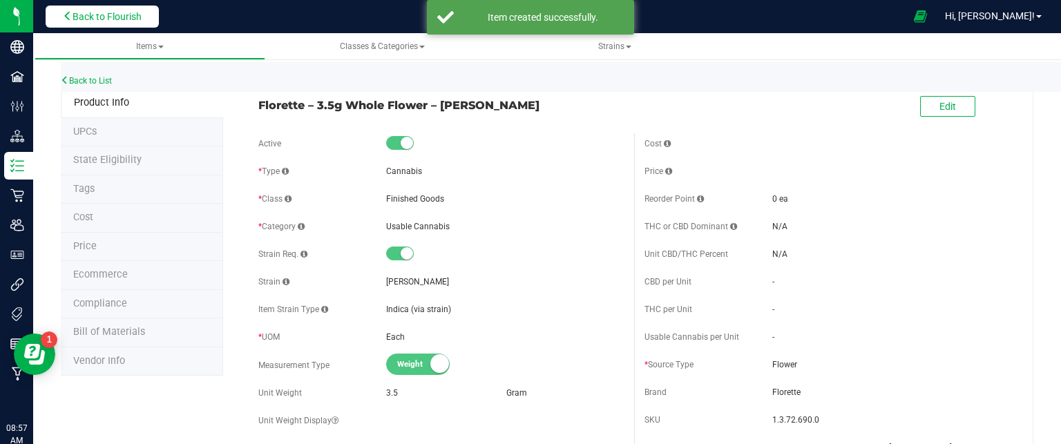
click at [84, 21] on span "Back to Flourish" at bounding box center [107, 16] width 69 height 11
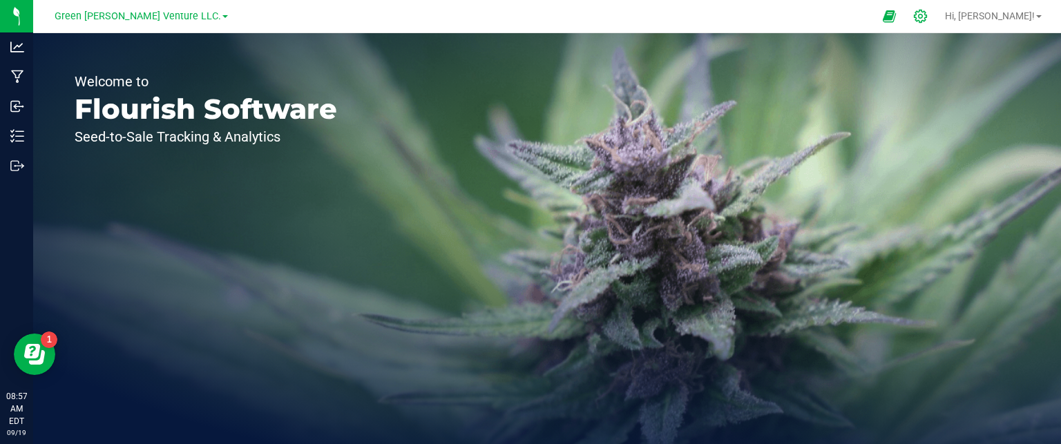
click at [928, 15] on icon at bounding box center [921, 16] width 15 height 15
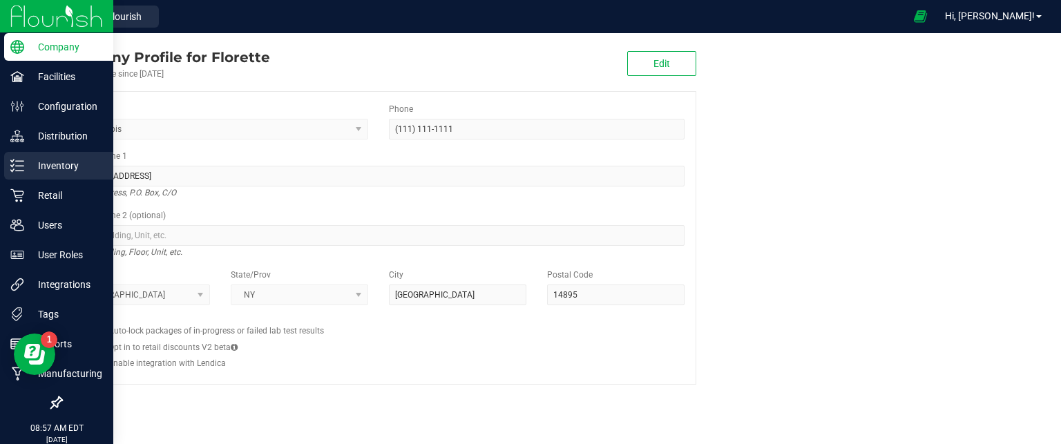
click at [88, 170] on p "Inventory" at bounding box center [65, 166] width 83 height 17
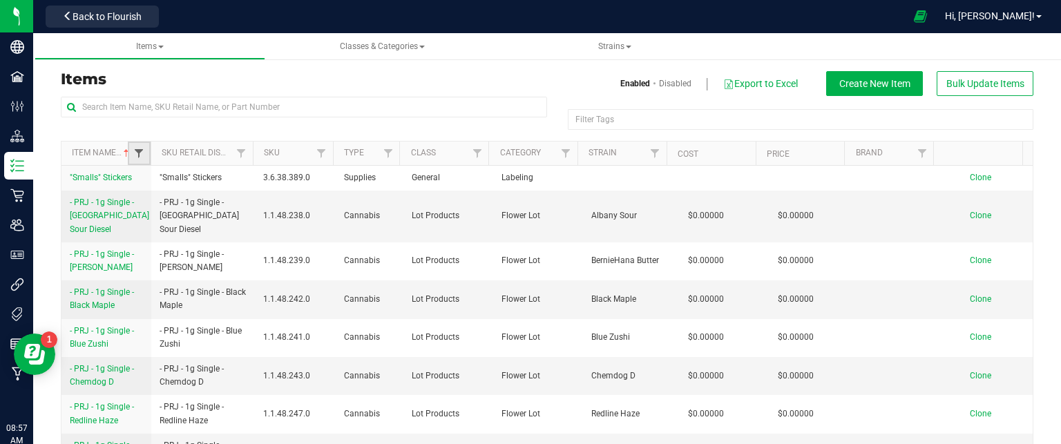
click at [138, 157] on span "Filter" at bounding box center [138, 153] width 11 height 11
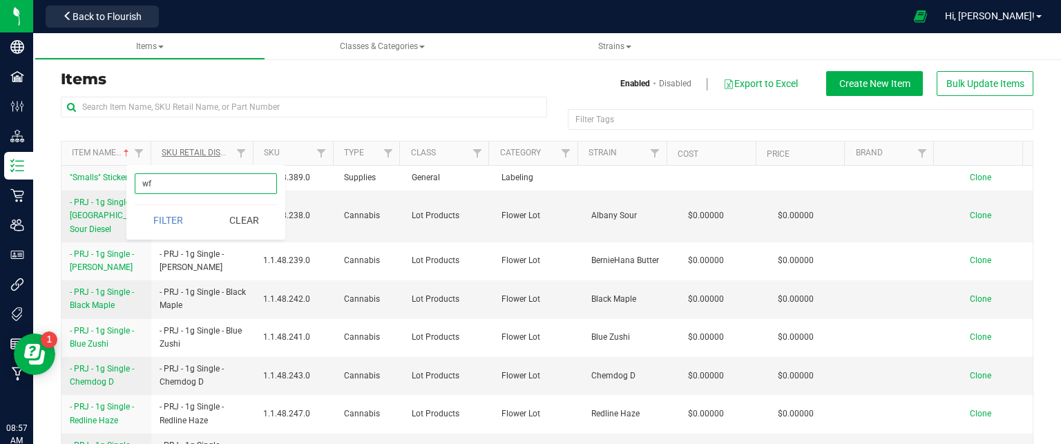
type input "w"
type input "purple wreck"
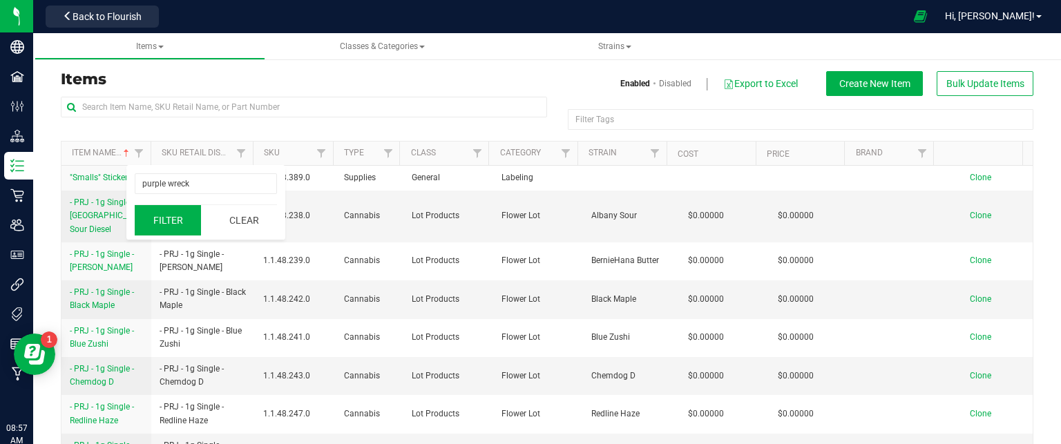
click at [176, 219] on button "Filter" at bounding box center [168, 220] width 66 height 30
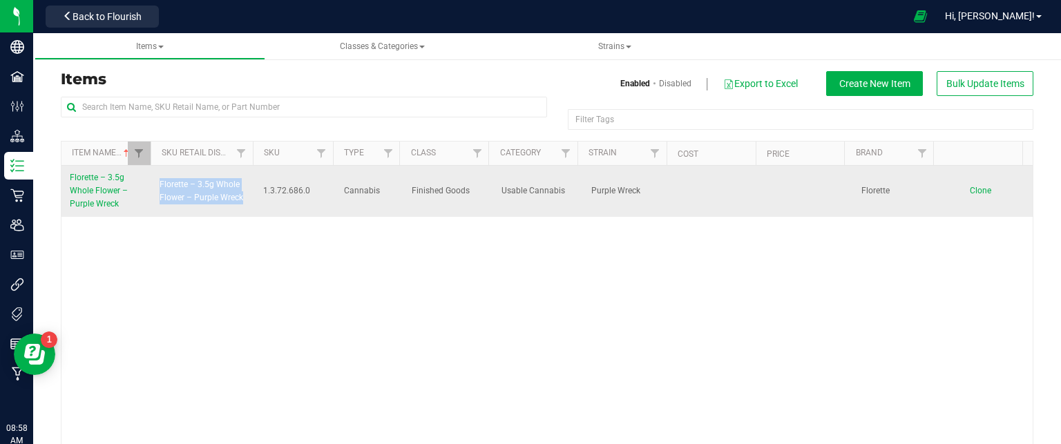
drag, startPoint x: 238, startPoint y: 197, endPoint x: 164, endPoint y: 174, distance: 78.0
click at [164, 174] on td "Florette – 3.5g Whole Flower – Purple Wreck" at bounding box center [203, 191] width 104 height 51
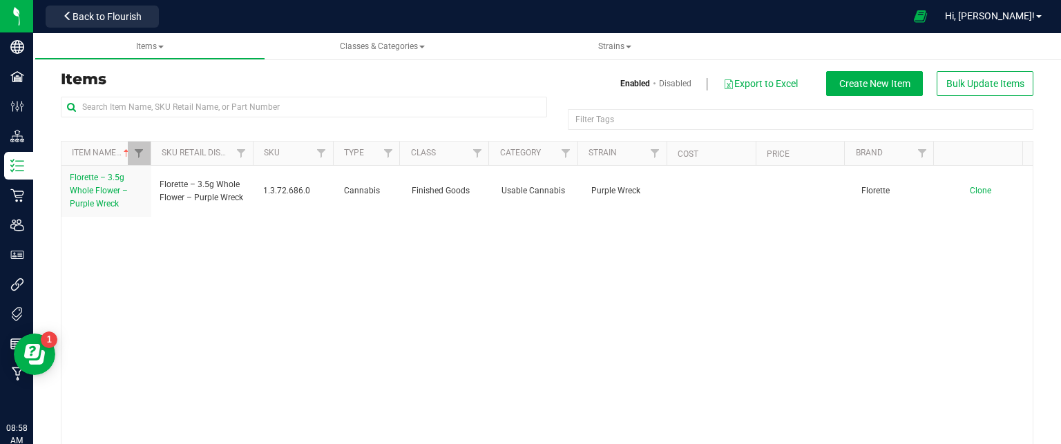
drag, startPoint x: 165, startPoint y: 176, endPoint x: 135, endPoint y: 305, distance: 132.1
click at [135, 305] on div "Florette – 3.5g Whole Flower – Purple Wreck Florette – 3.5g Whole Flower – Purp…" at bounding box center [548, 306] width 972 height 280
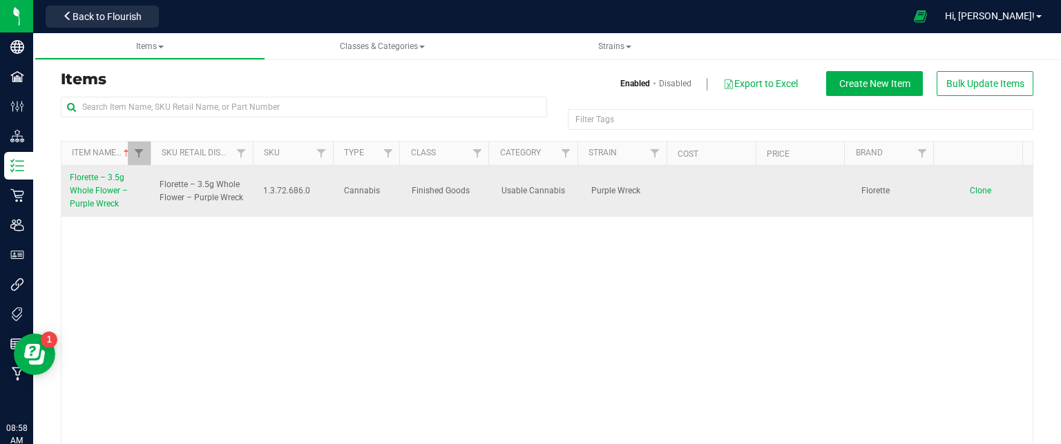
click at [177, 190] on span "Florette – 3.5g Whole Flower – Purple Wreck" at bounding box center [203, 191] width 87 height 26
click at [93, 191] on span "Florette – 3.5g Whole Flower – Purple Wreck" at bounding box center [99, 191] width 58 height 36
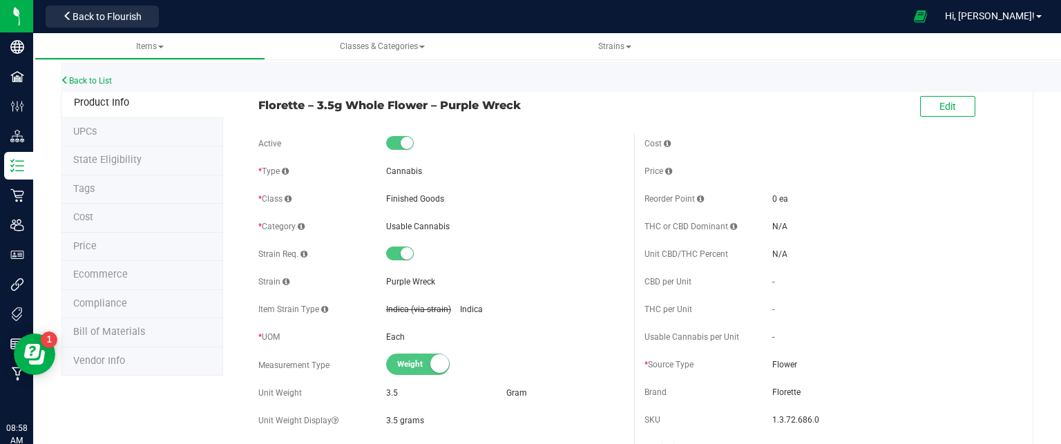
drag, startPoint x: 519, startPoint y: 106, endPoint x: 258, endPoint y: 105, distance: 261.2
click at [258, 105] on span "Florette – 3.5g Whole Flower – Purple Wreck" at bounding box center [441, 105] width 366 height 17
copy span "Florette – 3.5g Whole Flower – Purple Wreck"
